Goal: Transaction & Acquisition: Purchase product/service

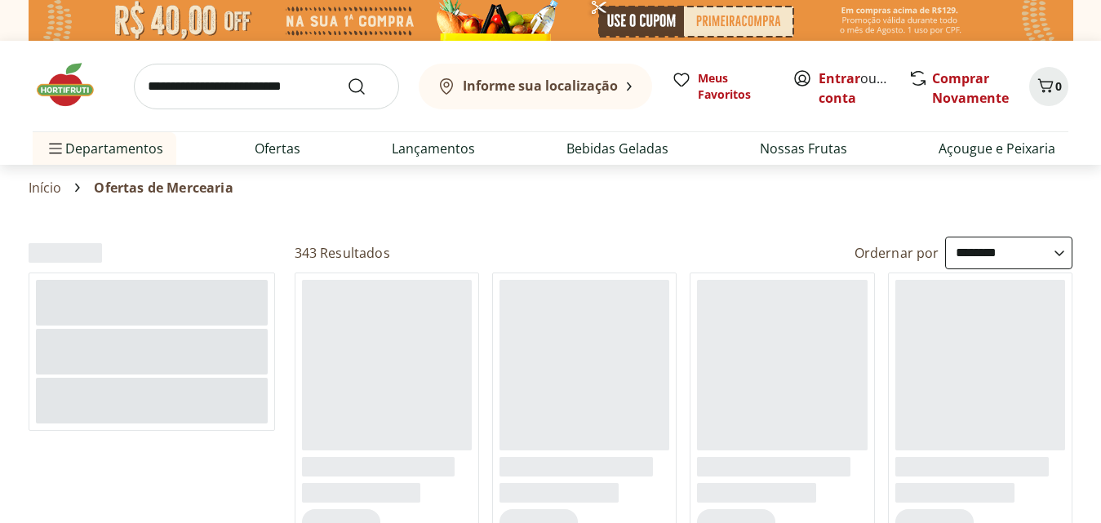
select select "**********"
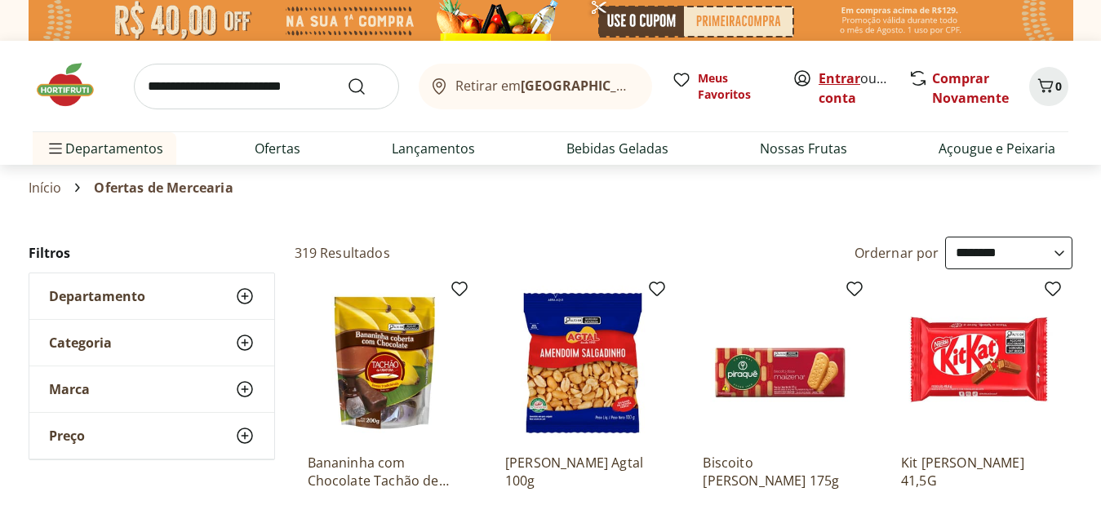
click at [833, 75] on link "Entrar" at bounding box center [840, 78] width 42 height 18
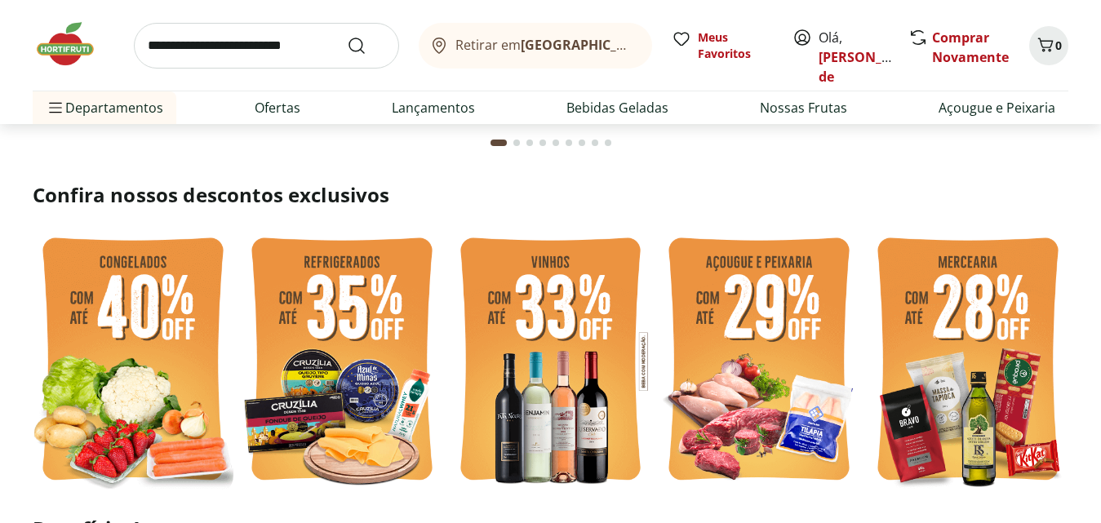
scroll to position [327, 0]
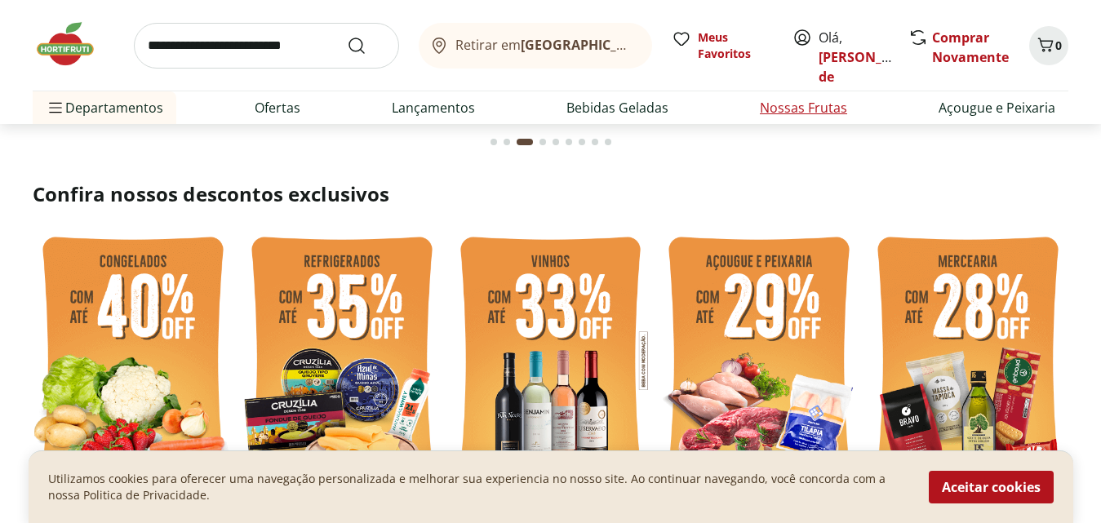
click at [788, 107] on link "Nossas Frutas" at bounding box center [803, 108] width 87 height 20
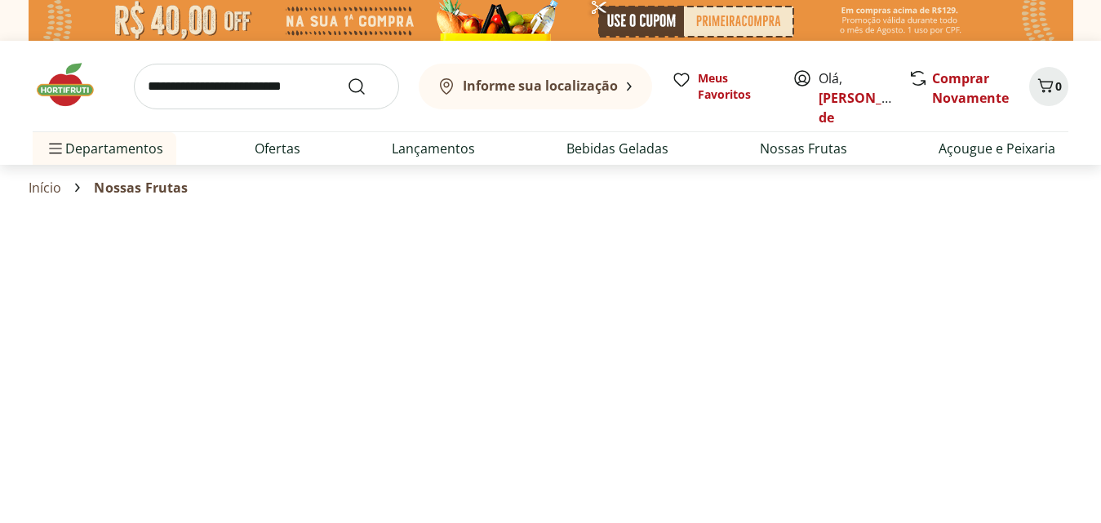
select select "**********"
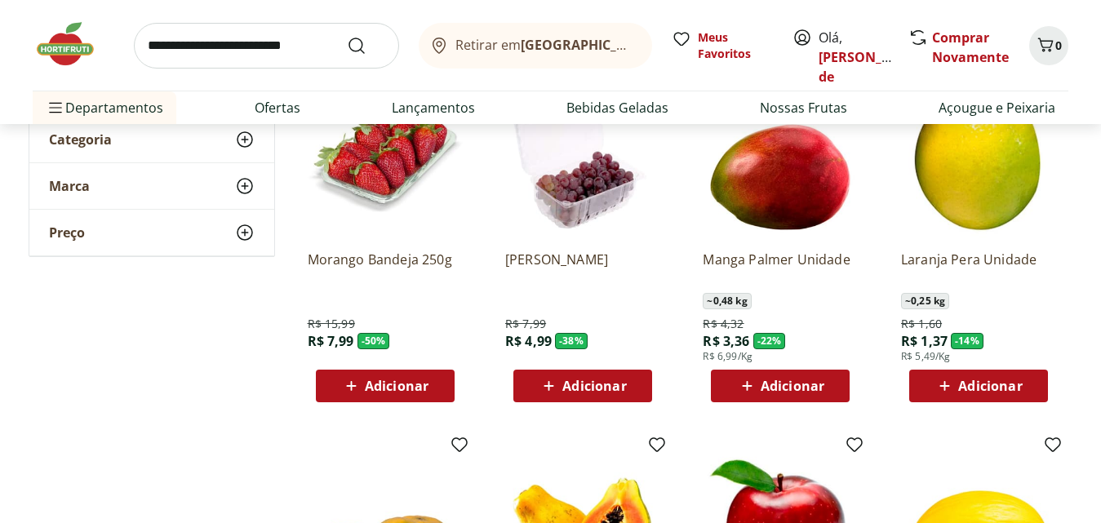
scroll to position [163, 0]
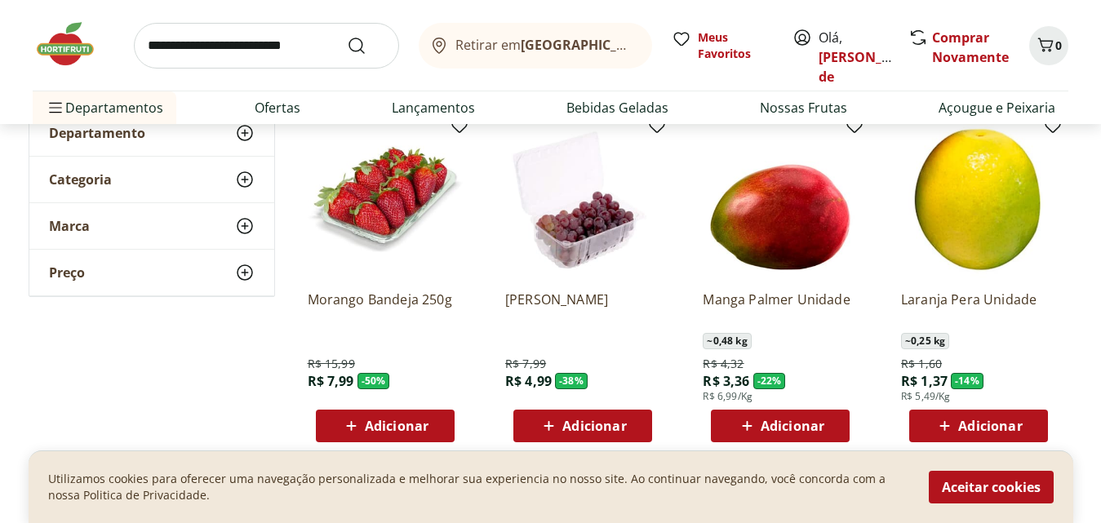
click at [576, 425] on span "Adicionar" at bounding box center [594, 426] width 64 height 13
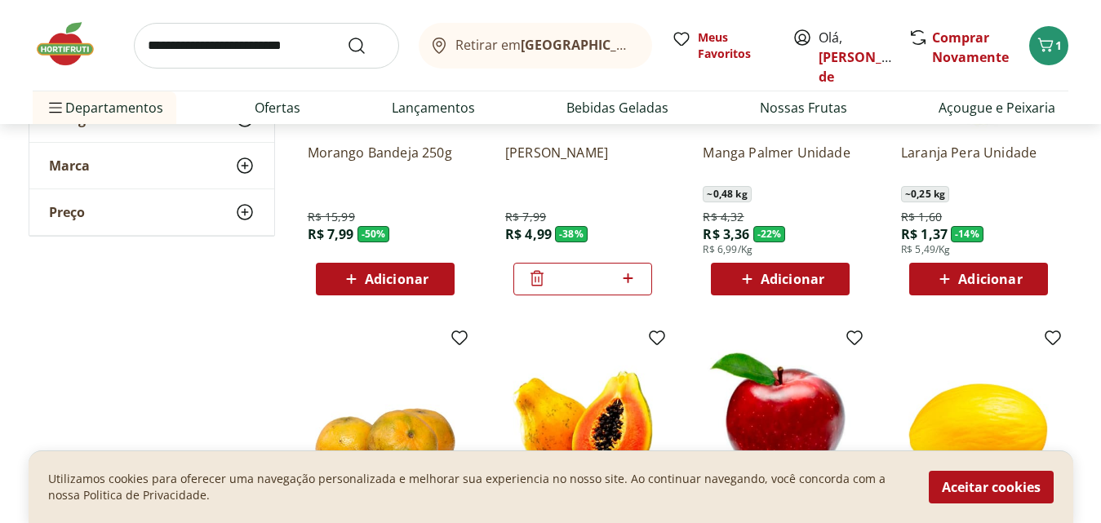
scroll to position [327, 0]
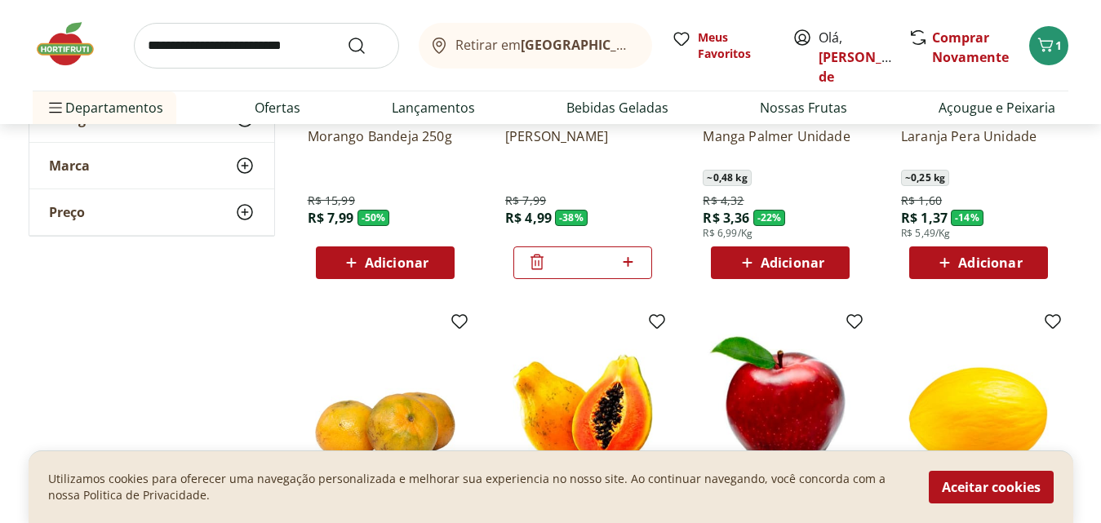
drag, startPoint x: 590, startPoint y: 421, endPoint x: 604, endPoint y: 418, distance: 14.3
click at [604, 418] on ul "Morango Bandeja 250g R$ 15,99 R$ 7,99 - 50 % Adicionar Uva Rosada Embalada R$ 7…" at bounding box center [684, 478] width 779 height 1064
type input "**"
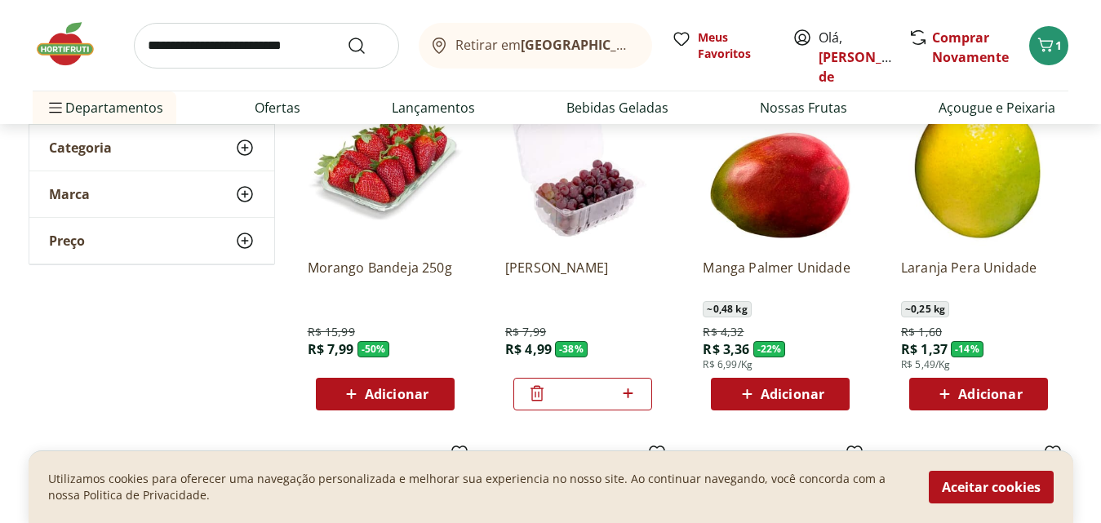
scroll to position [163, 0]
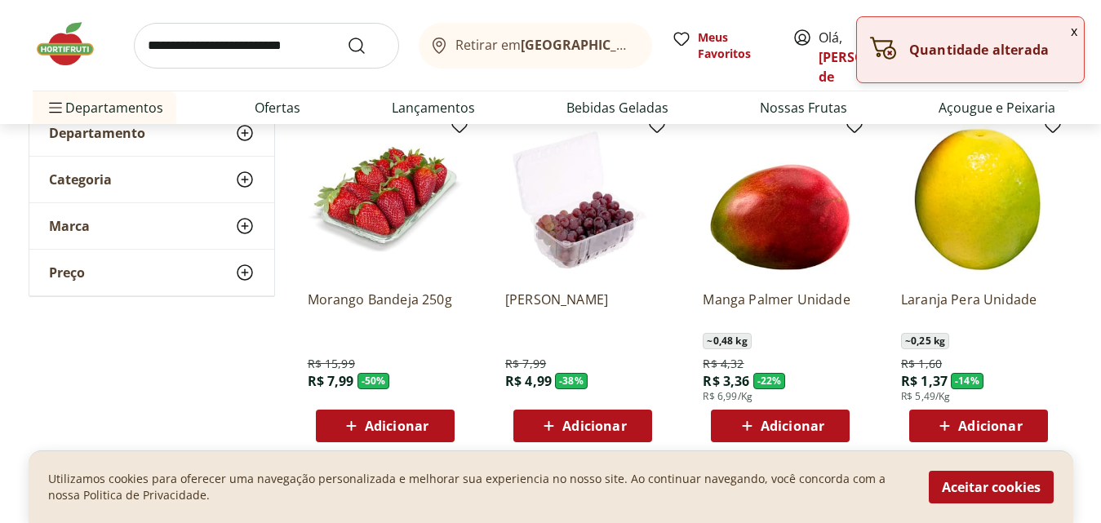
click at [770, 420] on span "Adicionar" at bounding box center [793, 426] width 64 height 13
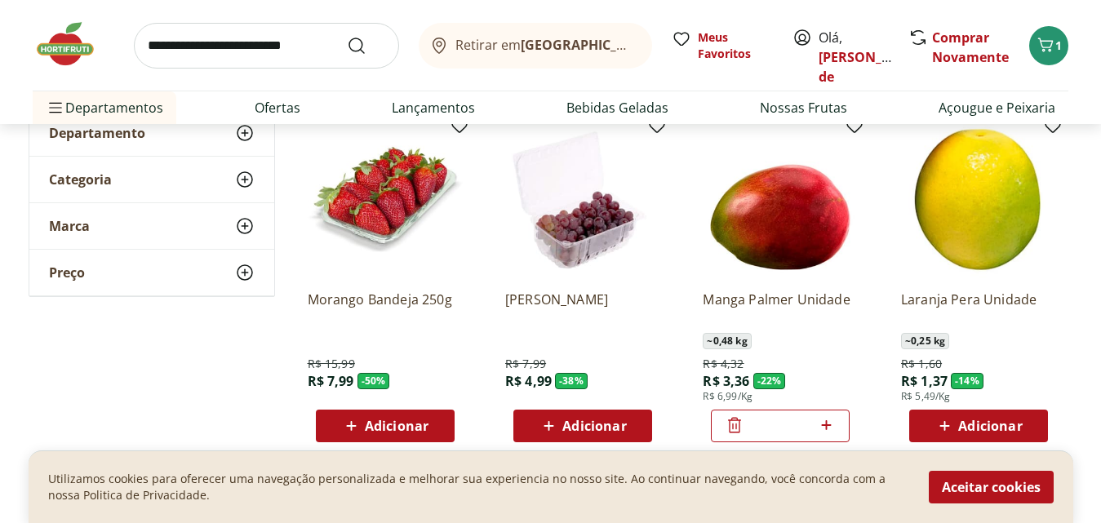
drag, startPoint x: 780, startPoint y: 424, endPoint x: 792, endPoint y: 422, distance: 12.5
click at [792, 422] on input "*" at bounding box center [780, 426] width 72 height 18
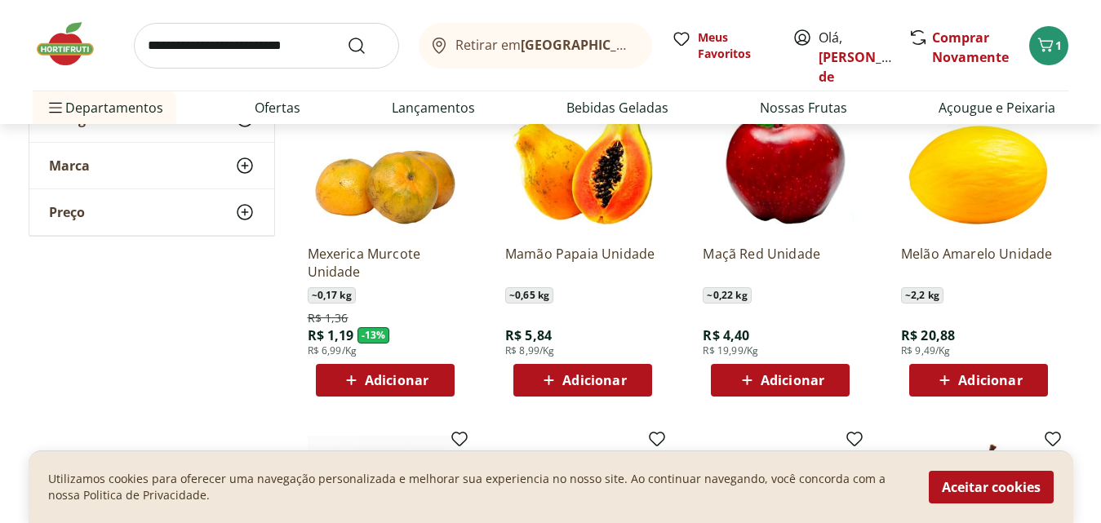
scroll to position [571, 0]
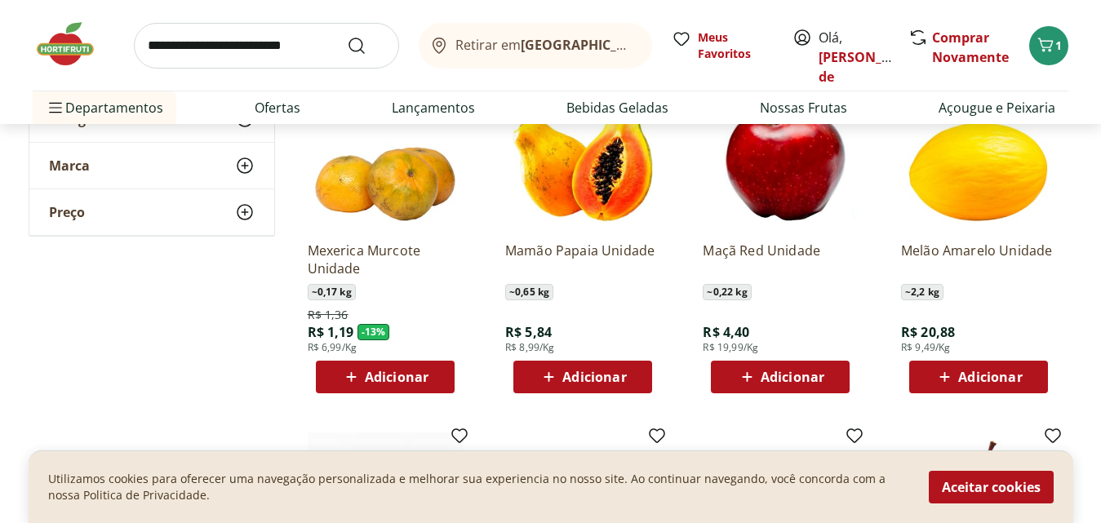
type input "*"
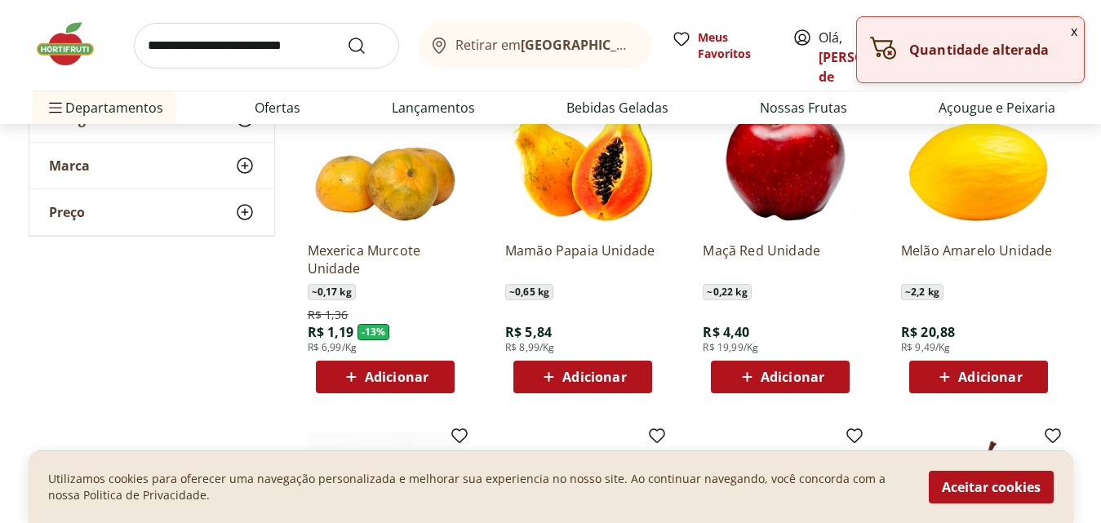
click at [583, 371] on span "Adicionar" at bounding box center [594, 377] width 64 height 13
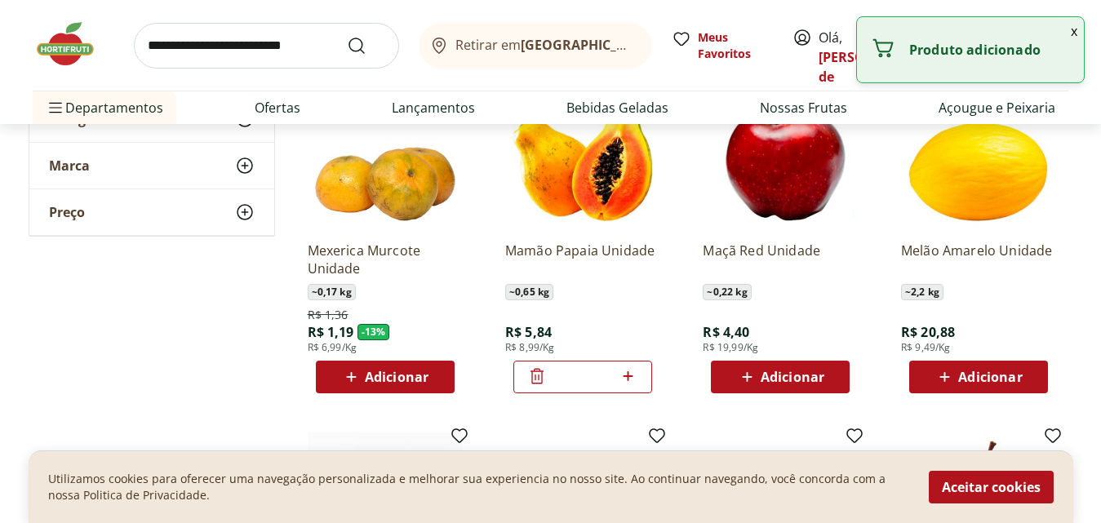
drag, startPoint x: 600, startPoint y: 375, endPoint x: 612, endPoint y: 375, distance: 12.2
click at [612, 375] on input "*" at bounding box center [583, 377] width 72 height 18
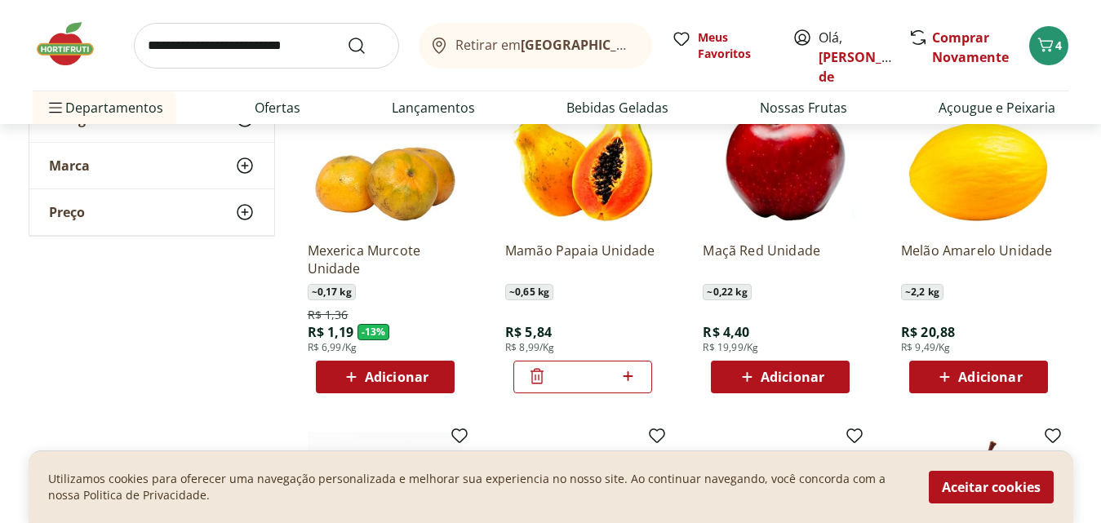
drag, startPoint x: 591, startPoint y: 377, endPoint x: 561, endPoint y: 377, distance: 30.2
click at [561, 377] on input "*" at bounding box center [583, 377] width 72 height 18
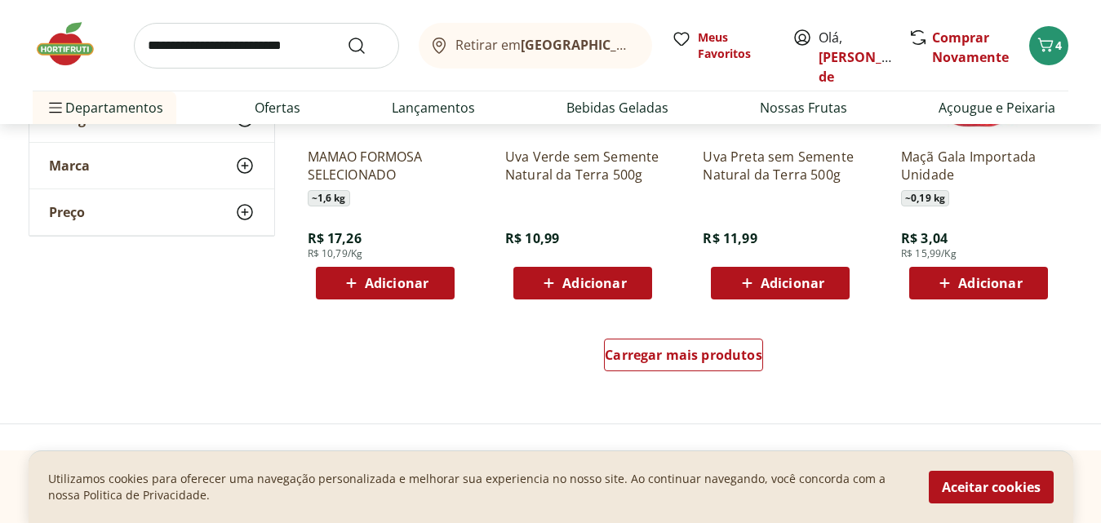
scroll to position [1061, 0]
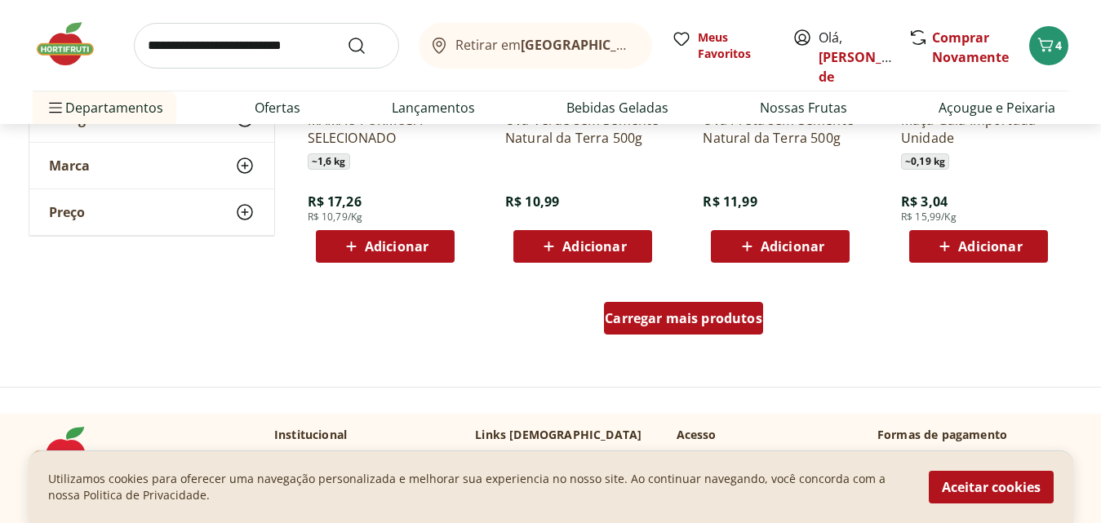
type input "*"
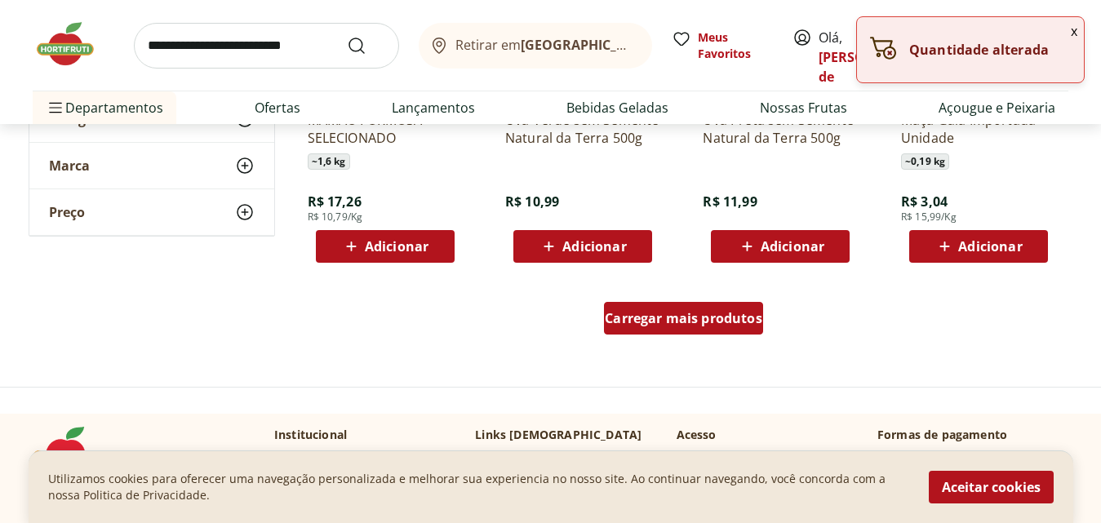
click at [672, 313] on span "Carregar mais produtos" at bounding box center [684, 318] width 158 height 13
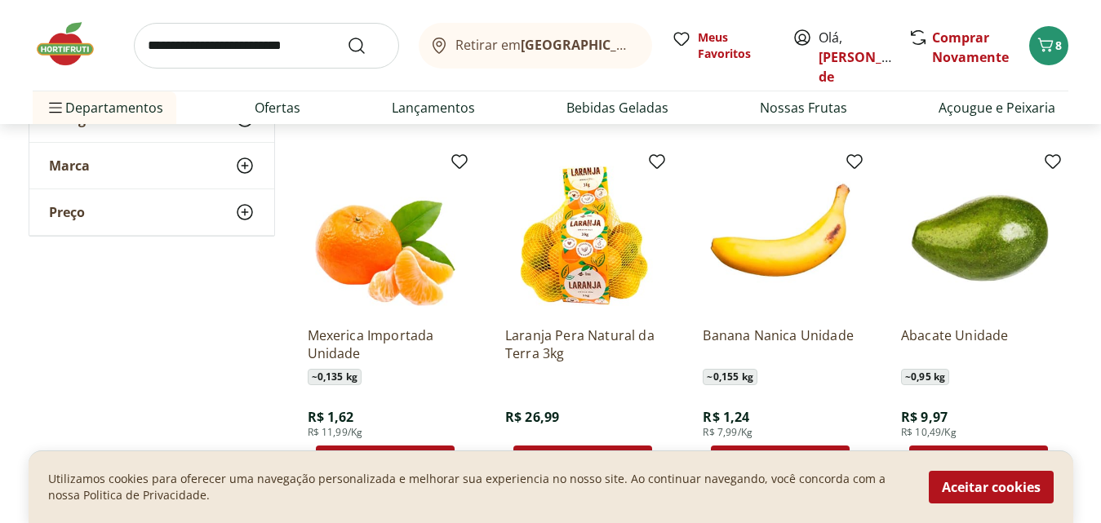
scroll to position [1714, 0]
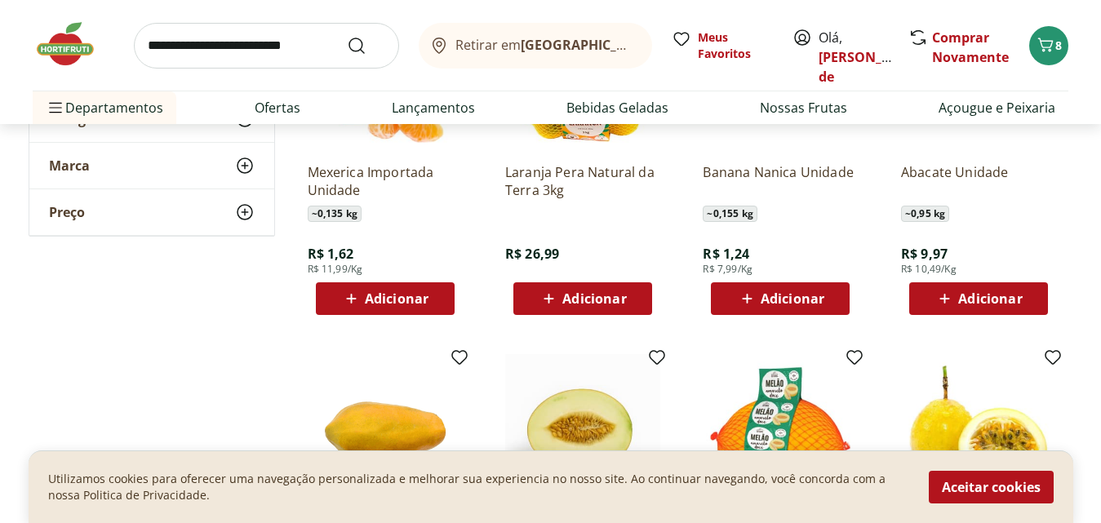
click at [976, 292] on span "Adicionar" at bounding box center [990, 298] width 64 height 13
click at [378, 299] on span "Adicionar" at bounding box center [397, 298] width 64 height 13
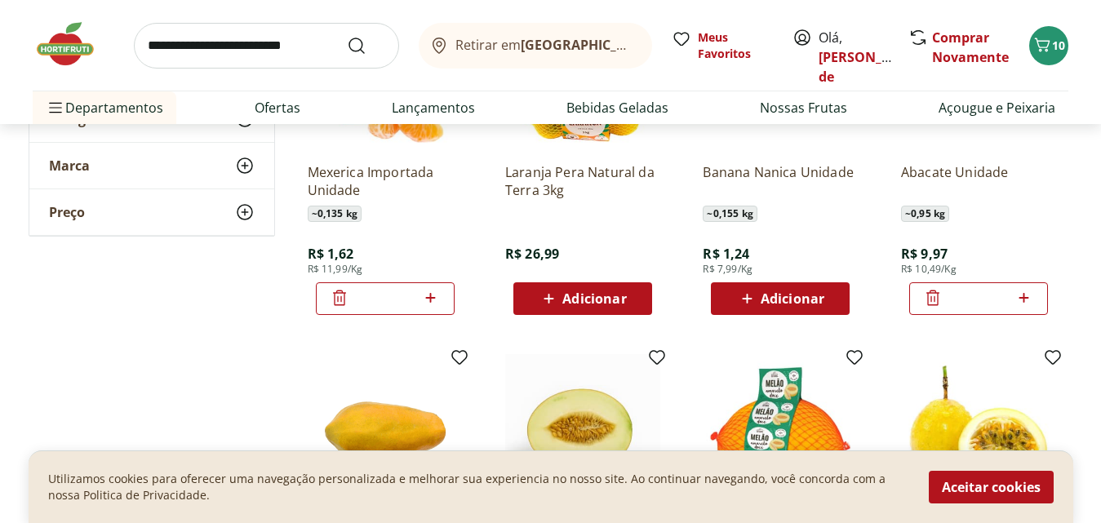
drag, startPoint x: 382, startPoint y: 299, endPoint x: 405, endPoint y: 298, distance: 22.9
click at [405, 298] on input "*" at bounding box center [385, 299] width 72 height 18
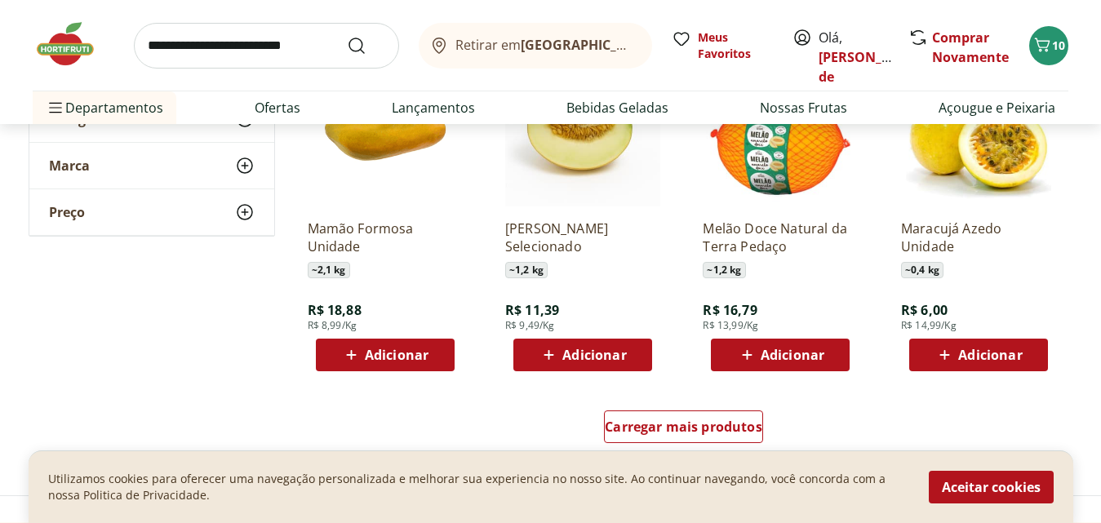
scroll to position [2041, 0]
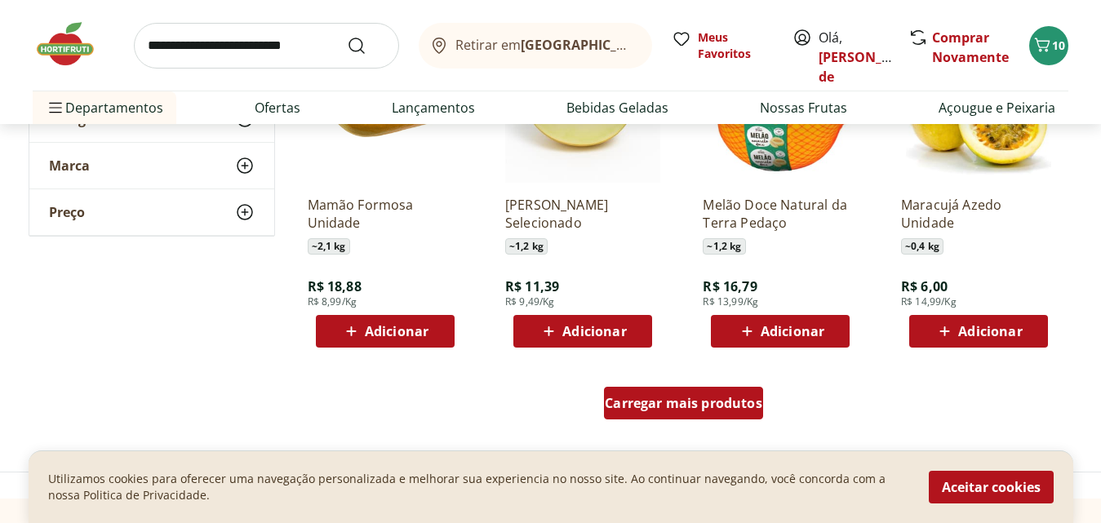
type input "*"
click at [687, 401] on span "Carregar mais produtos" at bounding box center [684, 403] width 158 height 13
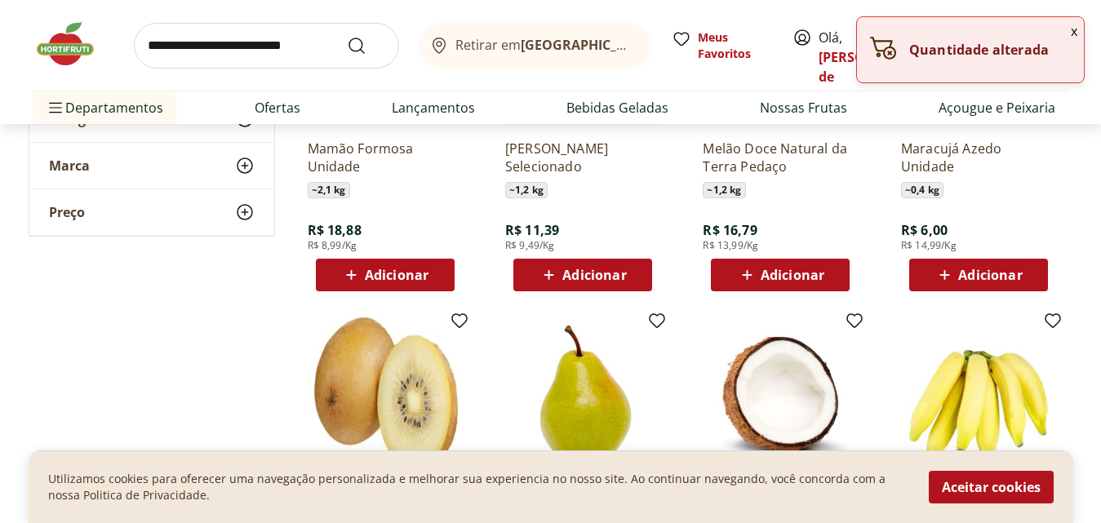
scroll to position [2367, 0]
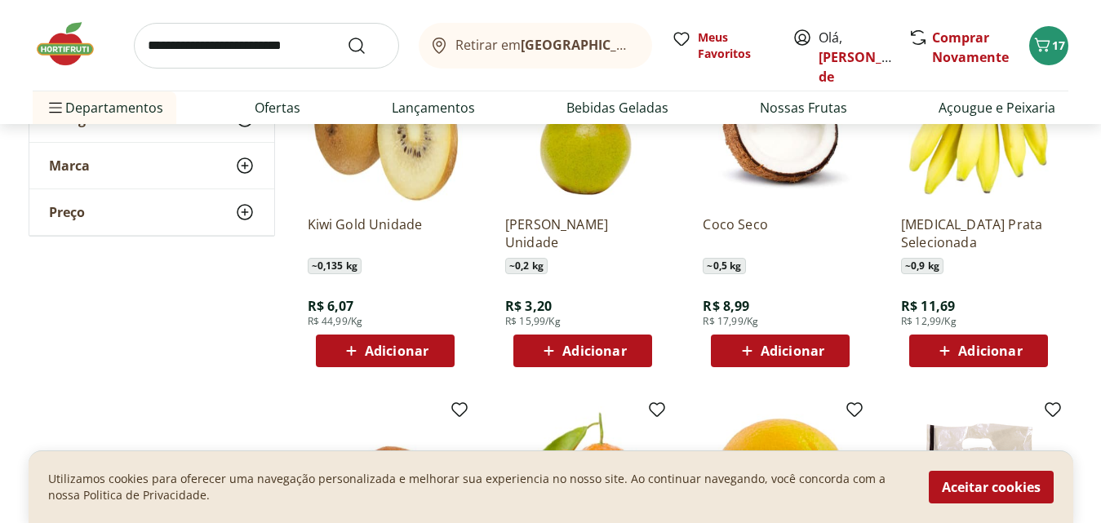
click at [585, 347] on span "Adicionar" at bounding box center [594, 350] width 64 height 13
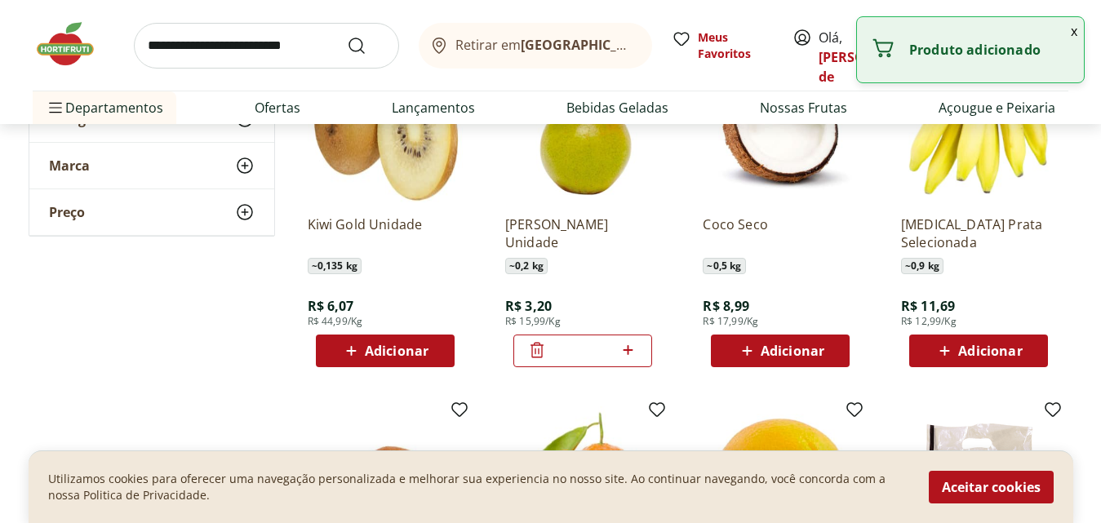
click at [596, 345] on input "*" at bounding box center [583, 351] width 72 height 18
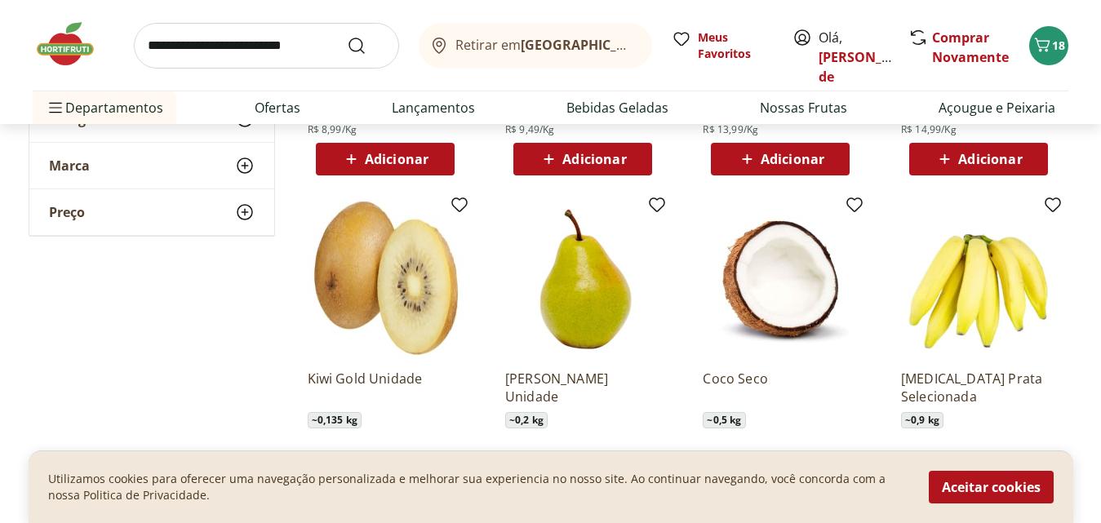
scroll to position [2286, 0]
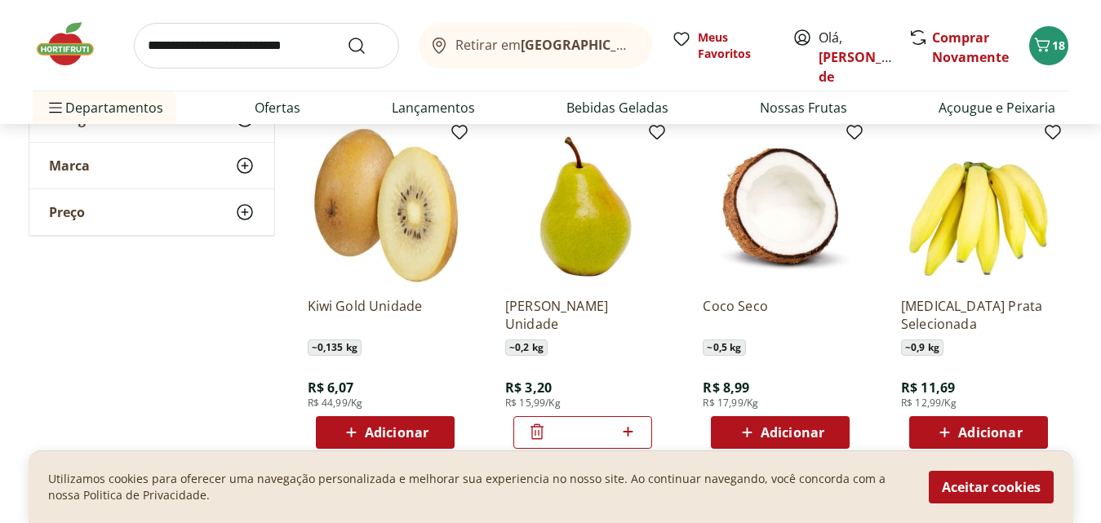
type input "*"
click at [972, 423] on span "Adicionar" at bounding box center [978, 433] width 87 height 20
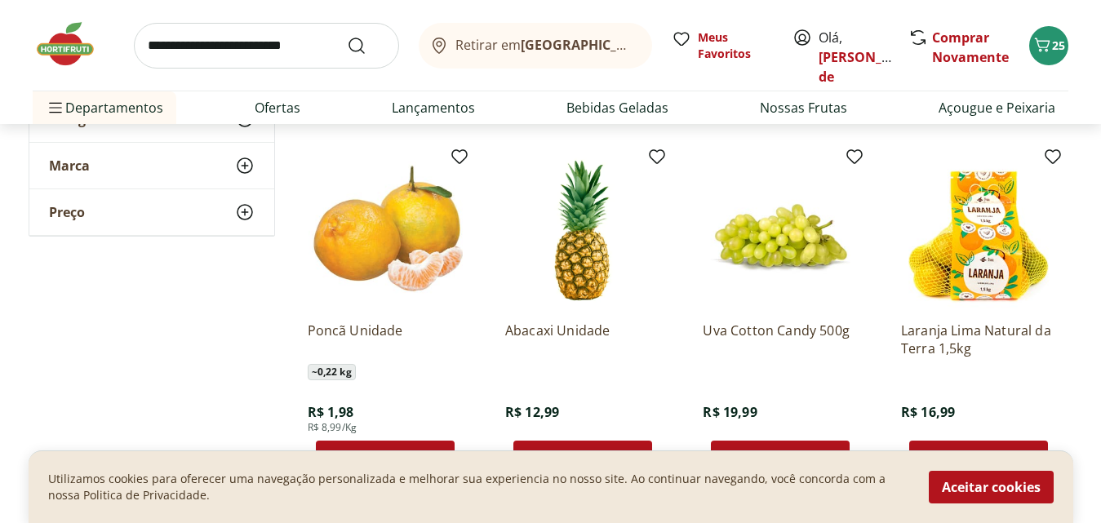
scroll to position [3020, 0]
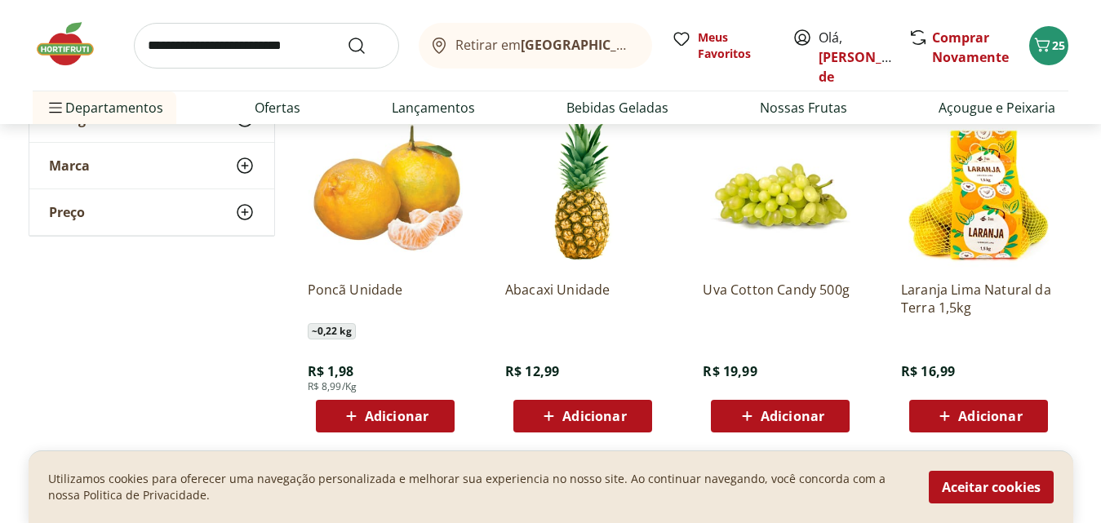
click at [391, 415] on span "Adicionar" at bounding box center [397, 416] width 64 height 13
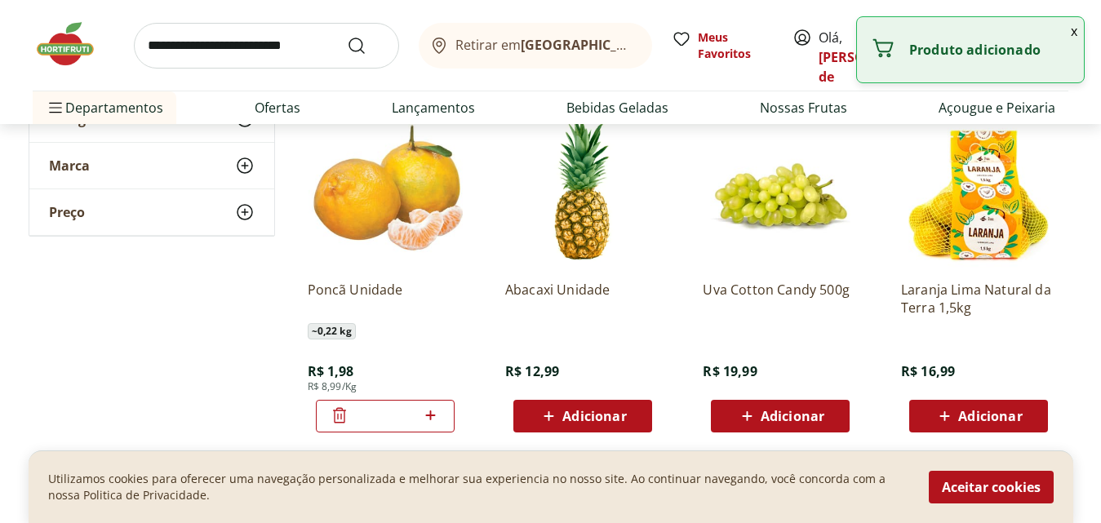
drag, startPoint x: 391, startPoint y: 415, endPoint x: 369, endPoint y: 415, distance: 22.1
click at [369, 415] on input "*" at bounding box center [385, 416] width 72 height 18
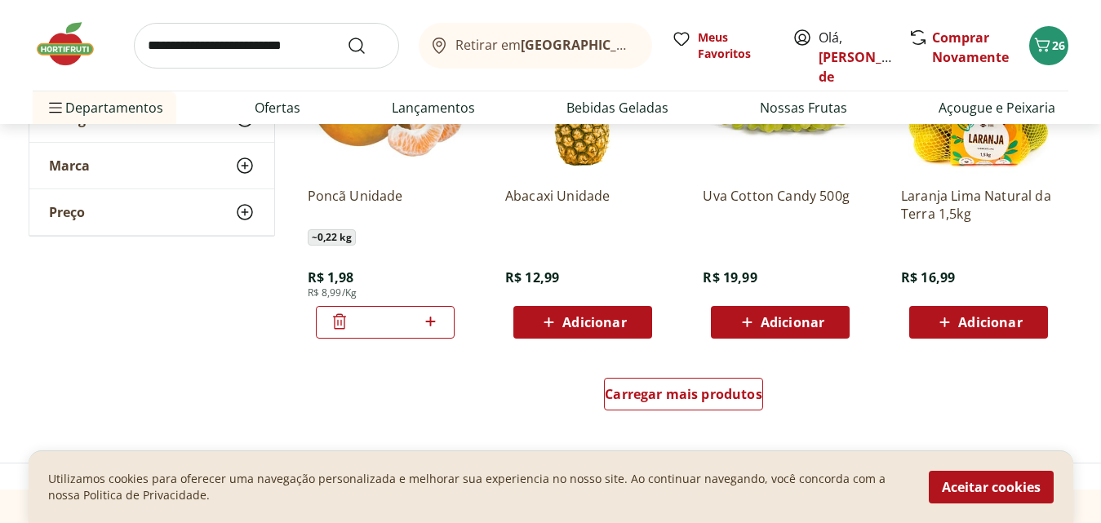
scroll to position [3265, 0]
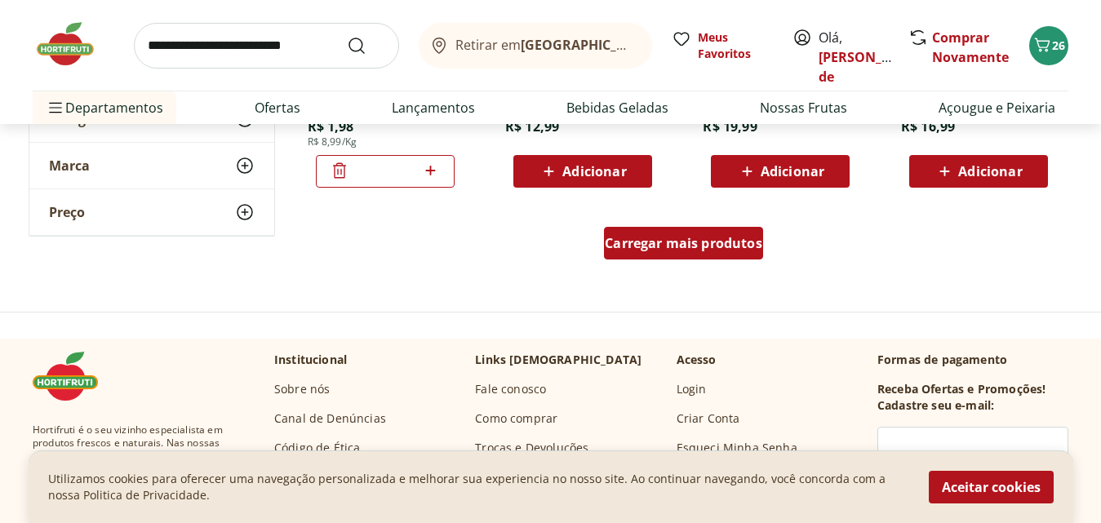
type input "**"
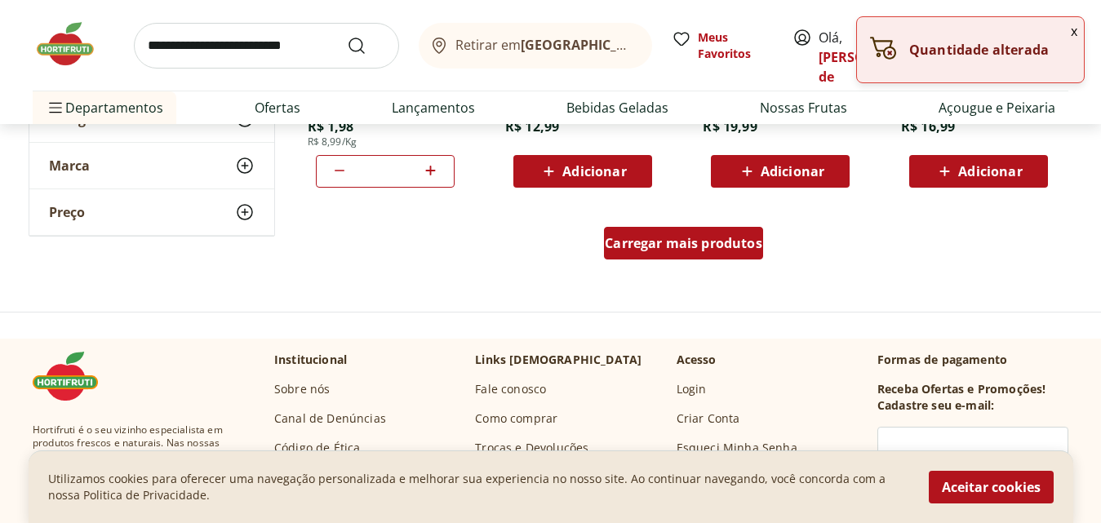
click at [675, 239] on span "Carregar mais produtos" at bounding box center [684, 243] width 158 height 13
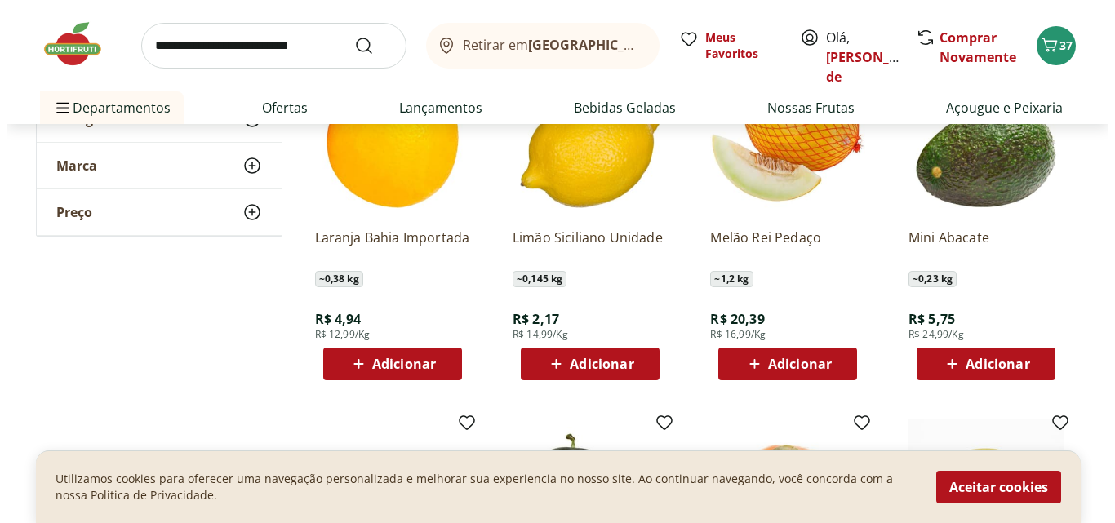
scroll to position [3755, 0]
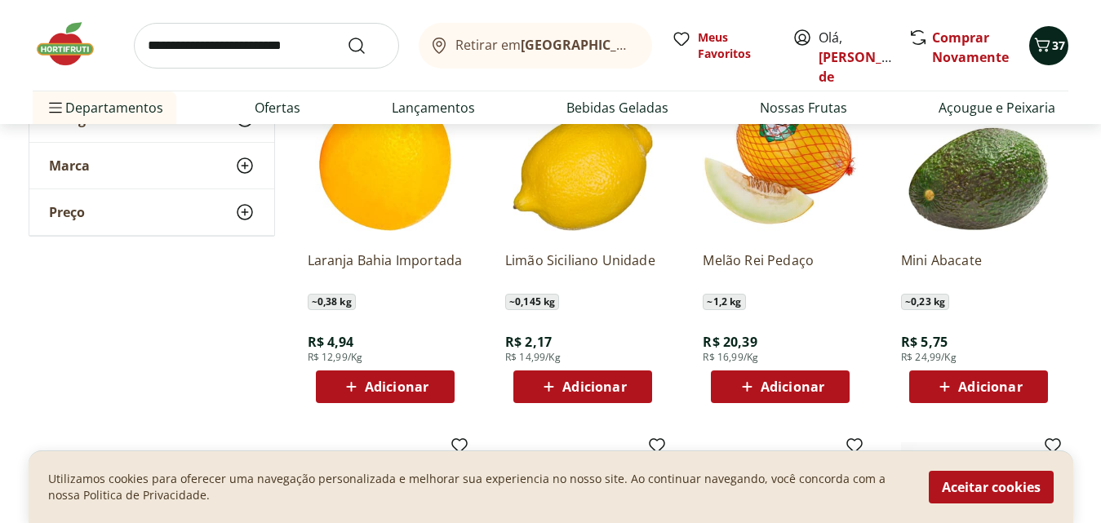
click at [1055, 41] on span "37" at bounding box center [1058, 46] width 13 height 16
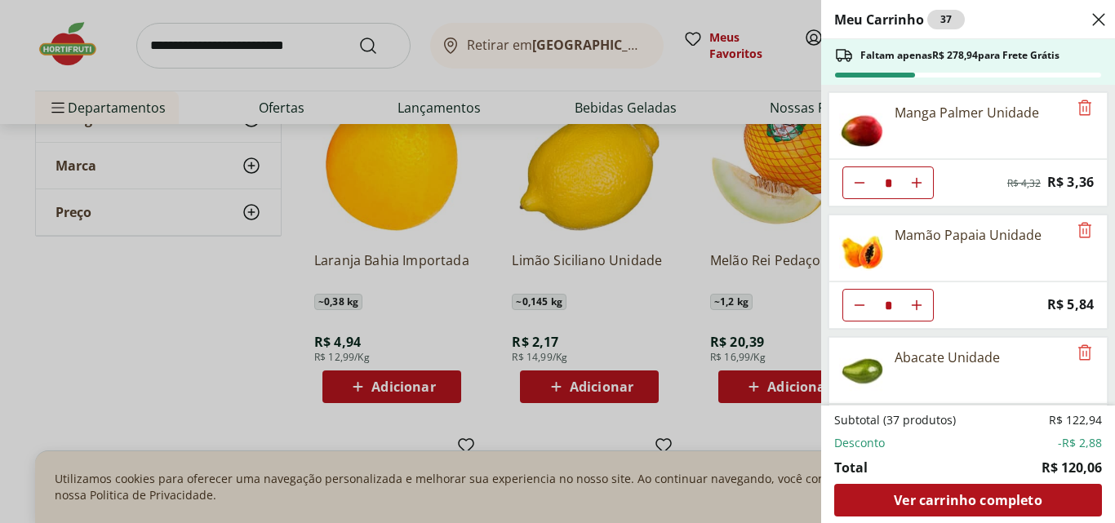
click at [922, 185] on icon "Aumentar Quantidade" at bounding box center [916, 182] width 13 height 13
type input "*"
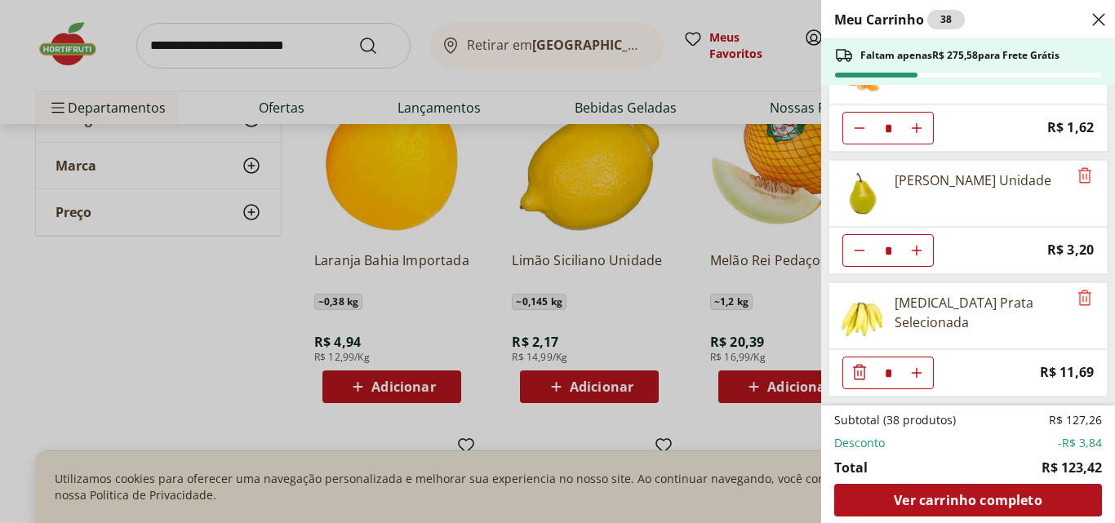
scroll to position [298, 0]
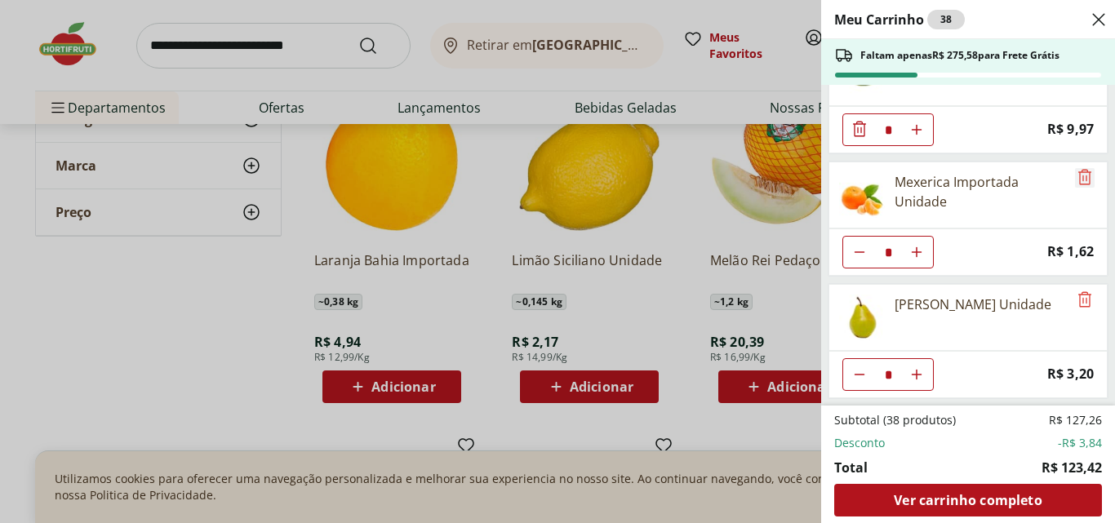
click at [1078, 176] on icon "Remove" at bounding box center [1084, 177] width 13 height 16
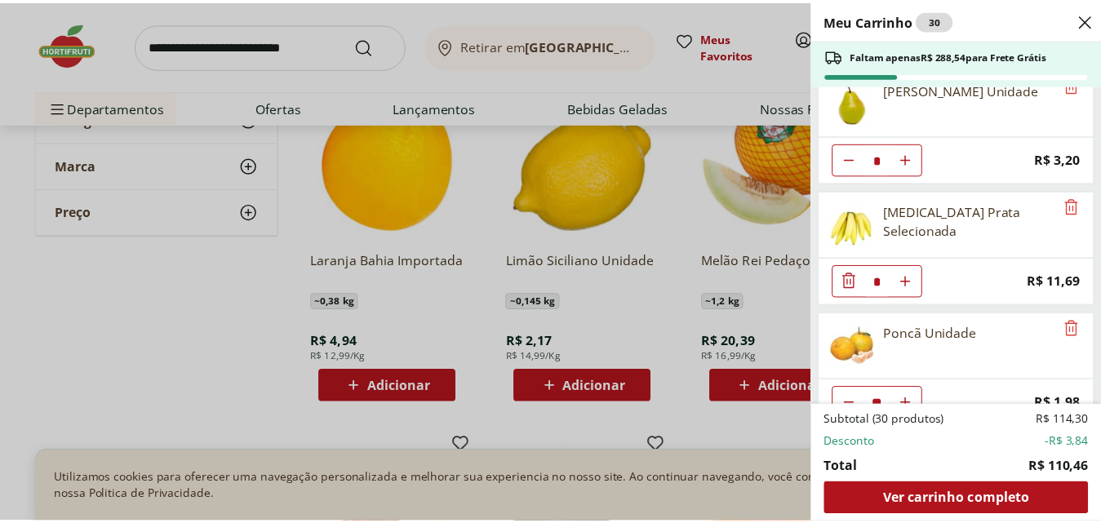
scroll to position [420, 0]
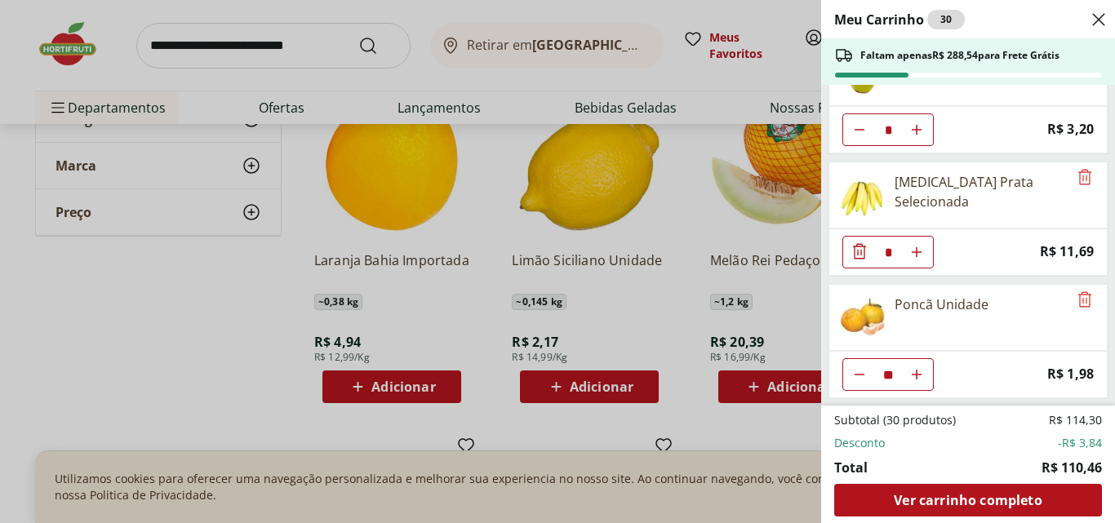
click at [159, 40] on div "Meu Carrinho 30 Faltam apenas R$ 288,54 para Frete Grátis Manga Palmer Unidade …" at bounding box center [557, 261] width 1115 height 523
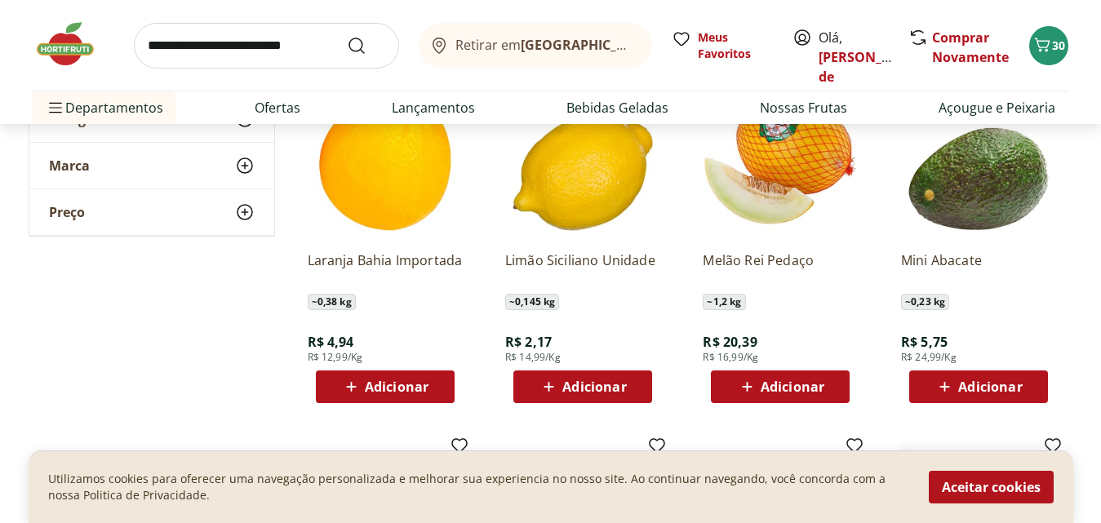
click at [159, 40] on input "search" at bounding box center [266, 46] width 265 height 46
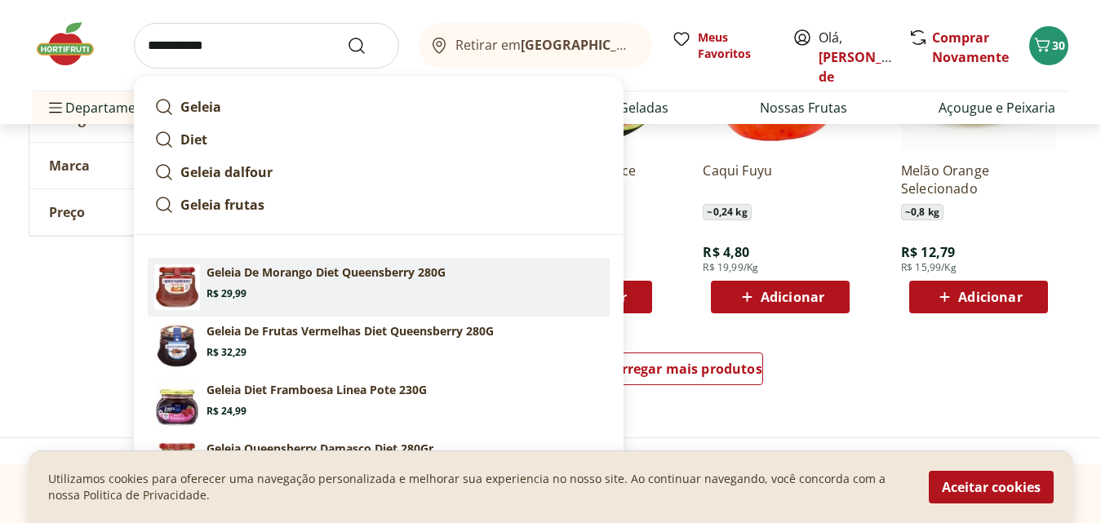
scroll to position [4245, 0]
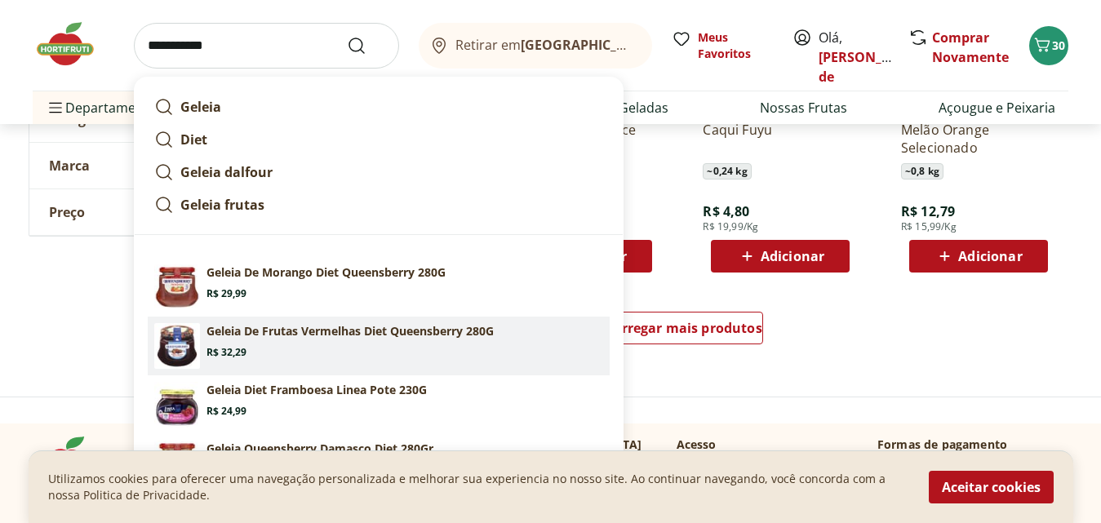
click at [570, 358] on section "Geleia De Frutas Vermelhas Diet Queensberry 280G Price: R$ 32,29" at bounding box center [405, 341] width 397 height 36
type input "**********"
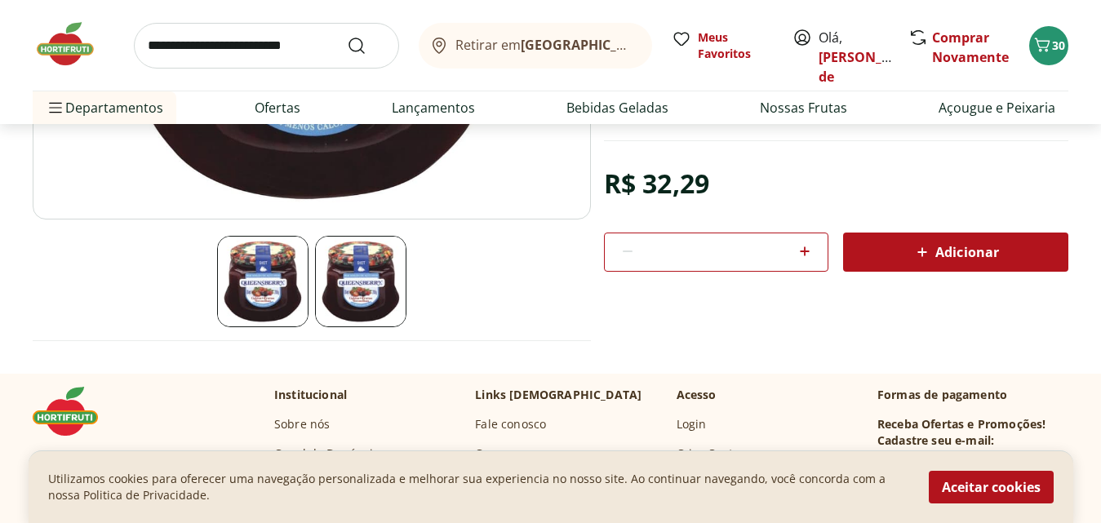
scroll to position [408, 0]
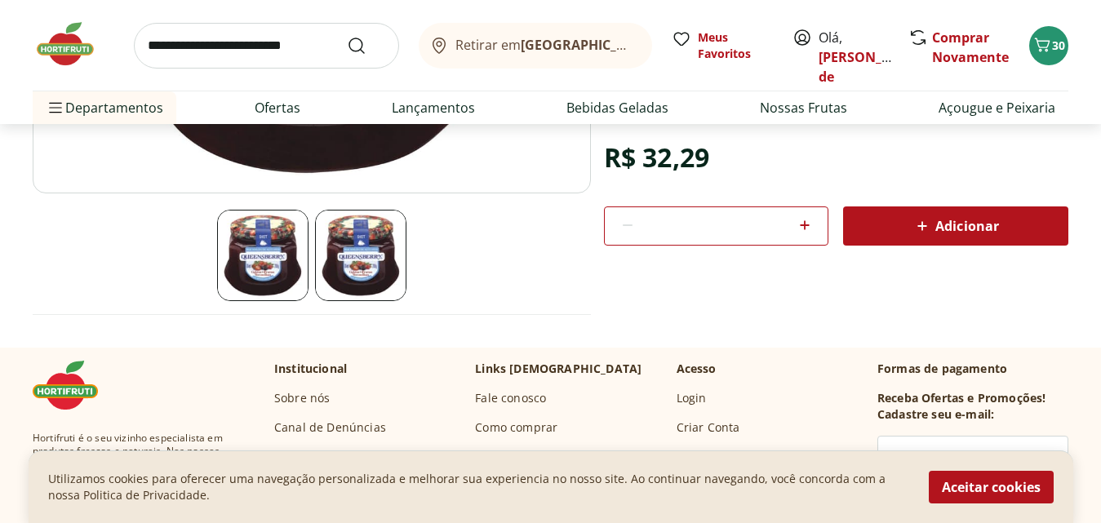
click at [953, 224] on span "Adicionar" at bounding box center [956, 226] width 87 height 20
click at [808, 226] on icon at bounding box center [805, 225] width 20 height 20
type input "*"
click at [961, 224] on span "Adicionar" at bounding box center [956, 226] width 87 height 20
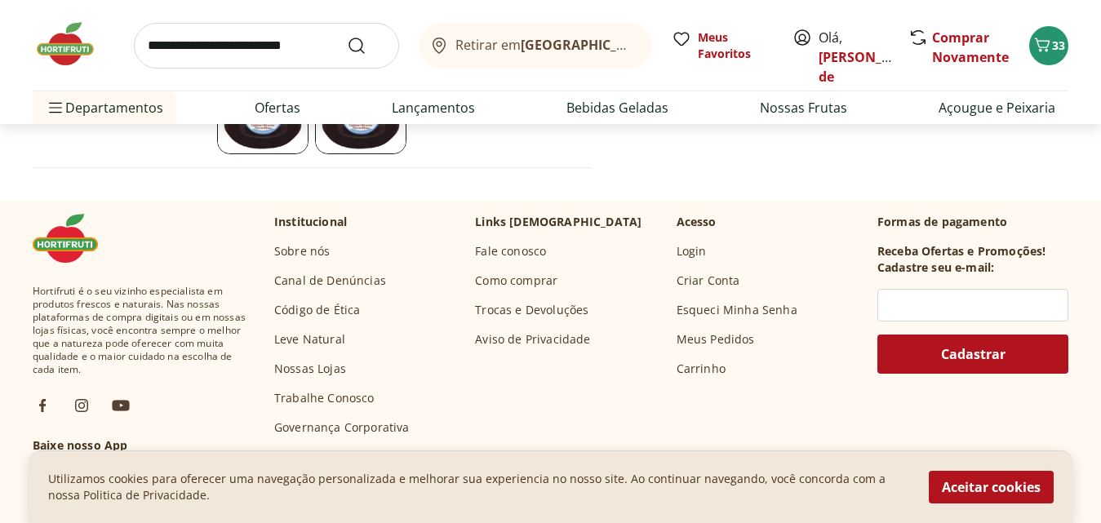
scroll to position [490, 0]
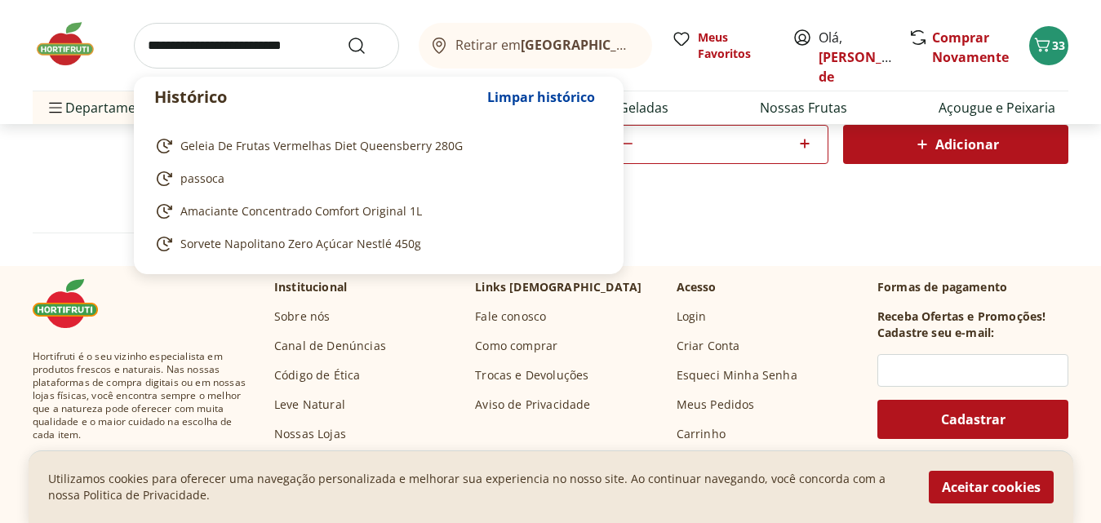
click at [154, 45] on input "search" at bounding box center [266, 46] width 265 height 46
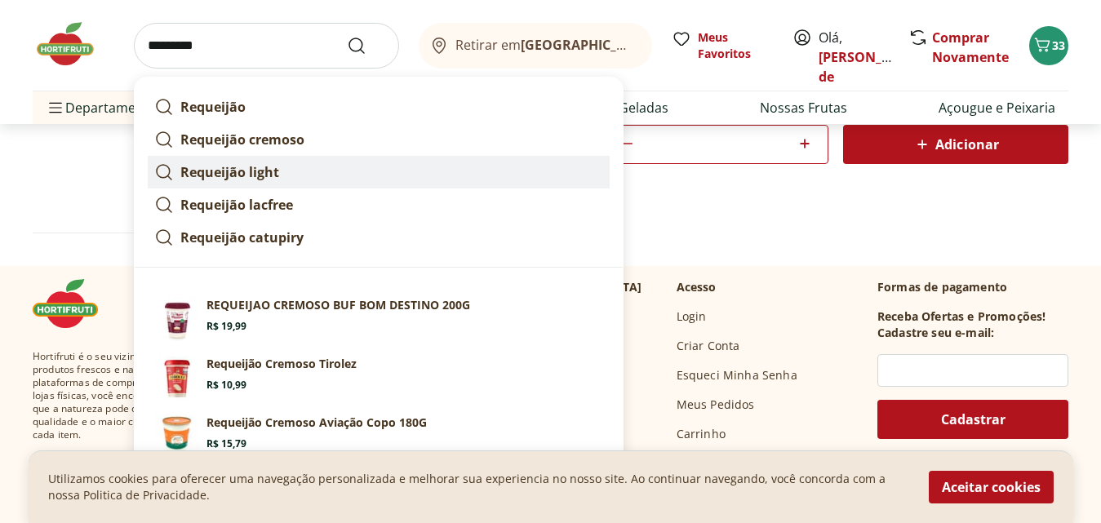
click at [201, 172] on strong "Requeijão light" at bounding box center [229, 172] width 99 height 18
type input "**********"
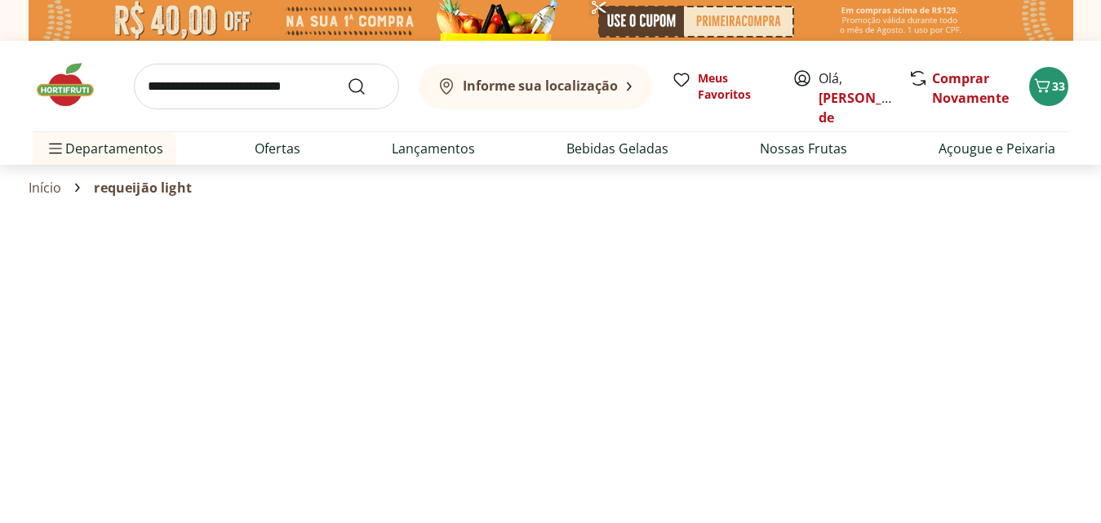
select select "**********"
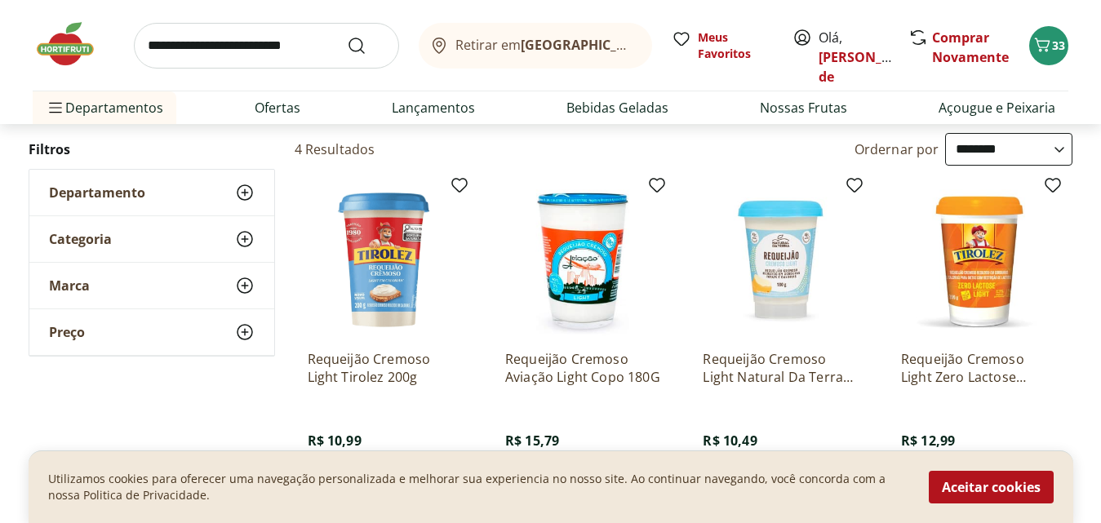
scroll to position [327, 0]
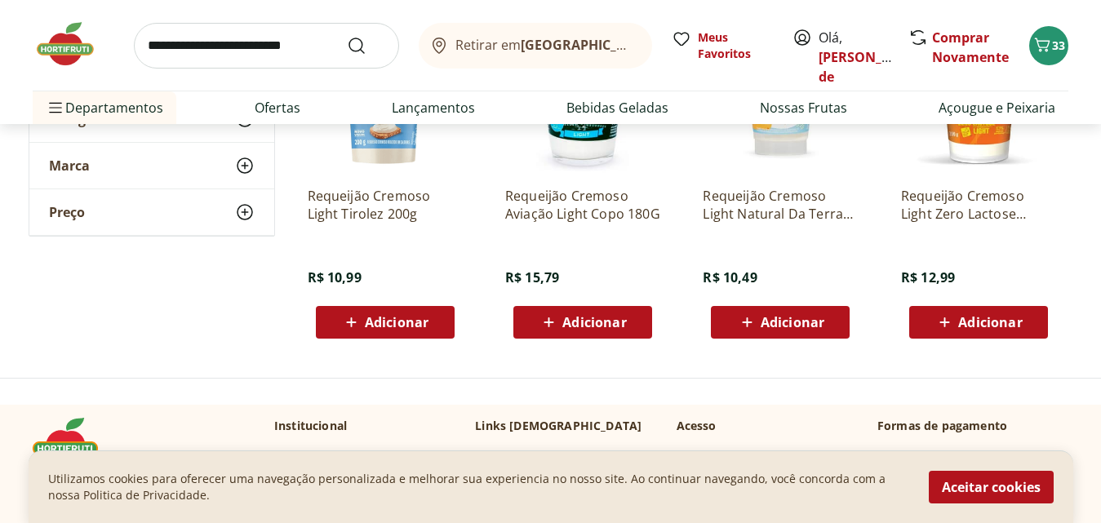
click at [388, 329] on span "Adicionar" at bounding box center [397, 322] width 64 height 13
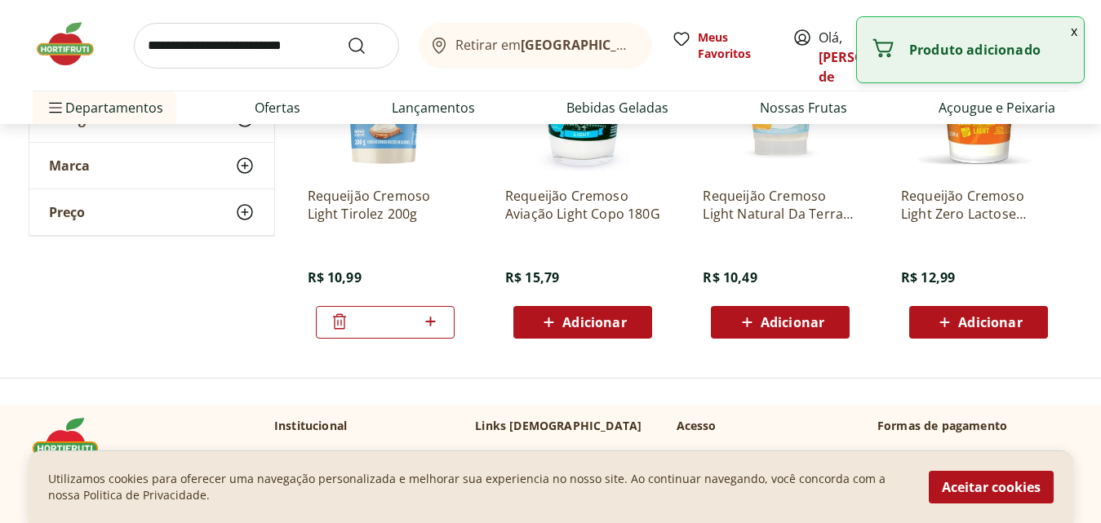
drag, startPoint x: 380, startPoint y: 322, endPoint x: 393, endPoint y: 321, distance: 13.2
click at [393, 321] on input "*" at bounding box center [385, 322] width 72 height 18
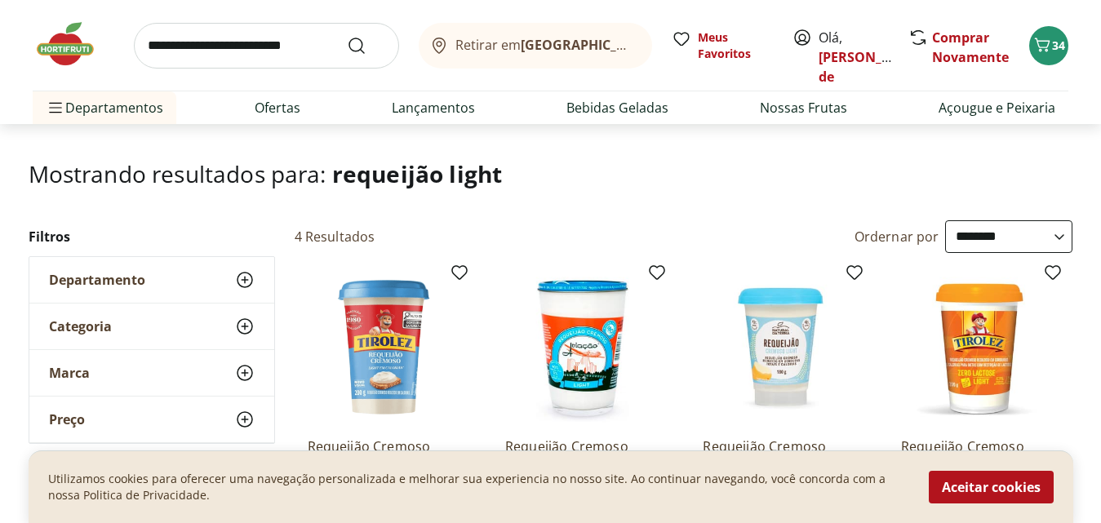
scroll to position [0, 0]
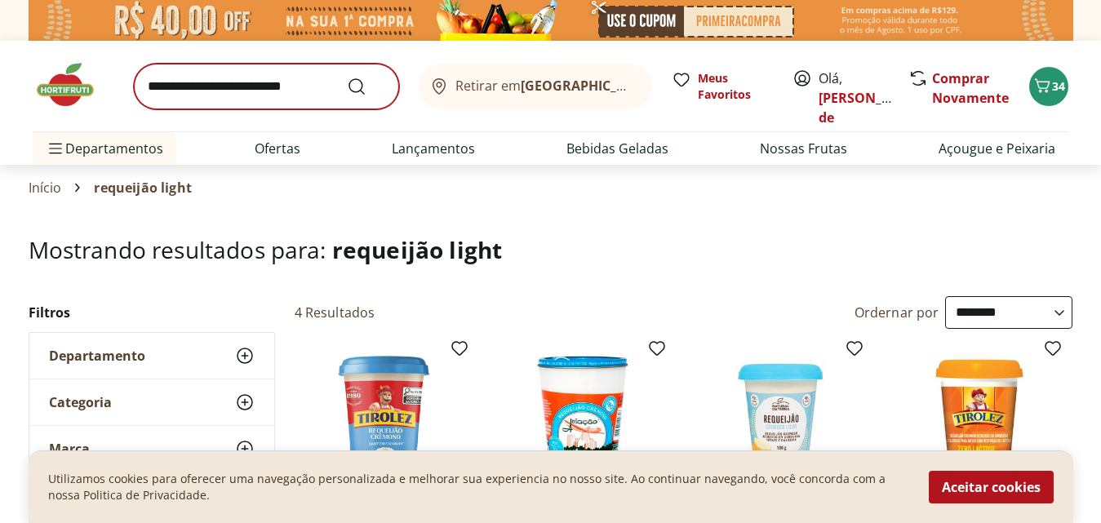
type input "*"
click at [149, 83] on input "search" at bounding box center [266, 87] width 265 height 46
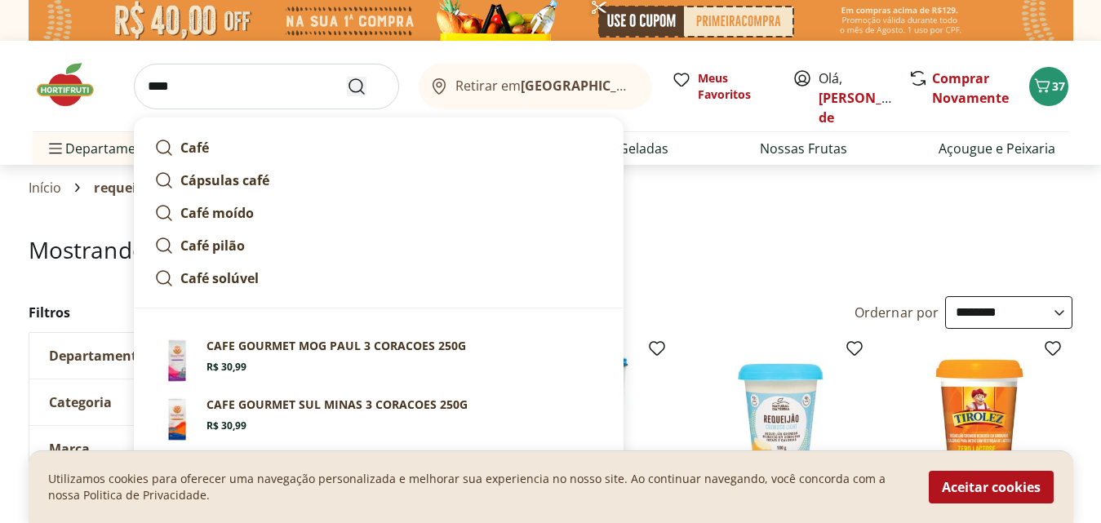
type input "****"
click at [355, 86] on icon "Submit Search" at bounding box center [357, 87] width 20 height 20
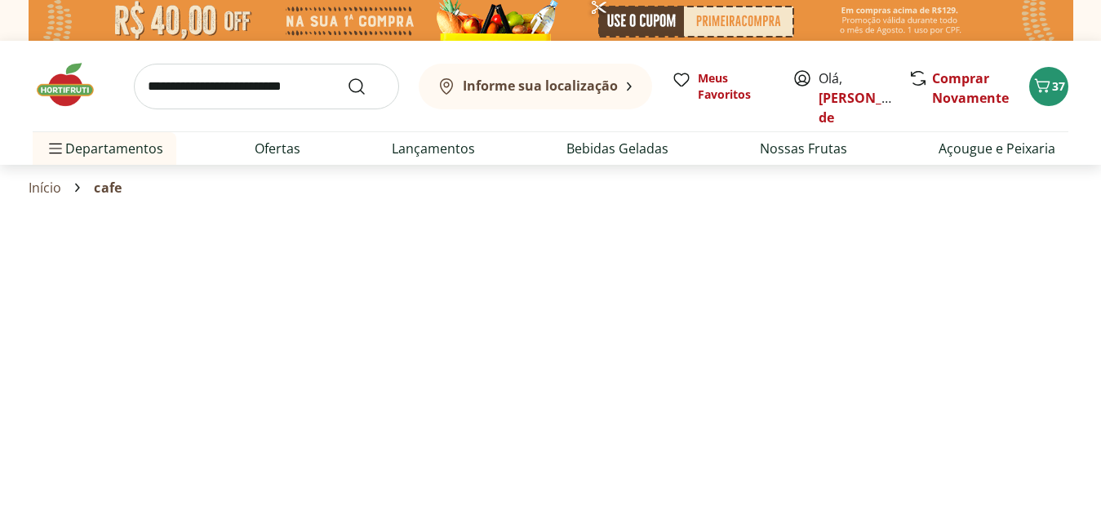
select select "**********"
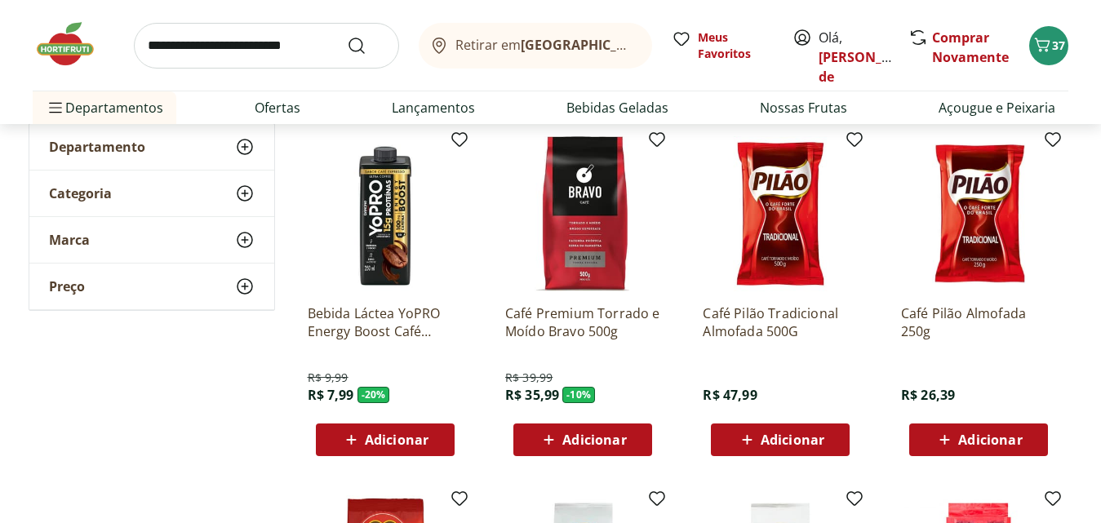
scroll to position [245, 0]
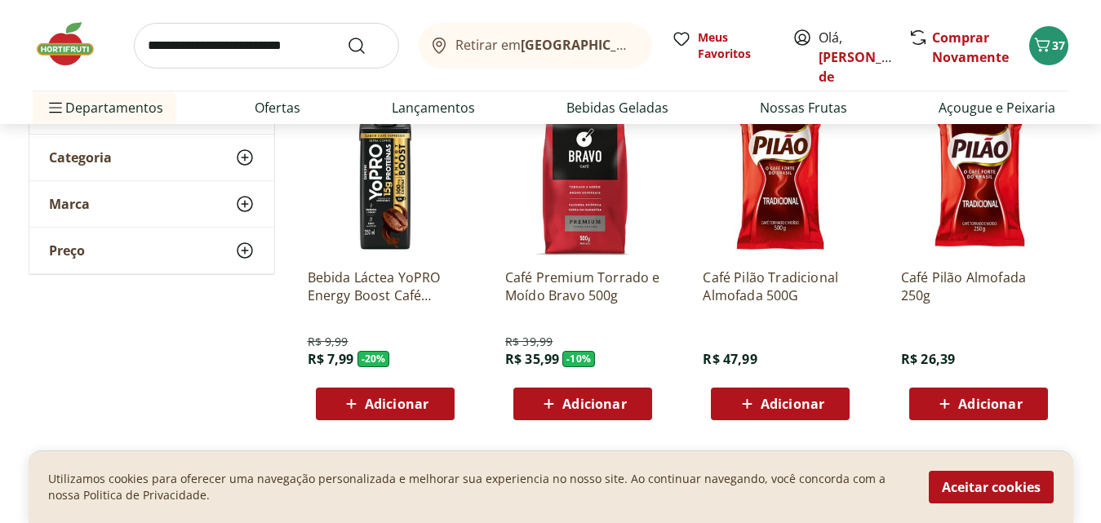
click at [780, 398] on span "Adicionar" at bounding box center [793, 404] width 64 height 13
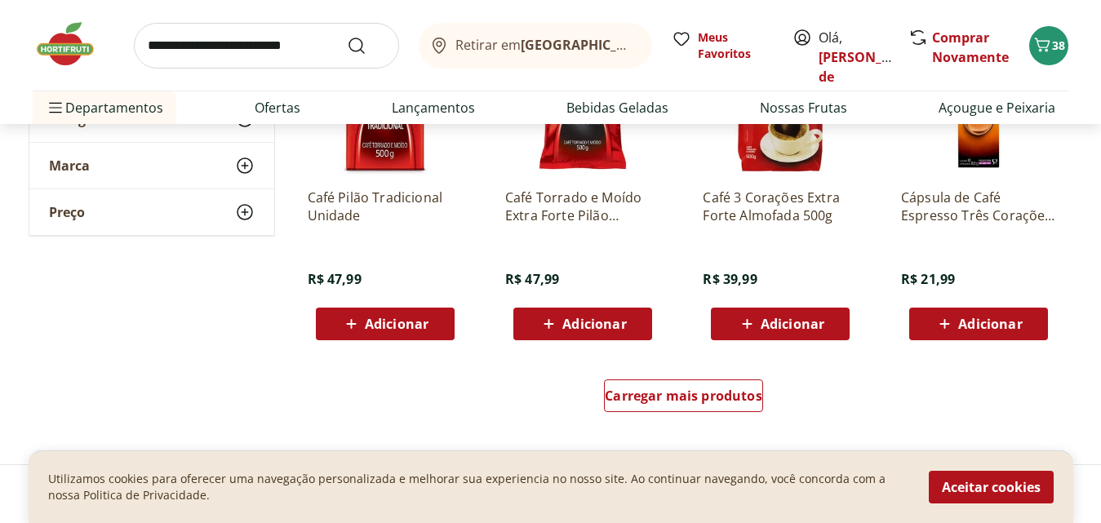
scroll to position [1061, 0]
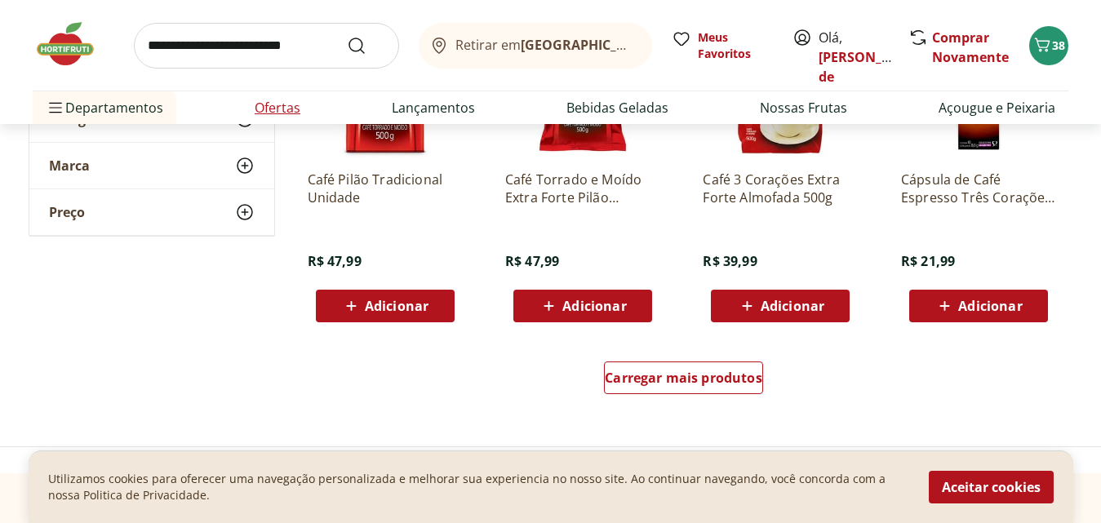
click at [273, 109] on link "Ofertas" at bounding box center [278, 108] width 46 height 20
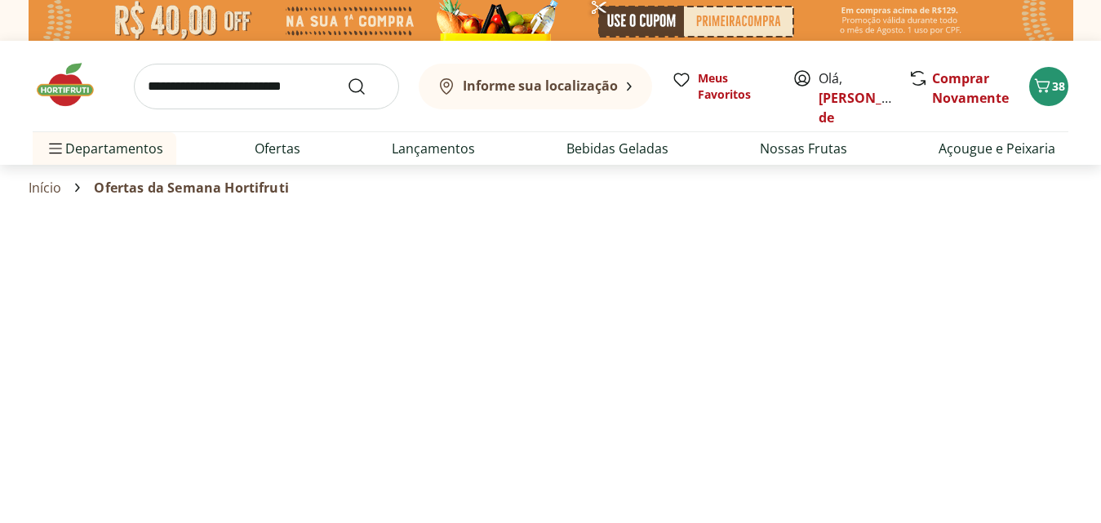
select select "**********"
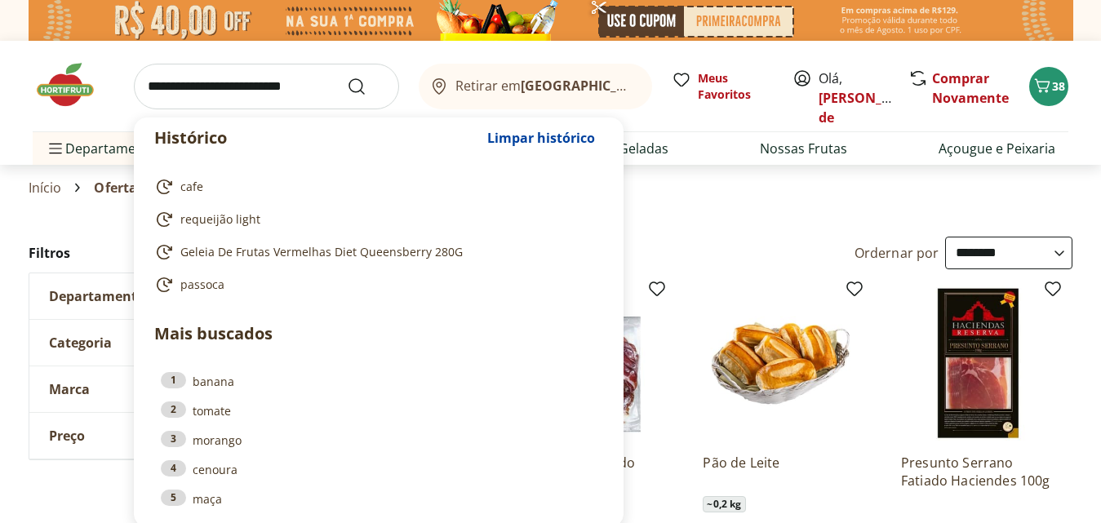
click at [184, 88] on input "search" at bounding box center [266, 87] width 265 height 46
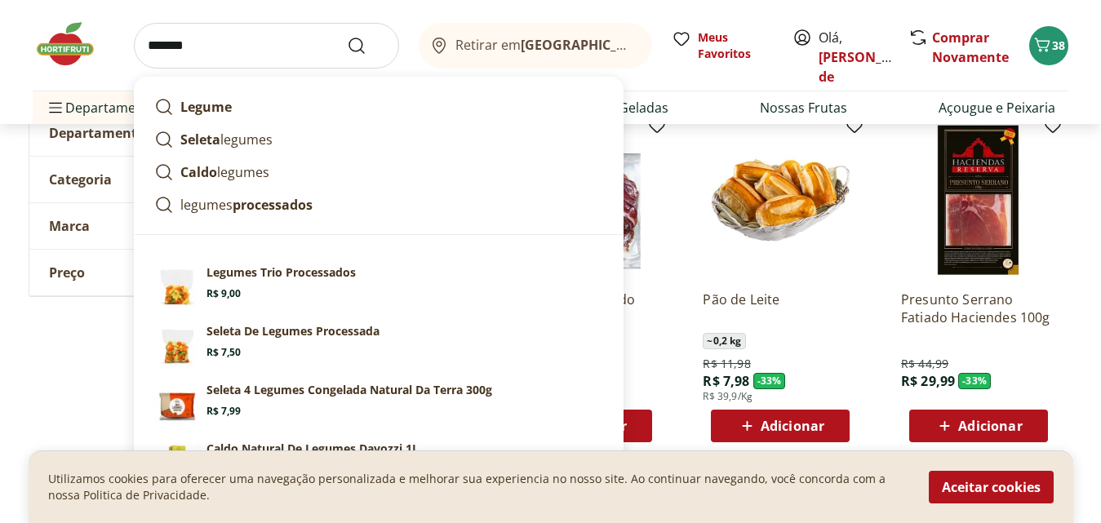
scroll to position [245, 0]
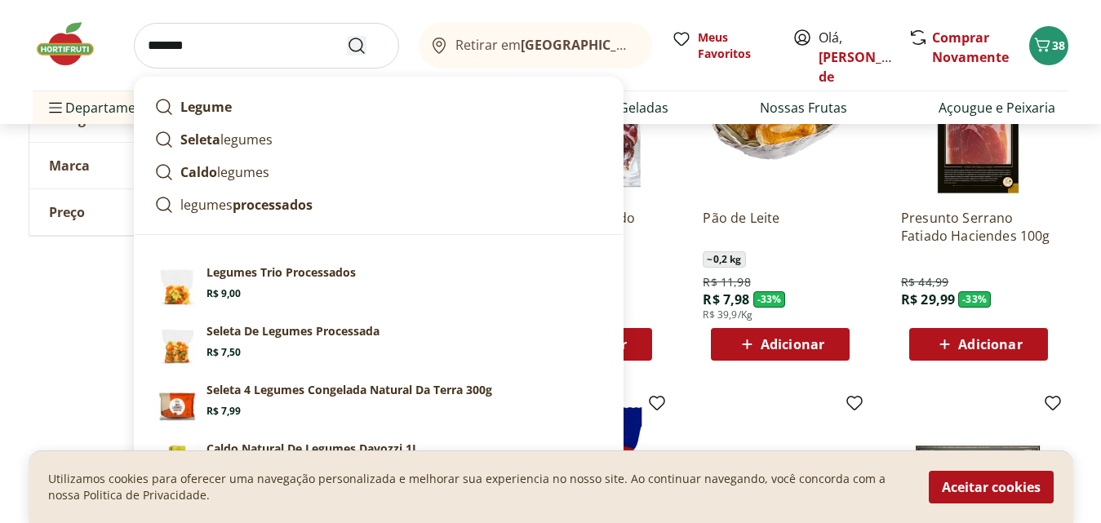
type input "*******"
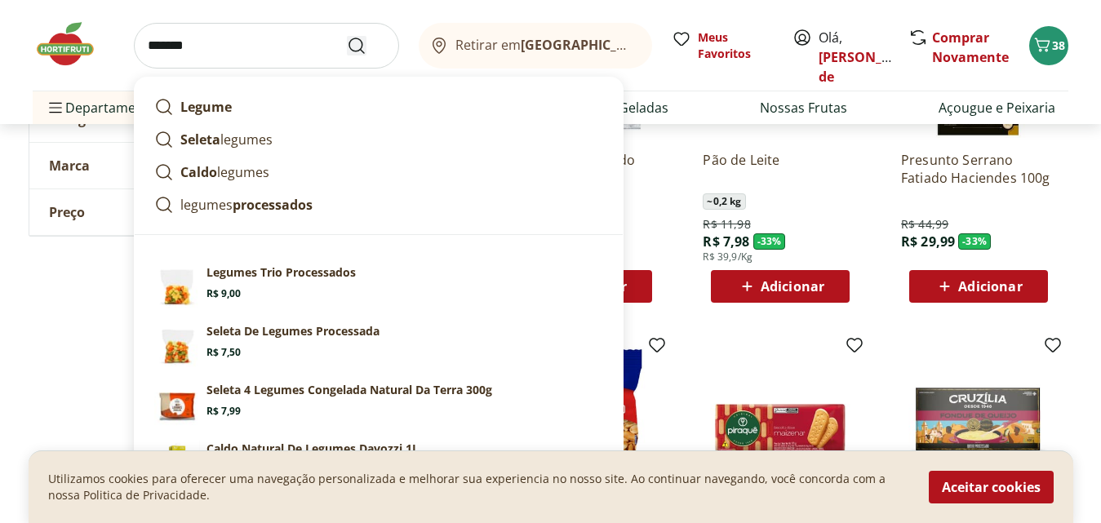
click at [358, 46] on icon "Submit Search" at bounding box center [357, 46] width 20 height 20
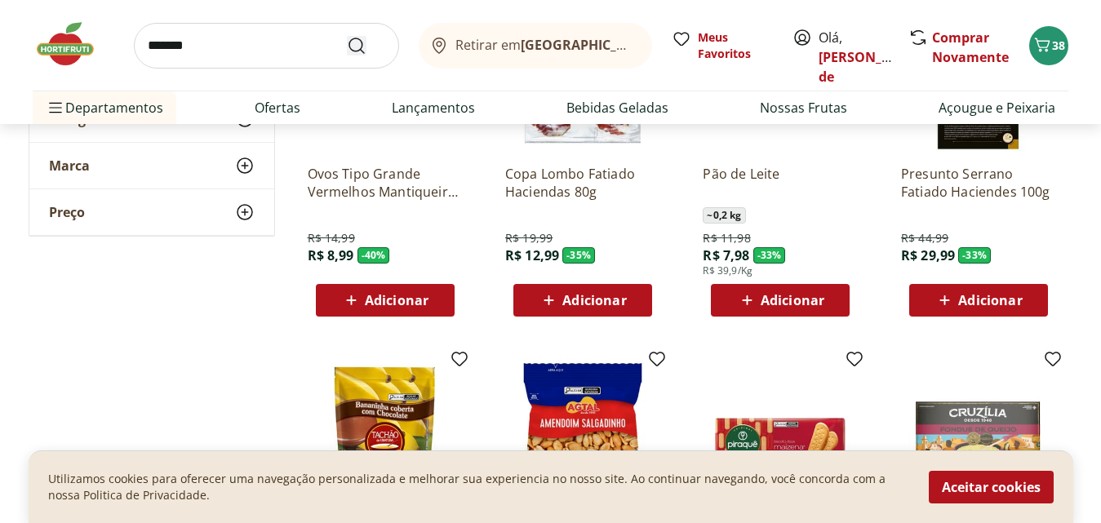
scroll to position [0, 0]
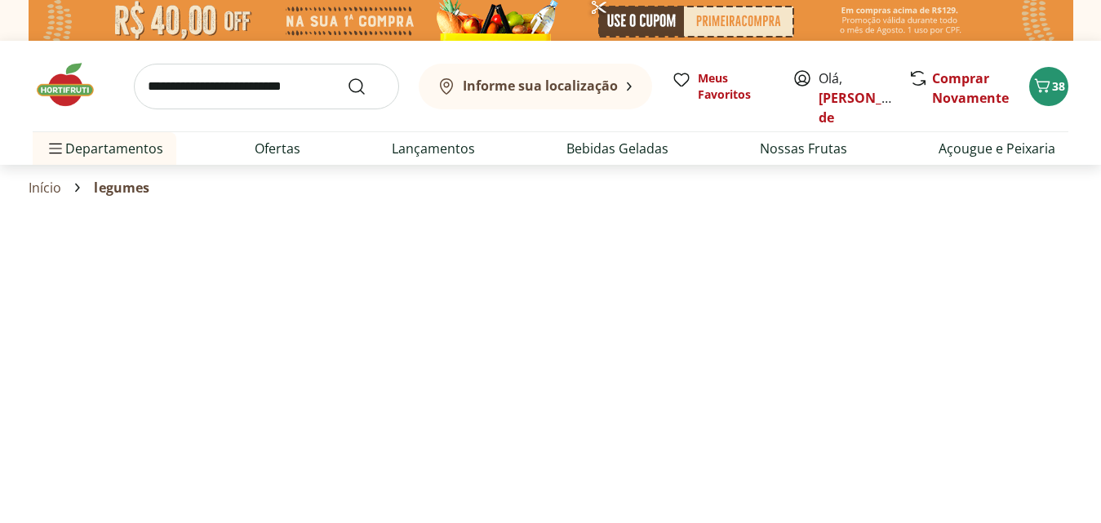
select select "**********"
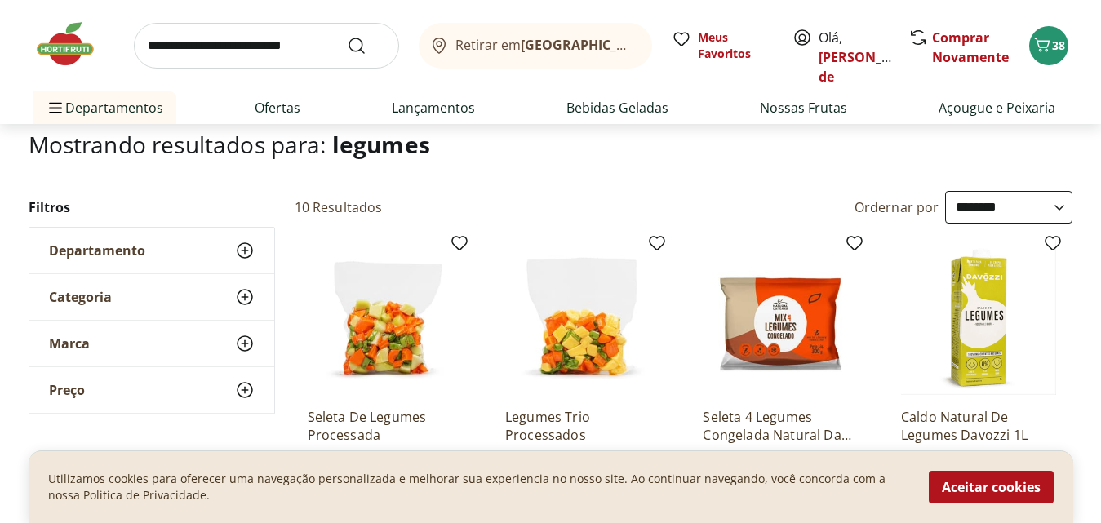
scroll to position [82, 0]
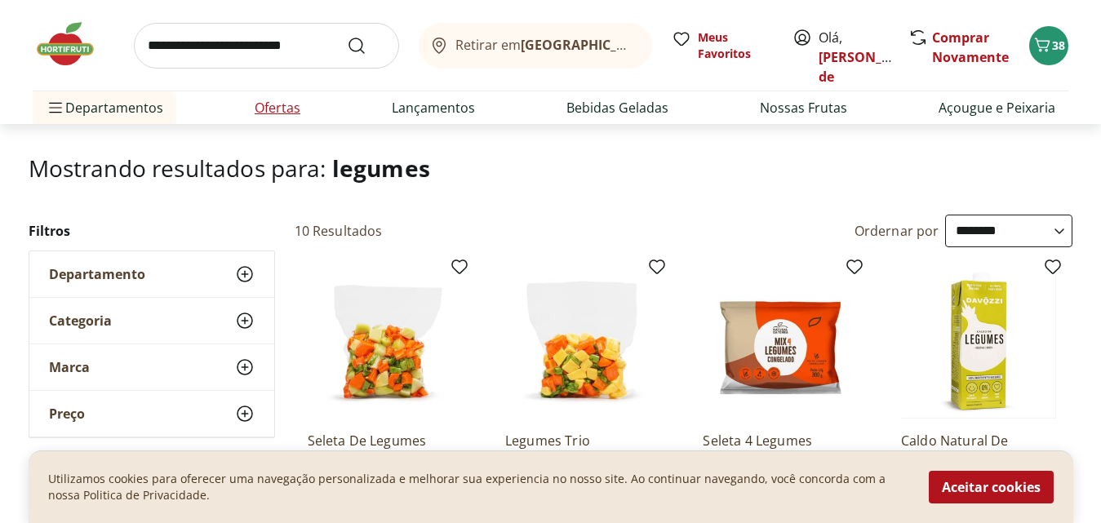
click at [267, 110] on link "Ofertas" at bounding box center [278, 108] width 46 height 20
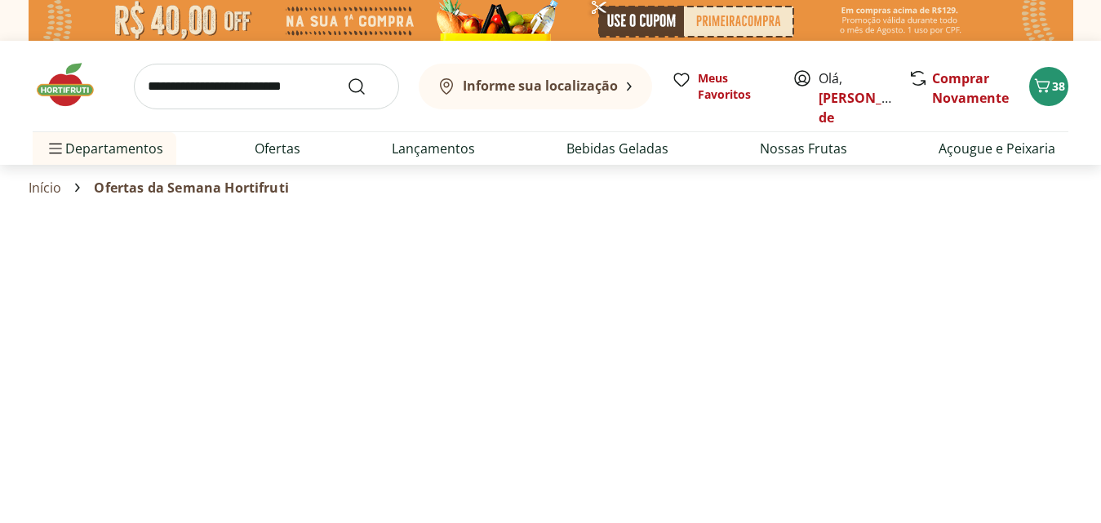
select select "**********"
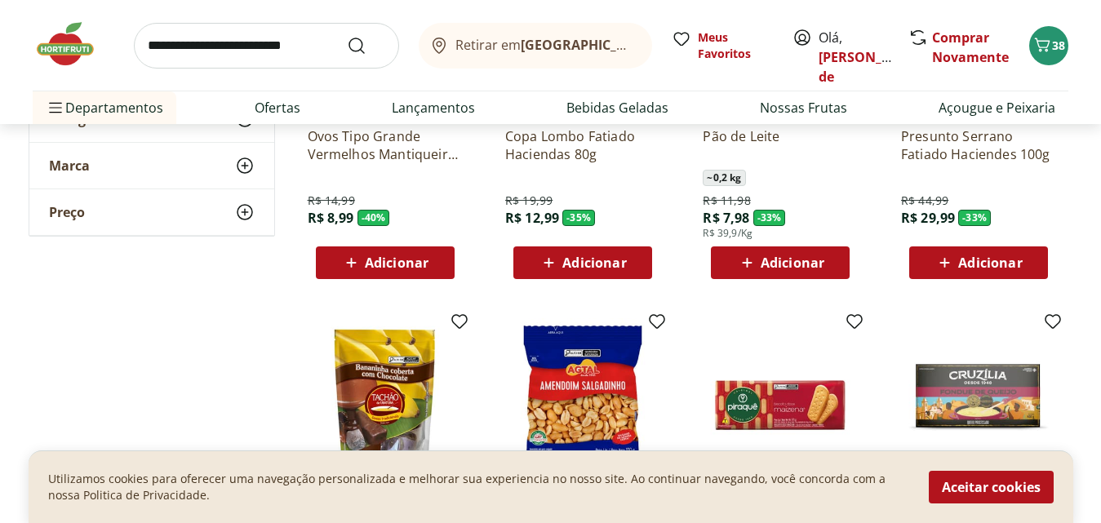
scroll to position [163, 0]
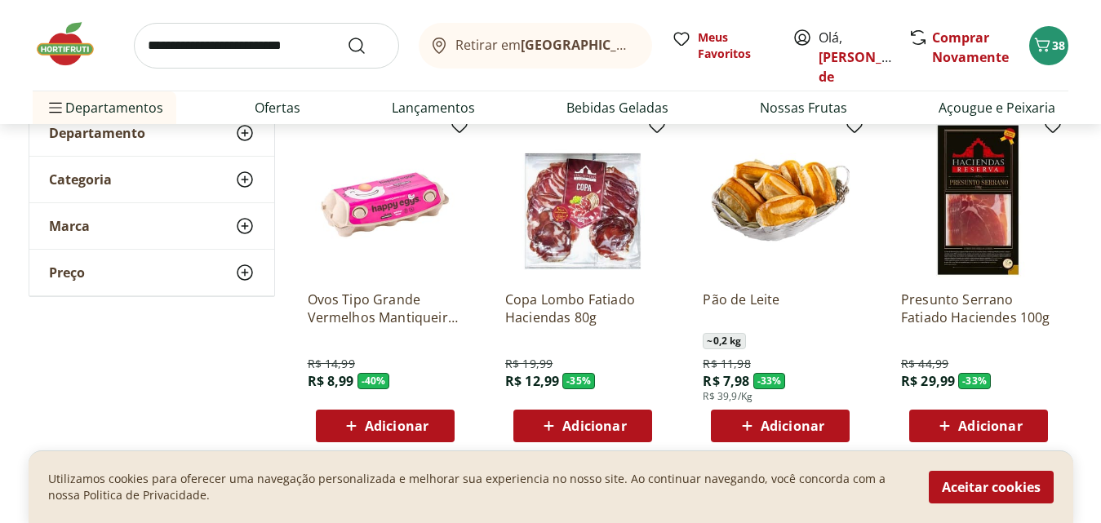
click at [771, 426] on span "Adicionar" at bounding box center [793, 426] width 64 height 13
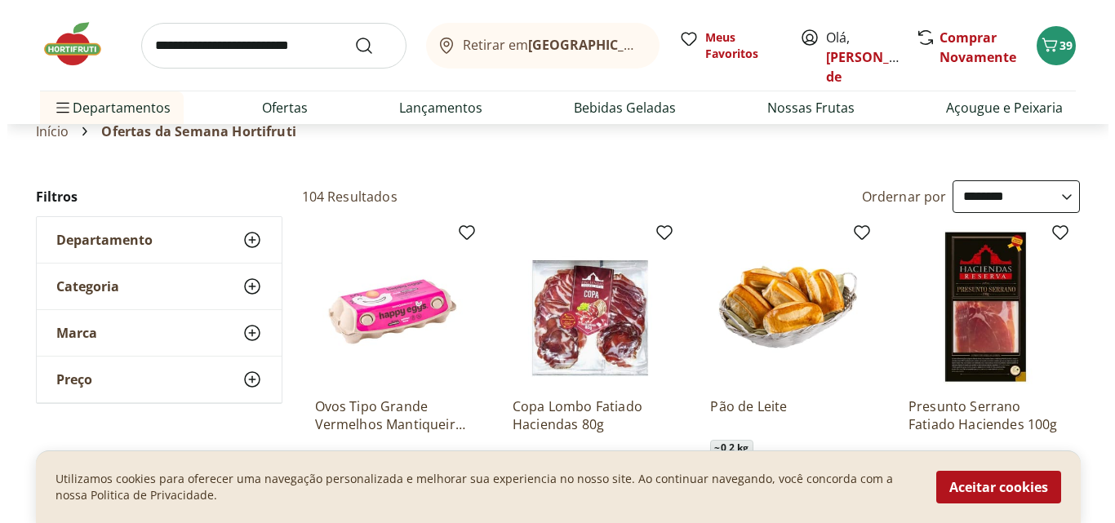
scroll to position [0, 0]
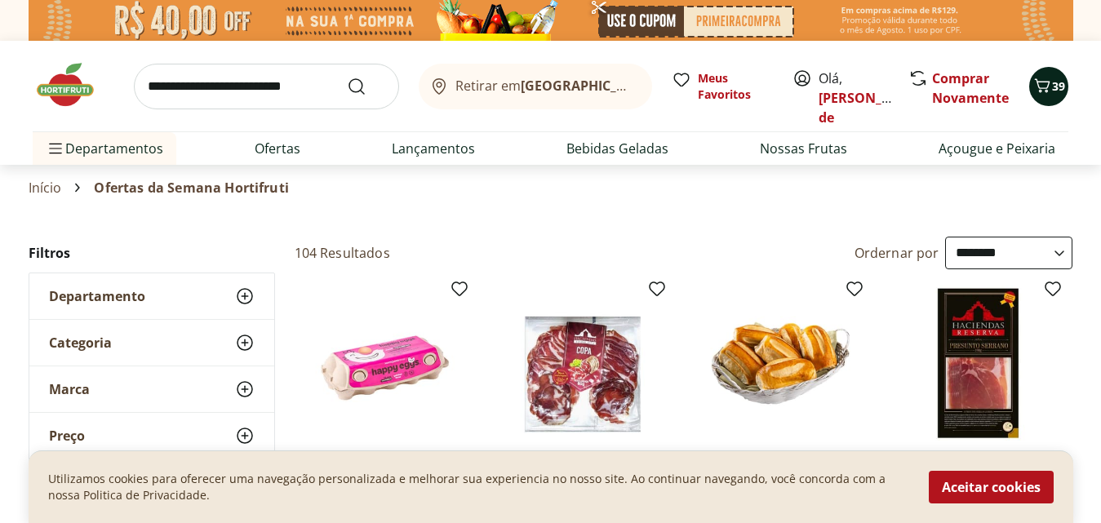
click at [1048, 89] on icon "Carrinho" at bounding box center [1043, 86] width 20 height 20
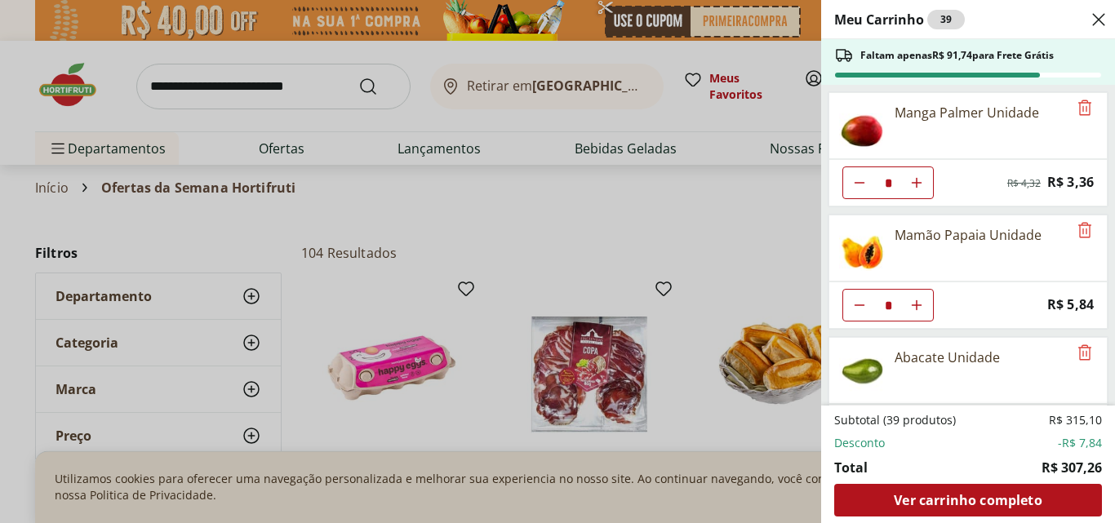
click at [1048, 89] on div "Meu Carrinho 39 Faltam apenas R$ 91,74 para Frete Grátis Manga Palmer Unidade *…" at bounding box center [557, 261] width 1115 height 523
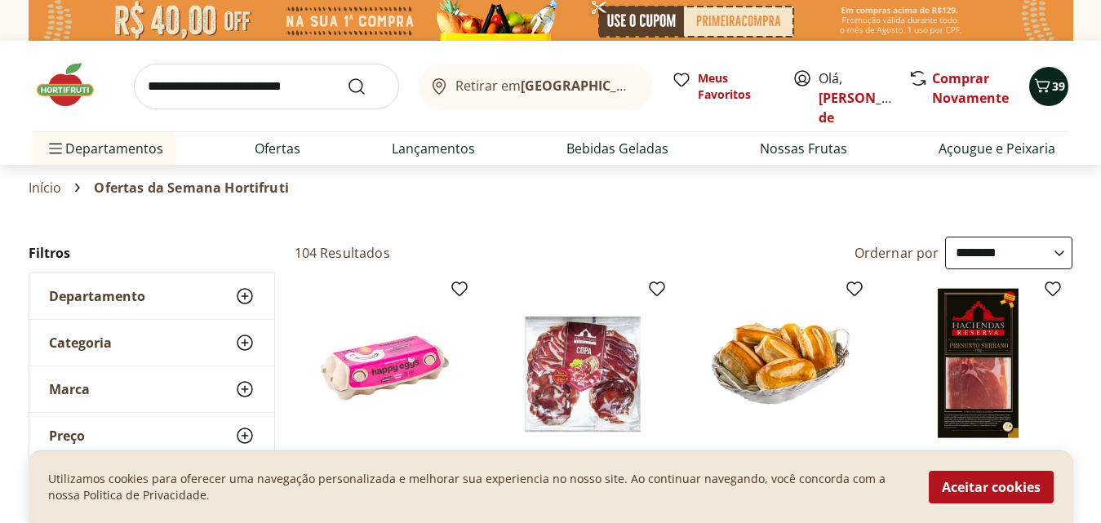
click at [1048, 89] on icon "Carrinho" at bounding box center [1043, 86] width 20 height 20
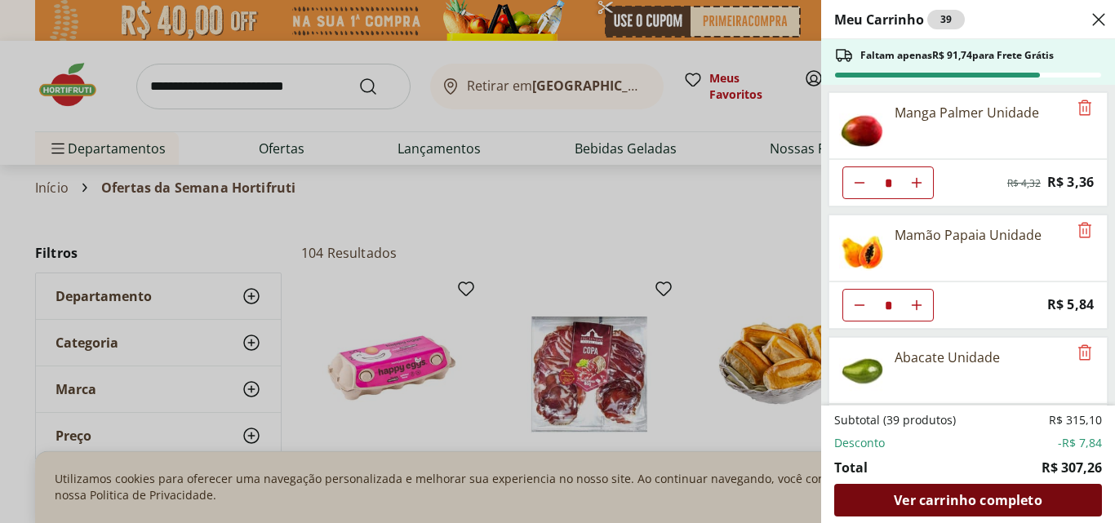
click at [959, 503] on span "Ver carrinho completo" at bounding box center [968, 500] width 148 height 13
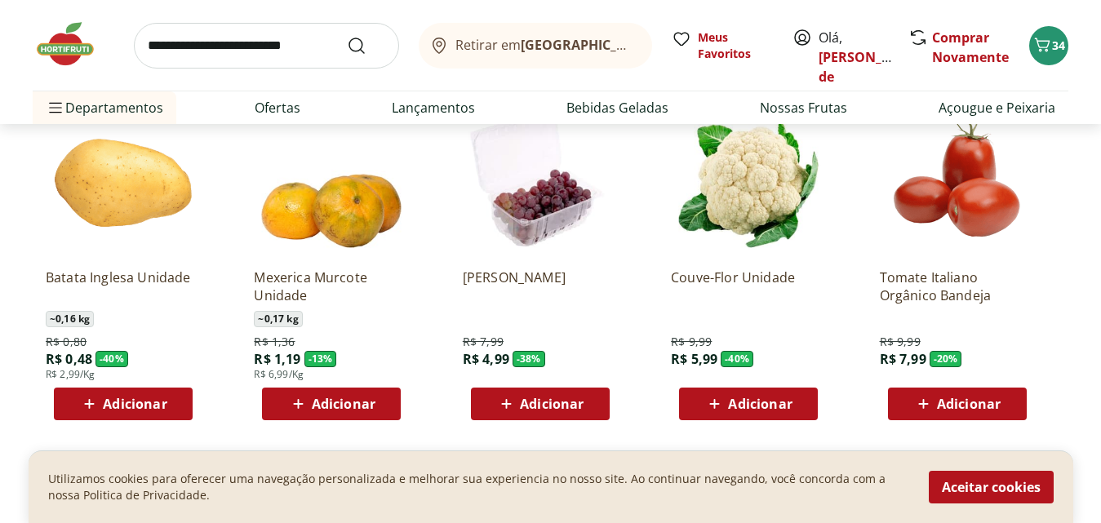
scroll to position [1388, 0]
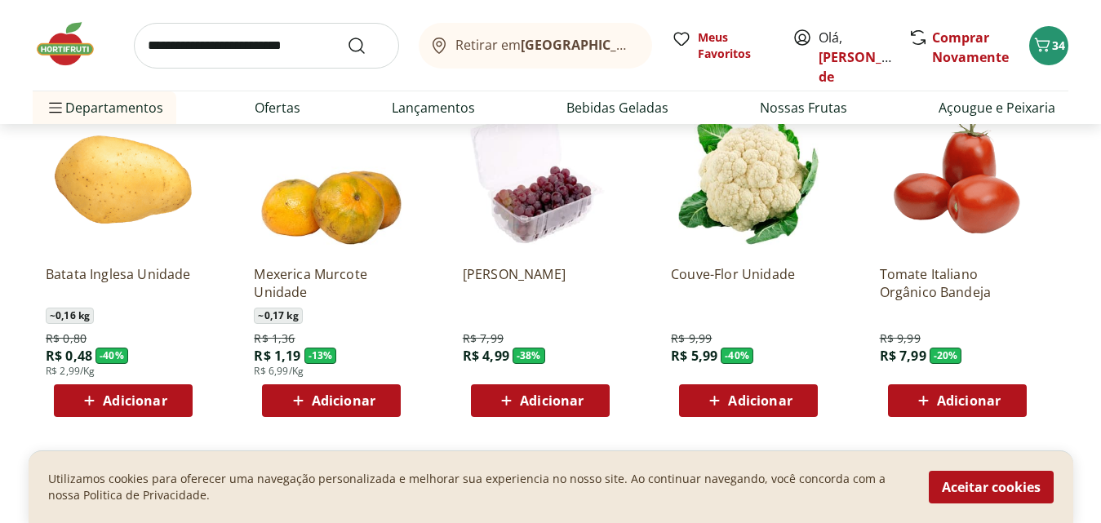
click at [535, 398] on span "Adicionar" at bounding box center [552, 400] width 64 height 13
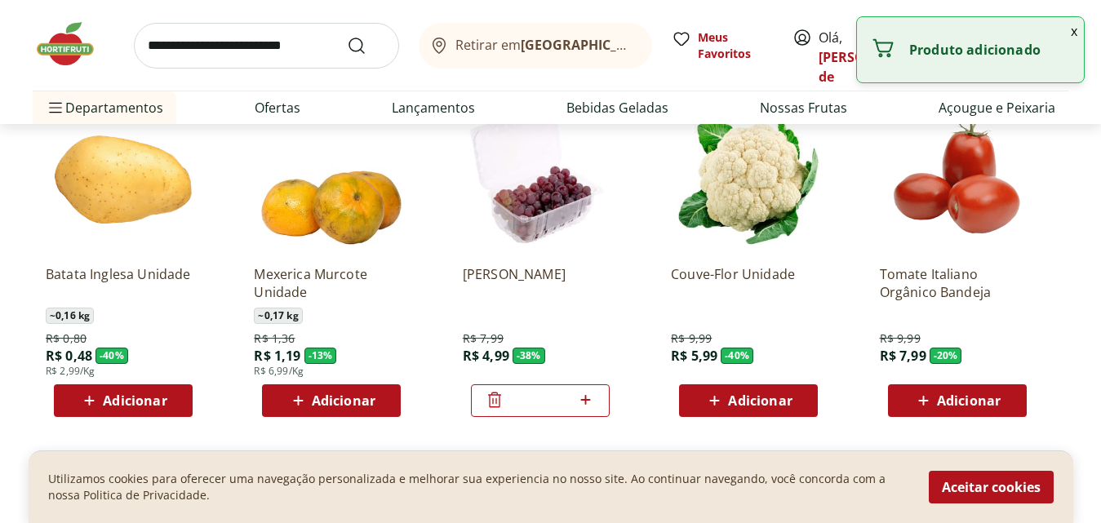
click at [552, 398] on input "*" at bounding box center [540, 401] width 72 height 18
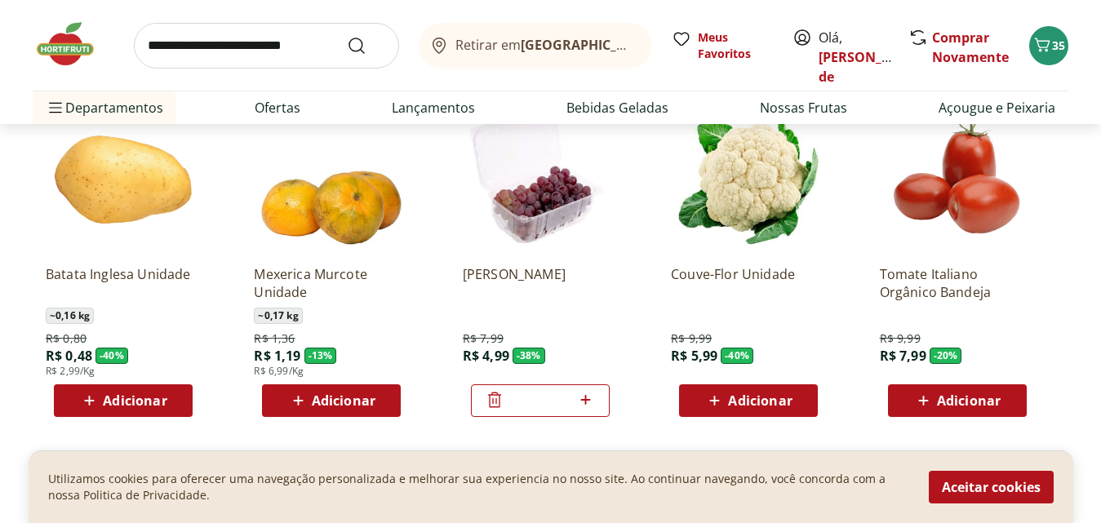
type input "*"
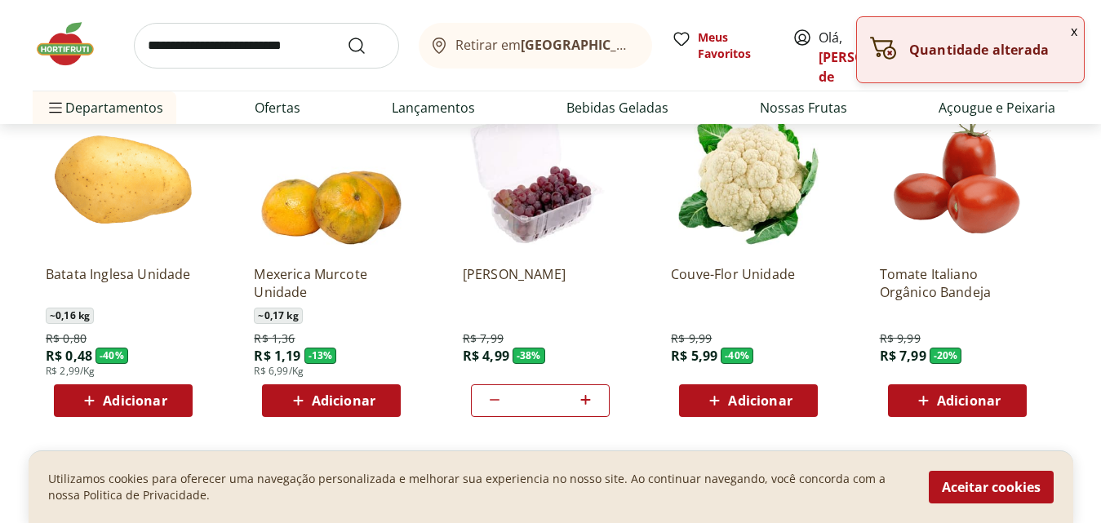
click at [128, 399] on span "Adicionar" at bounding box center [135, 400] width 64 height 13
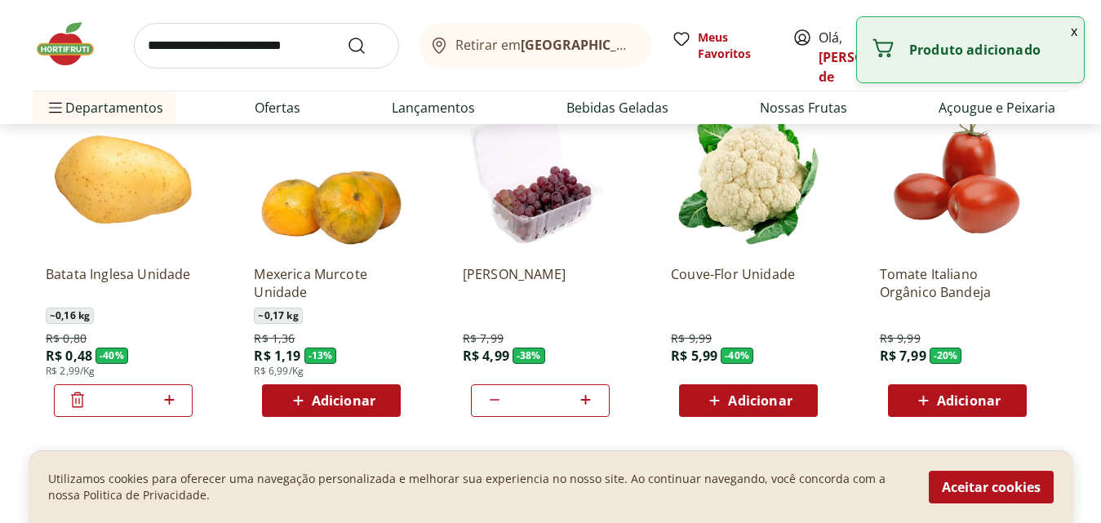
drag, startPoint x: 124, startPoint y: 399, endPoint x: 108, endPoint y: 402, distance: 16.6
click at [109, 402] on input "*" at bounding box center [123, 401] width 72 height 18
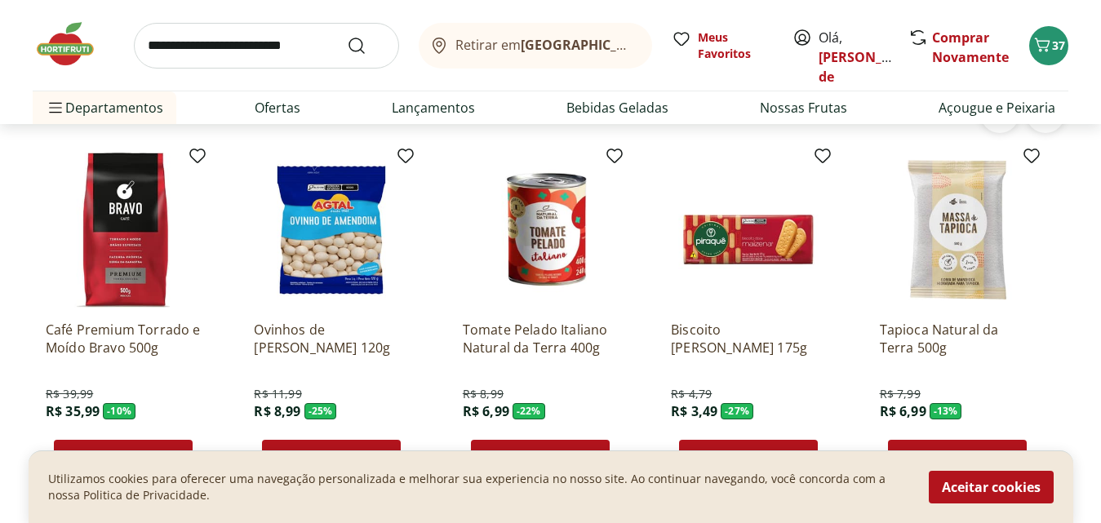
scroll to position [2530, 0]
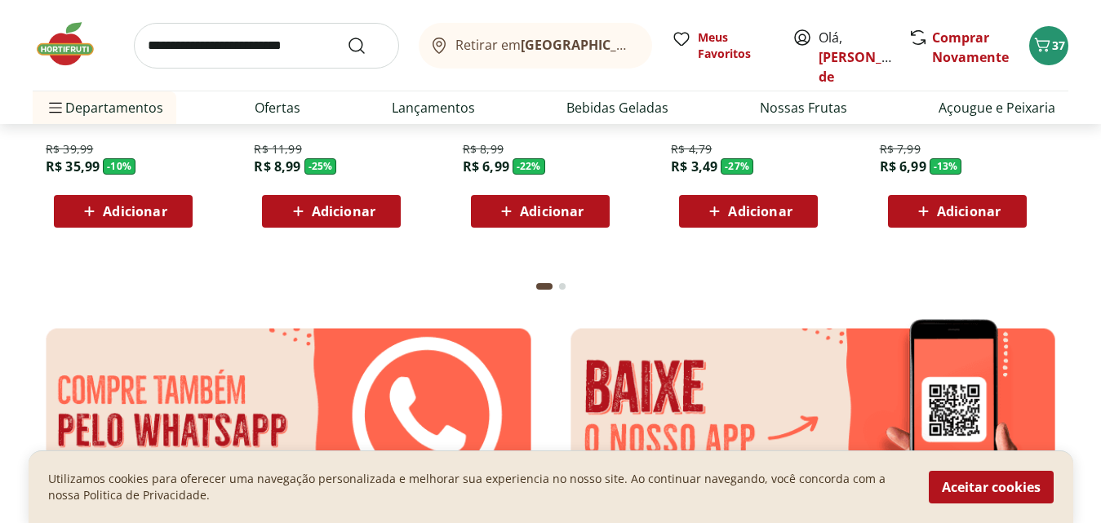
type input "*"
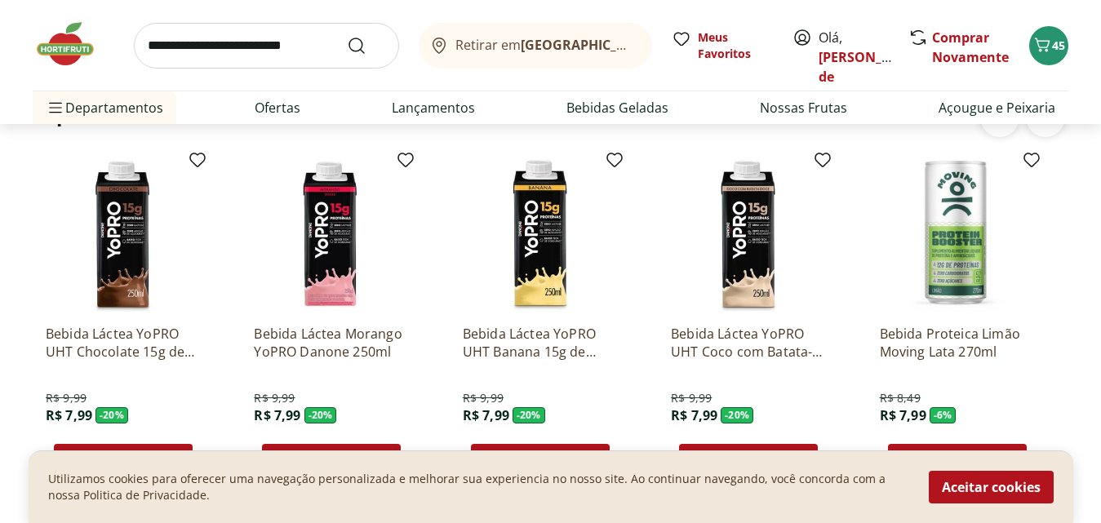
scroll to position [3428, 0]
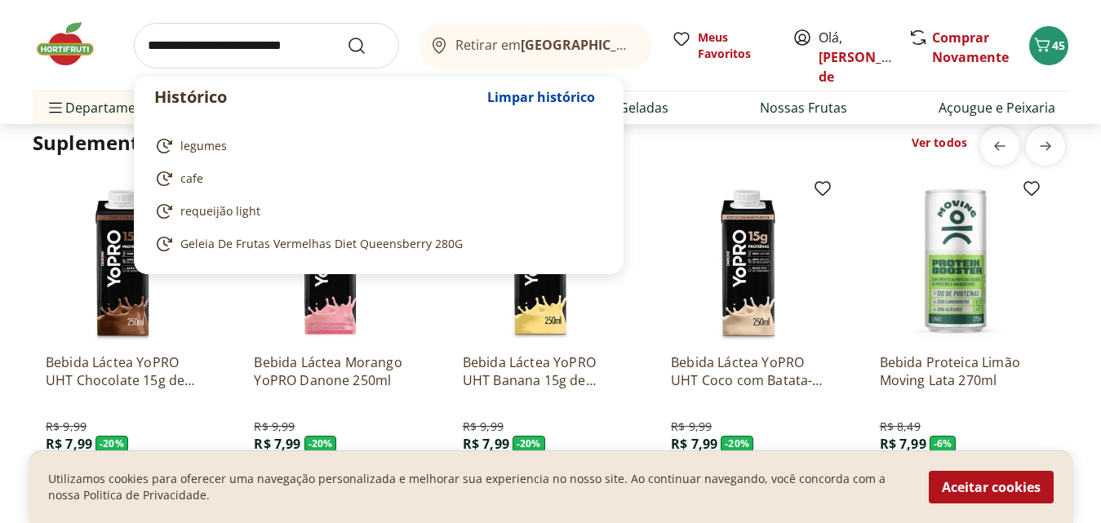
click at [164, 47] on input "search" at bounding box center [266, 46] width 265 height 46
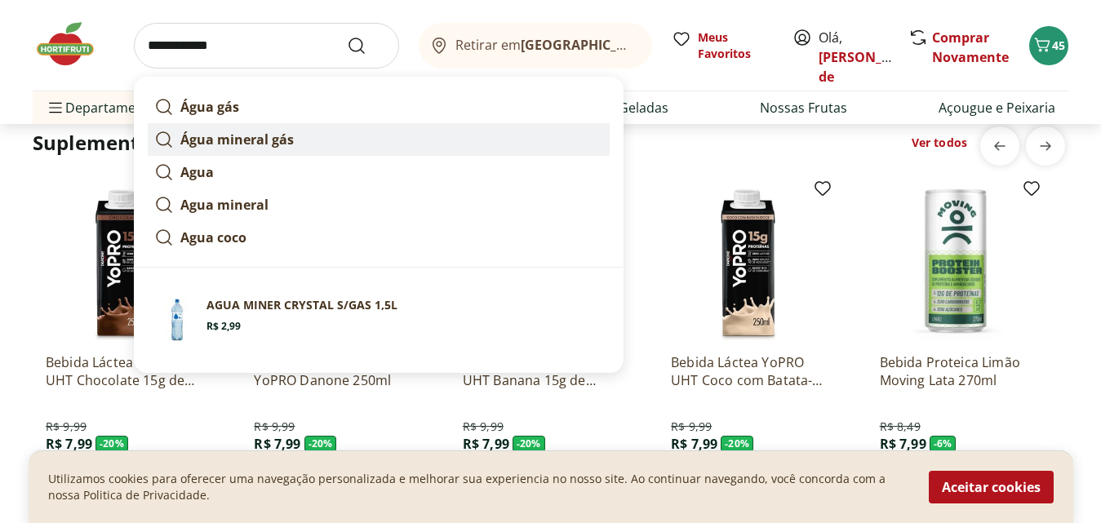
click at [215, 142] on strong "Água mineral gás" at bounding box center [236, 140] width 113 height 18
type input "**********"
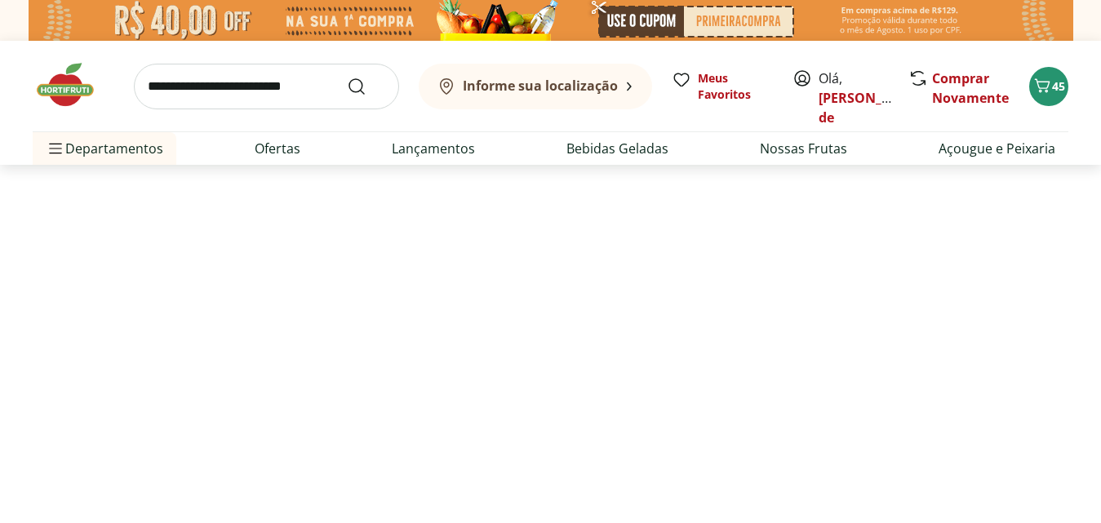
select select "**********"
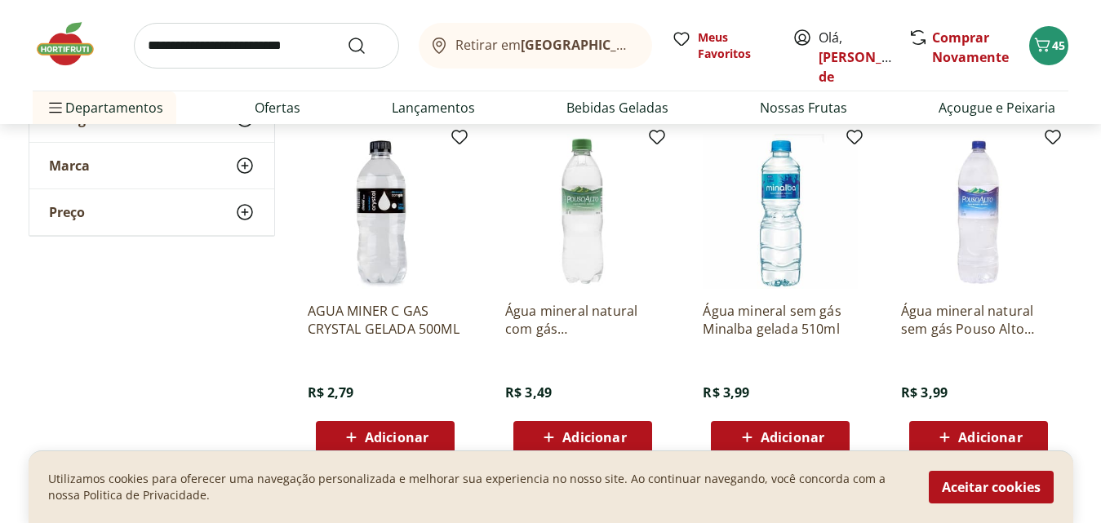
scroll to position [571, 0]
click at [378, 440] on span "Adicionar" at bounding box center [397, 436] width 64 height 13
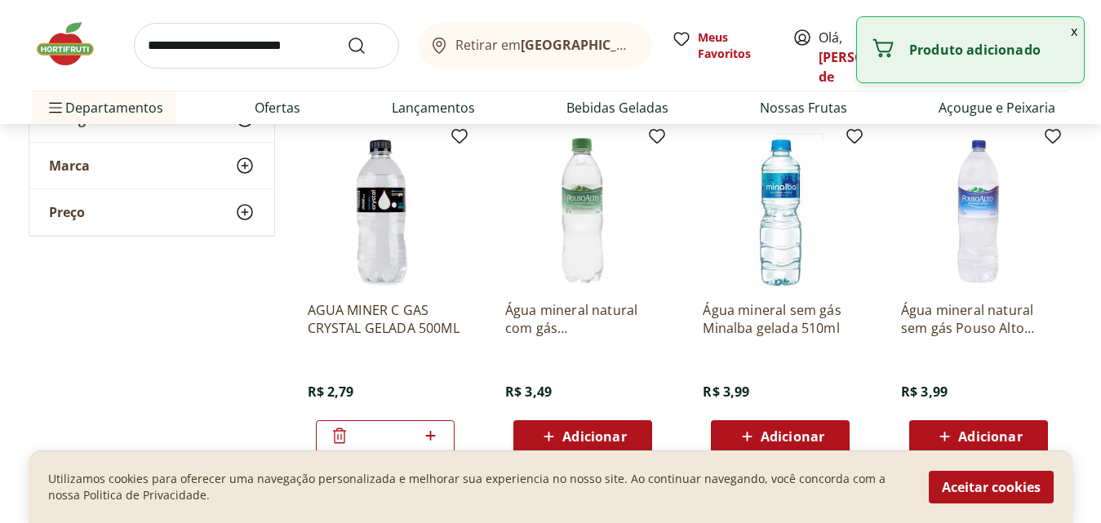
drag, startPoint x: 386, startPoint y: 440, endPoint x: 403, endPoint y: 439, distance: 17.2
click at [403, 439] on input "*" at bounding box center [385, 437] width 72 height 18
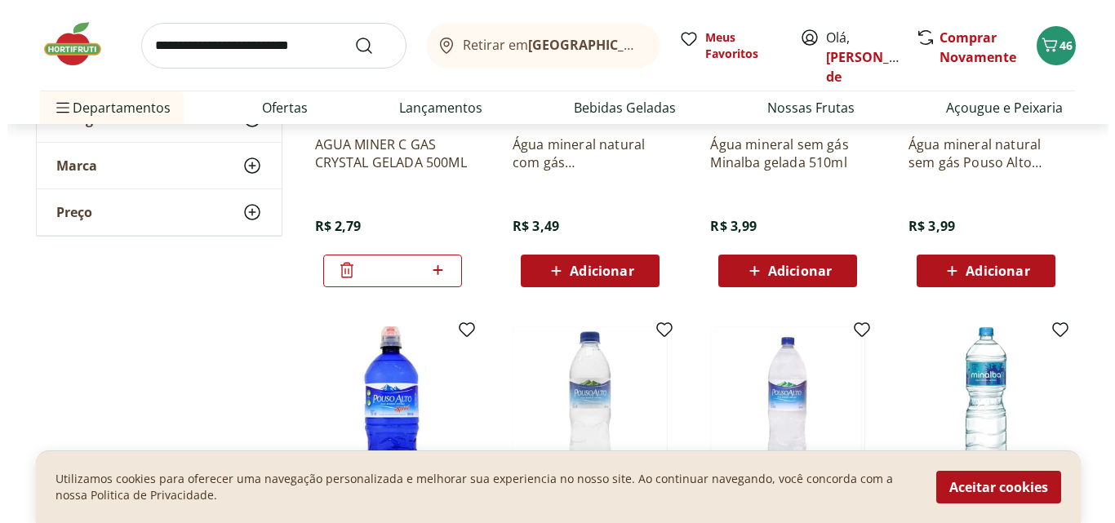
scroll to position [653, 0]
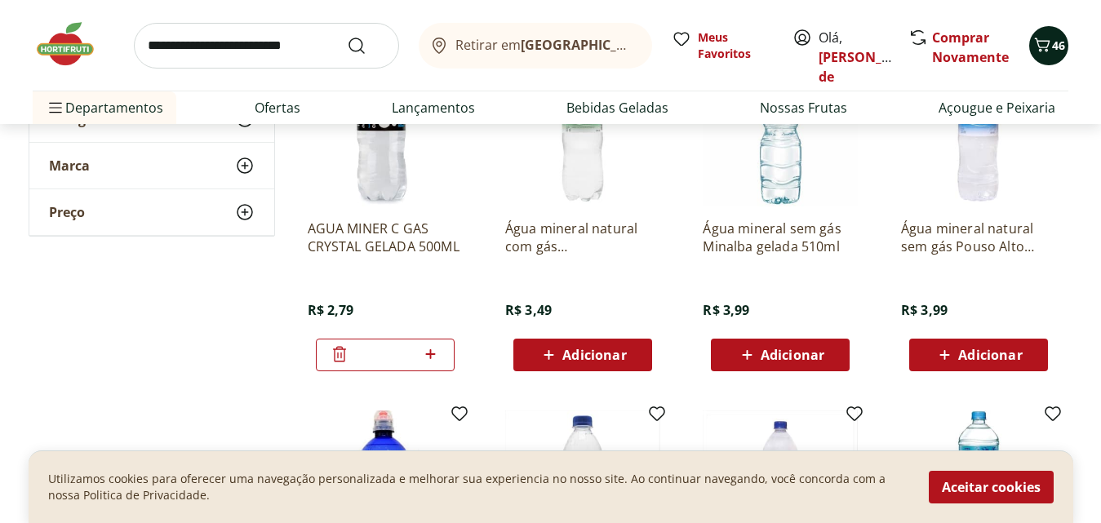
type input "*"
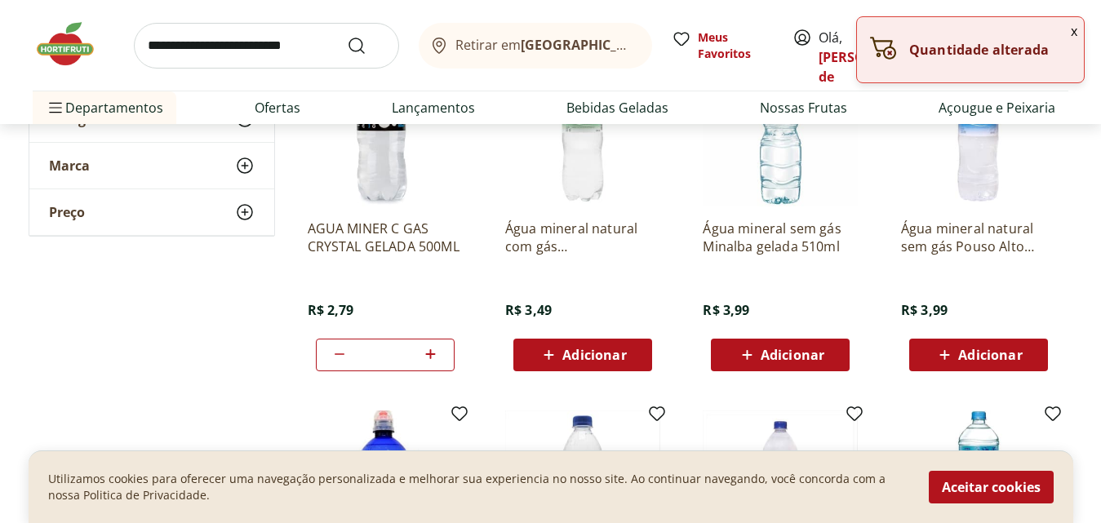
click at [1046, 42] on header "Retirar em [GEOGRAPHIC_DATA]/[PERSON_NAME], [PERSON_NAME] de 51 Retirar em [GEO…" at bounding box center [550, 62] width 1101 height 124
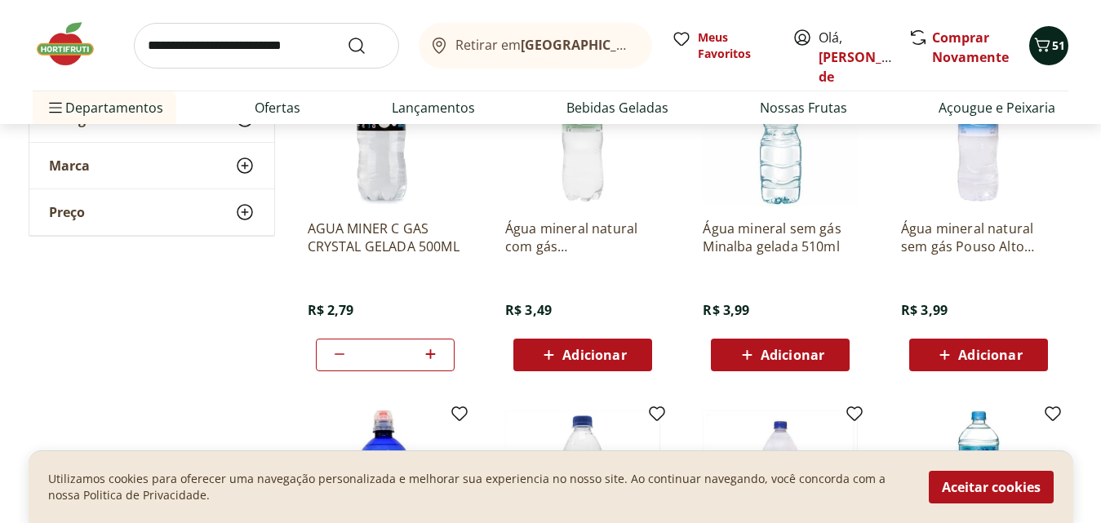
click at [1046, 42] on icon "Carrinho" at bounding box center [1043, 45] width 20 height 20
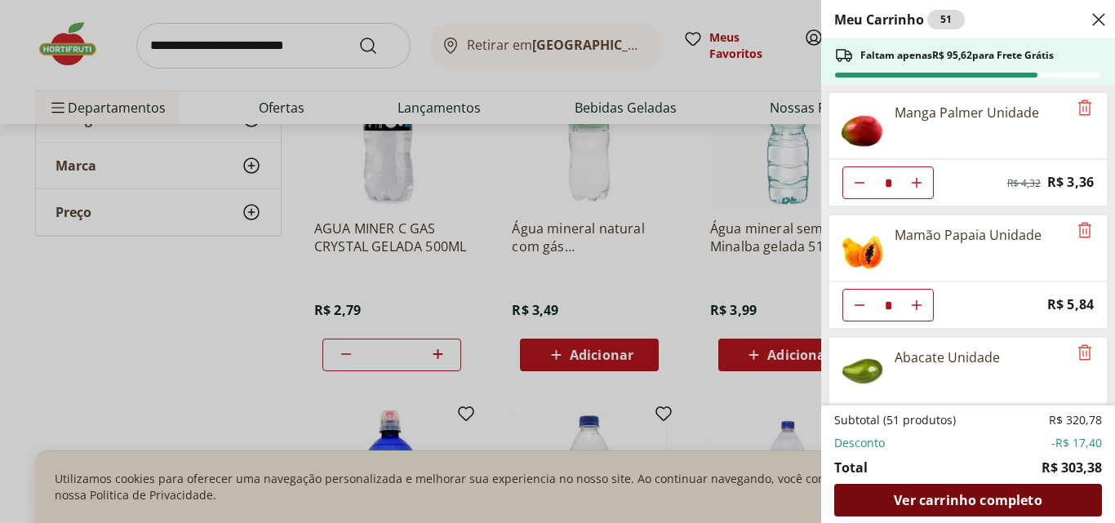
click at [950, 501] on span "Ver carrinho completo" at bounding box center [968, 500] width 148 height 13
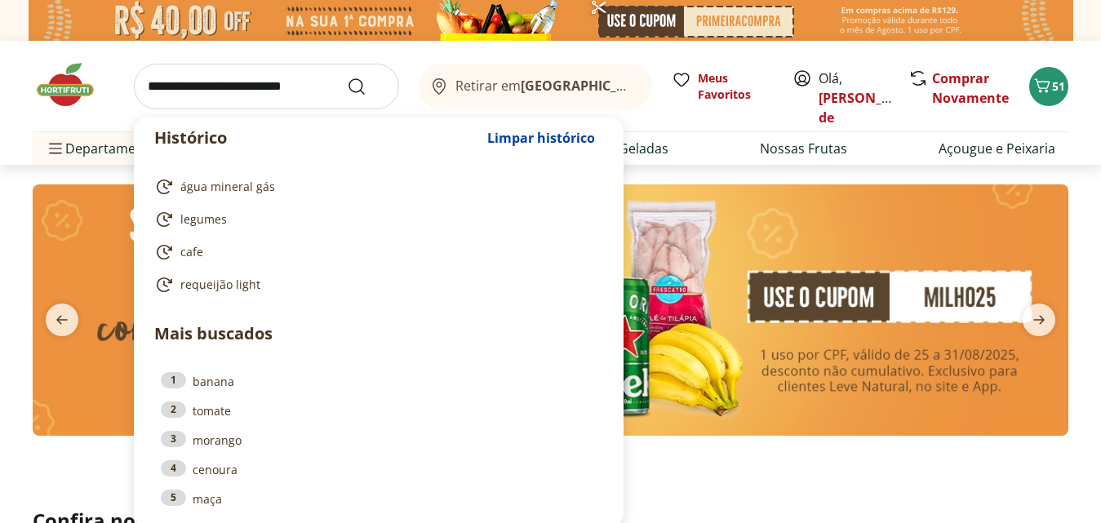
click at [153, 87] on input "search" at bounding box center [266, 87] width 265 height 46
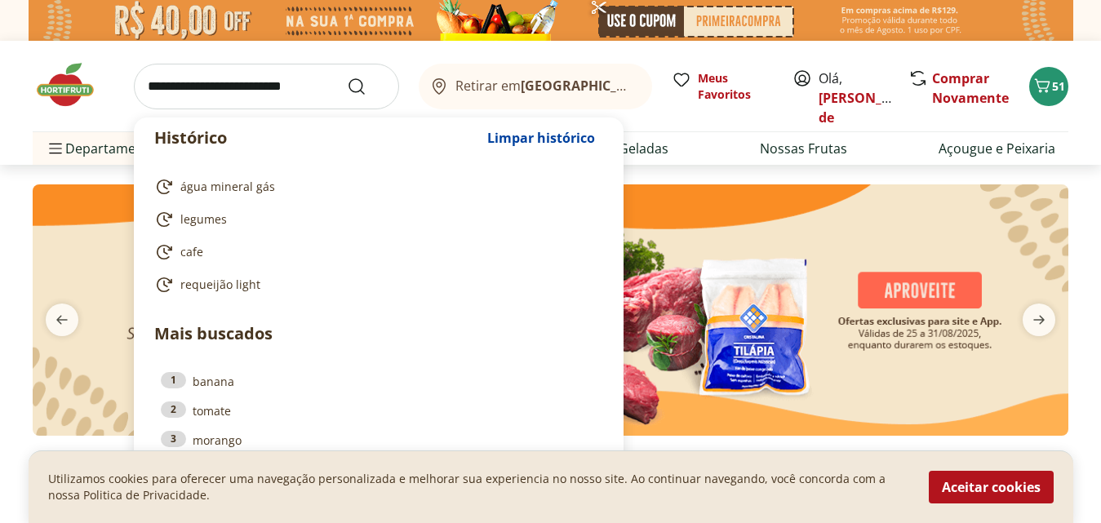
type input "*"
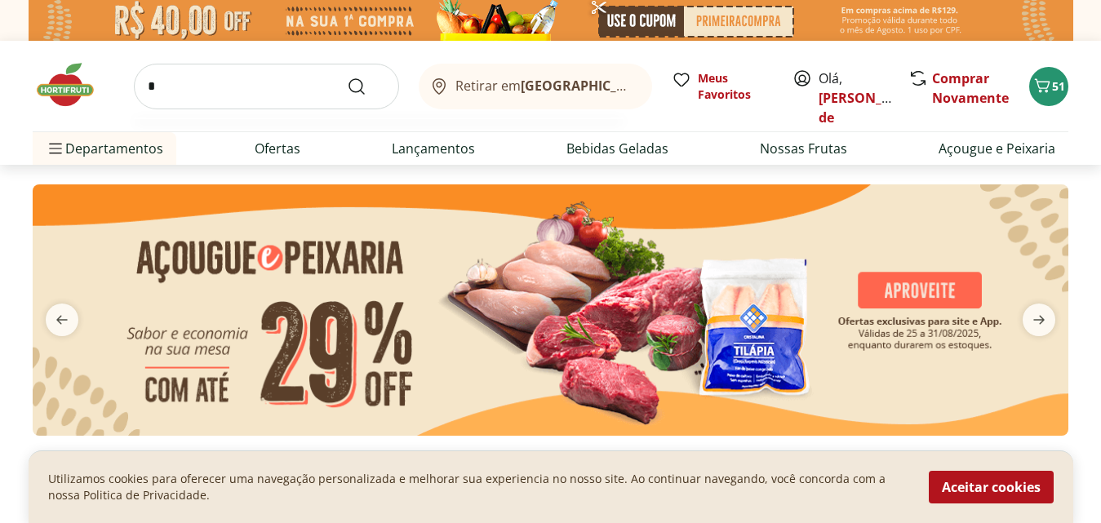
type input "*"
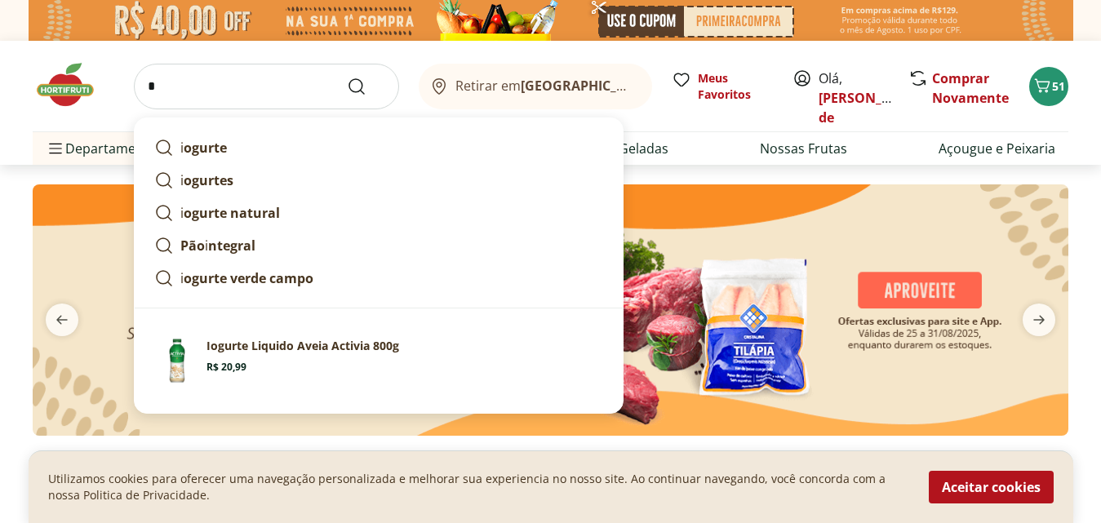
type input "*"
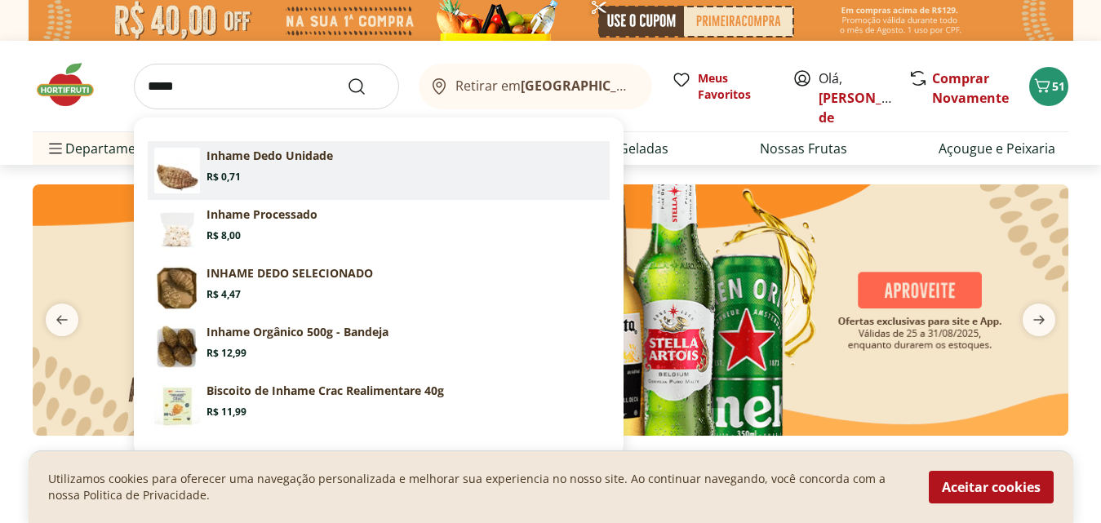
click at [229, 162] on p "Inhame Dedo Unidade" at bounding box center [270, 156] width 127 height 16
type input "**********"
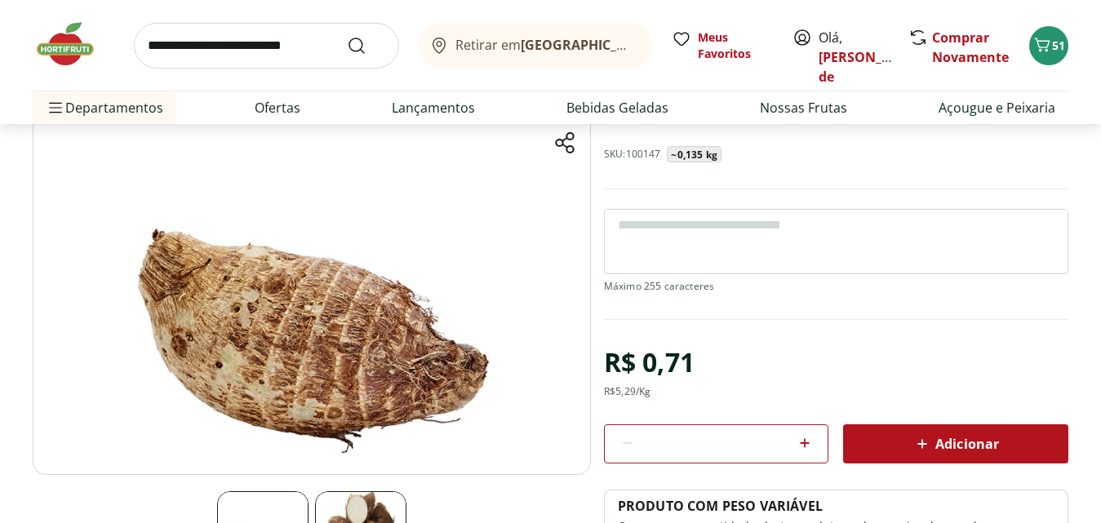
scroll to position [327, 0]
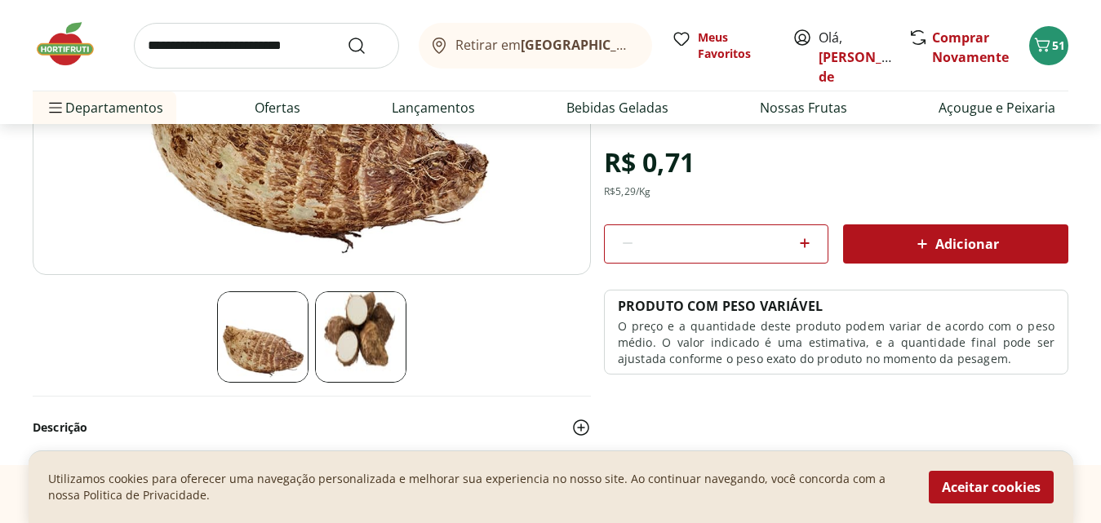
drag, startPoint x: 729, startPoint y: 245, endPoint x: 674, endPoint y: 247, distance: 54.7
click at [674, 247] on input "*" at bounding box center [716, 244] width 145 height 18
type input "*"
click at [964, 238] on span "Adicionar" at bounding box center [956, 244] width 87 height 20
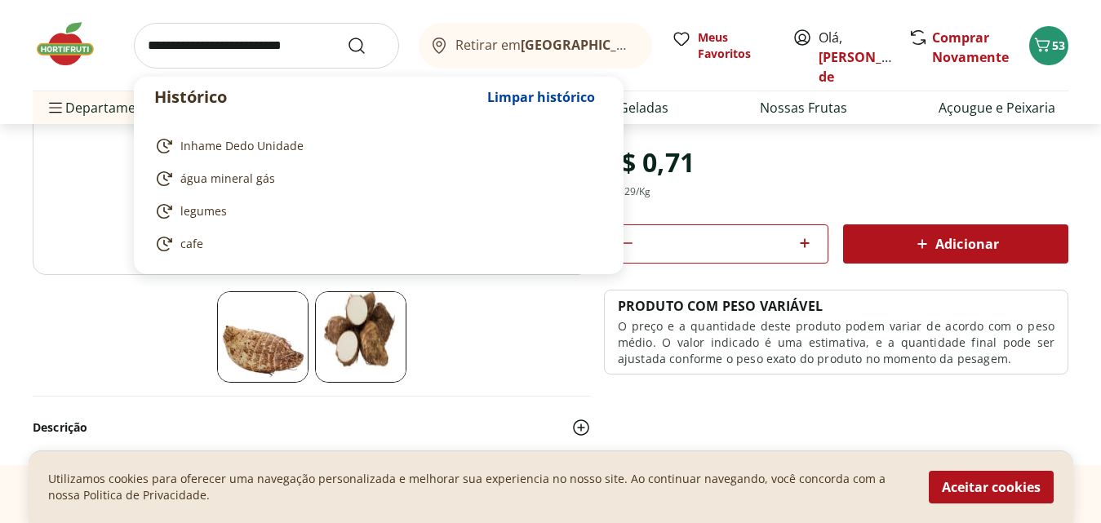
drag, startPoint x: 153, startPoint y: 47, endPoint x: 162, endPoint y: 45, distance: 8.3
click at [161, 45] on input "search" at bounding box center [266, 46] width 265 height 46
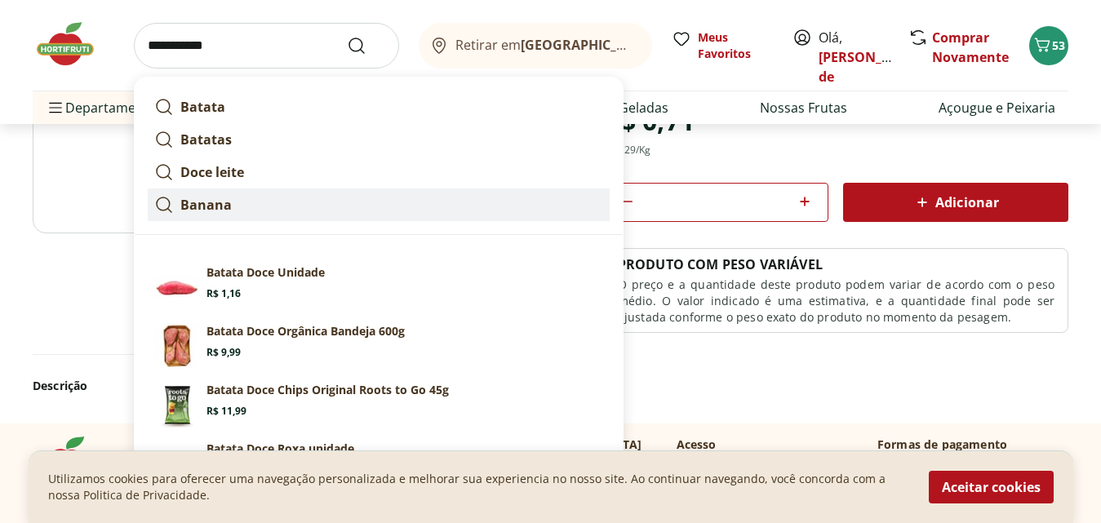
scroll to position [408, 0]
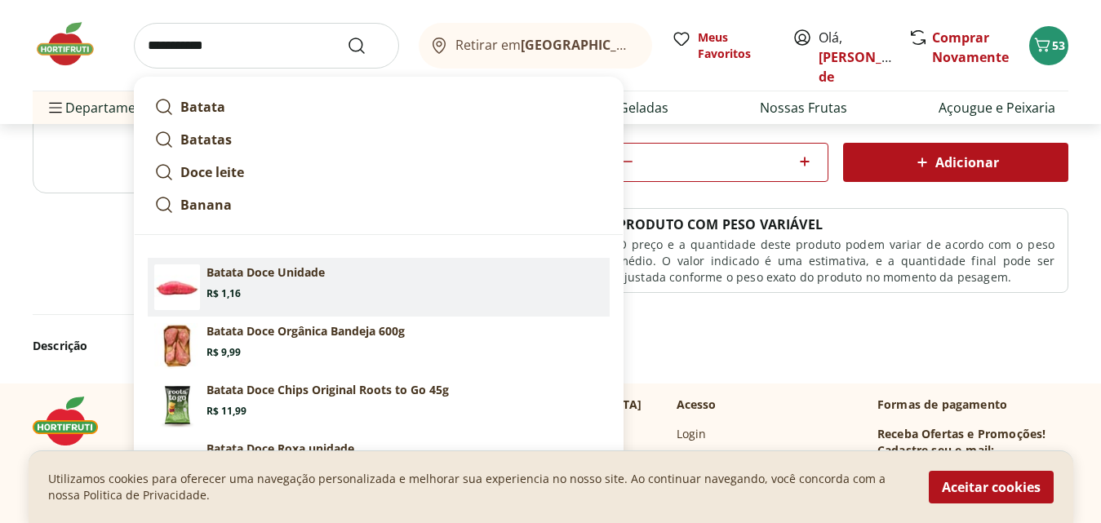
click at [238, 278] on p "Batata Doce Unidade" at bounding box center [266, 272] width 118 height 16
type input "**********"
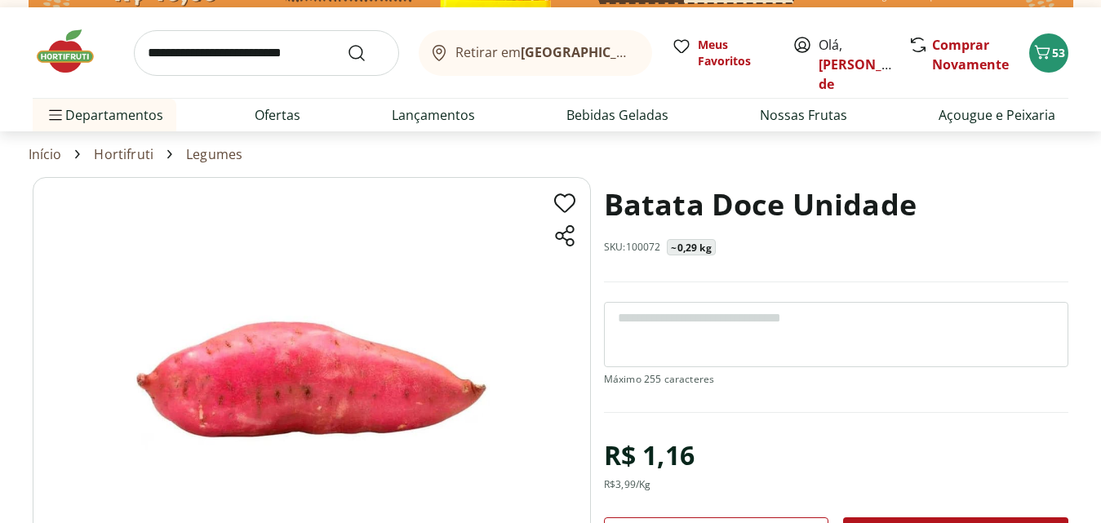
drag, startPoint x: 724, startPoint y: 492, endPoint x: 695, endPoint y: 493, distance: 28.6
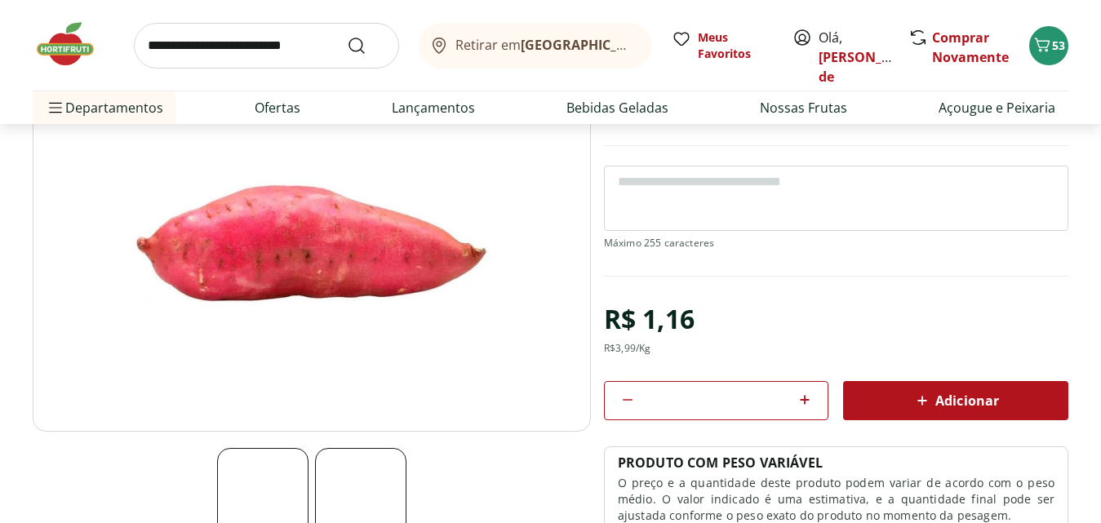
scroll to position [327, 0]
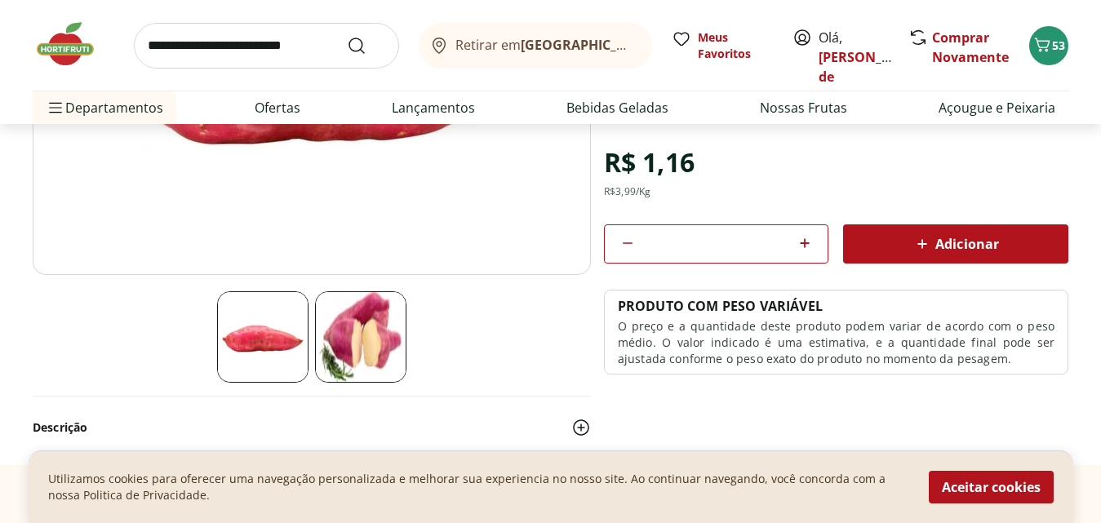
type input "*"
click at [968, 241] on span "Adicionar" at bounding box center [956, 244] width 87 height 20
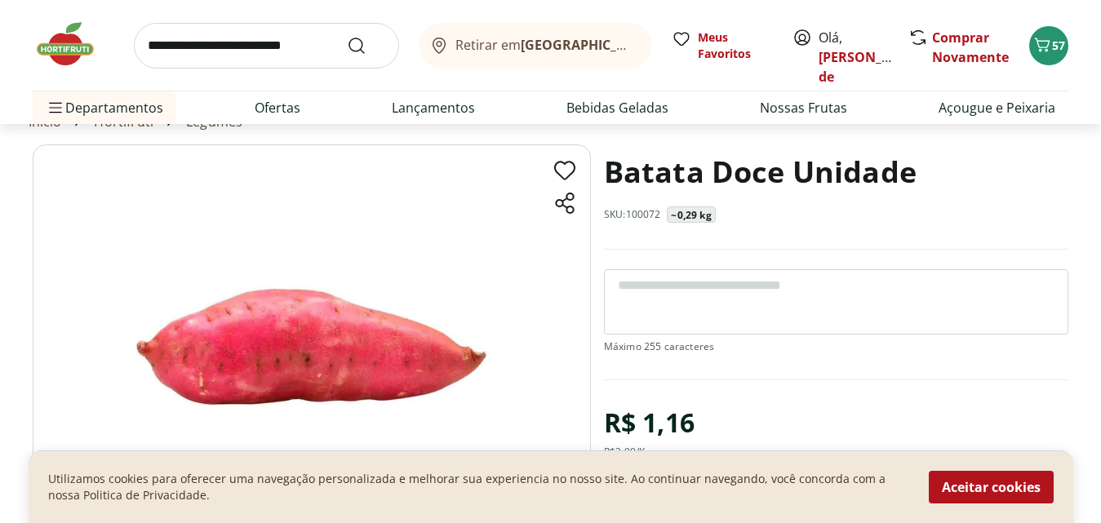
scroll to position [82, 0]
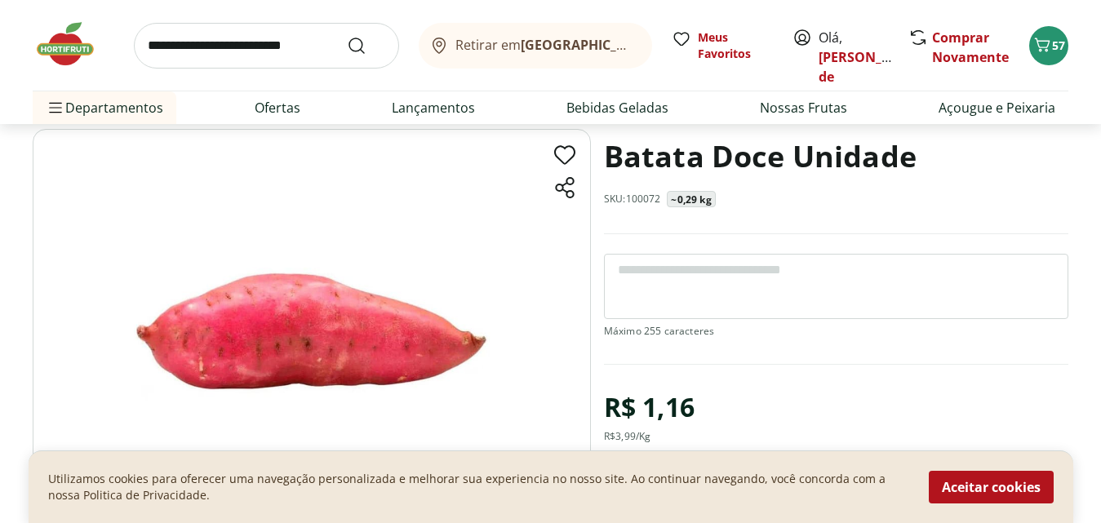
click at [150, 47] on input "search" at bounding box center [266, 46] width 265 height 46
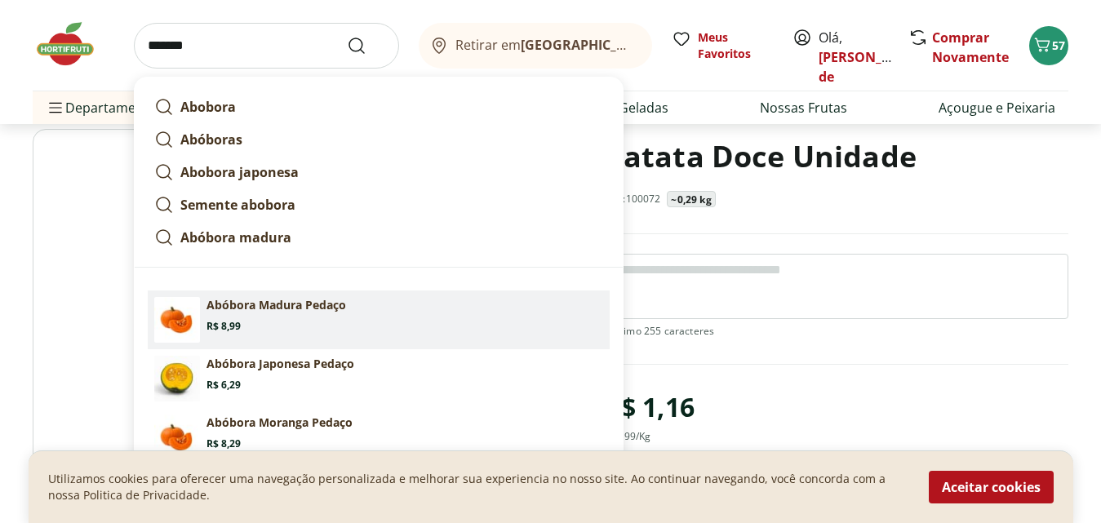
click at [234, 305] on p "Abóbora Madura Pedaço" at bounding box center [277, 305] width 140 height 16
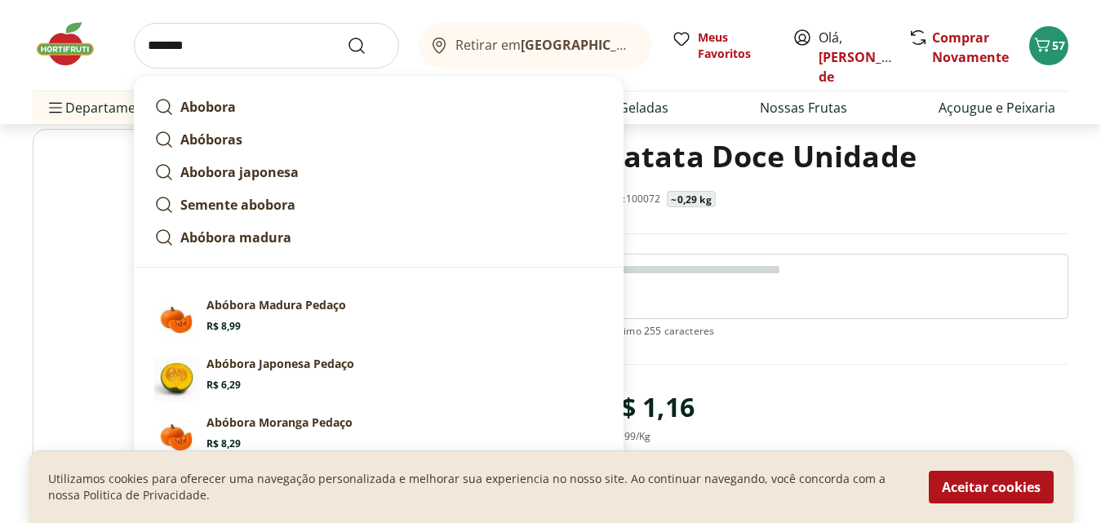
type input "**********"
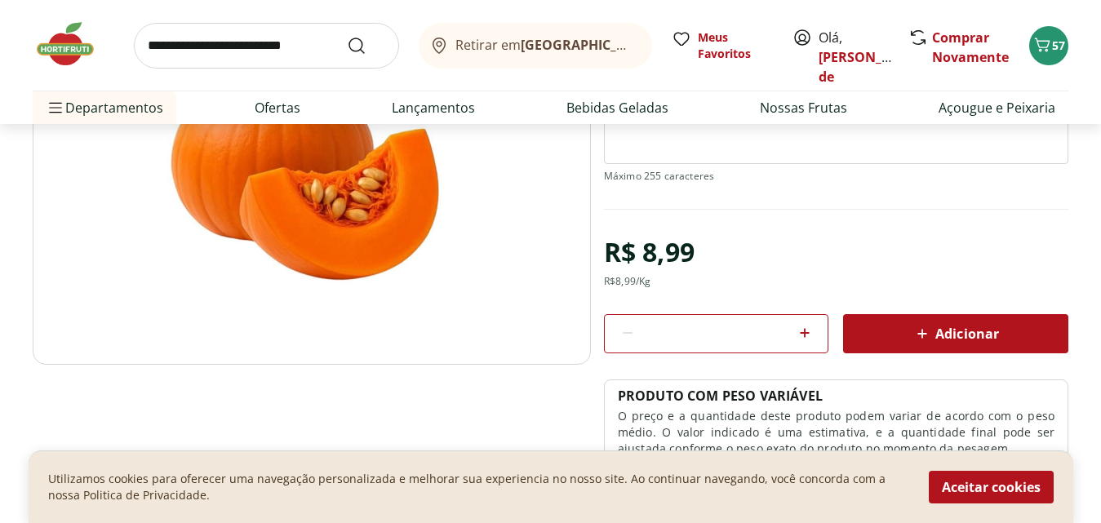
scroll to position [245, 0]
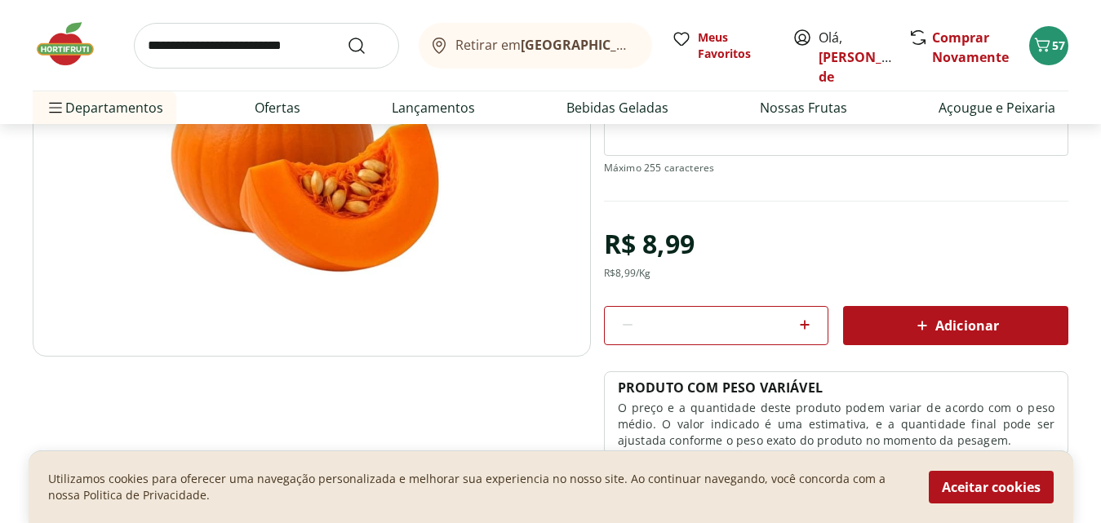
drag, startPoint x: 707, startPoint y: 327, endPoint x: 726, endPoint y: 321, distance: 20.6
click at [726, 321] on input "*" at bounding box center [716, 326] width 145 height 18
click at [962, 319] on span "Adicionar" at bounding box center [956, 326] width 87 height 20
click at [1047, 40] on icon "Carrinho" at bounding box center [1043, 45] width 20 height 20
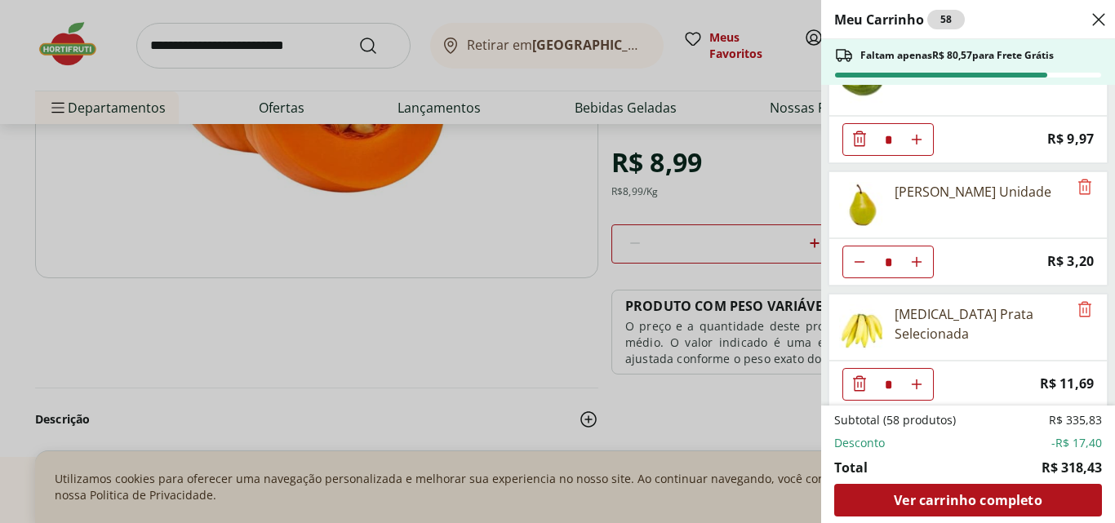
scroll to position [327, 0]
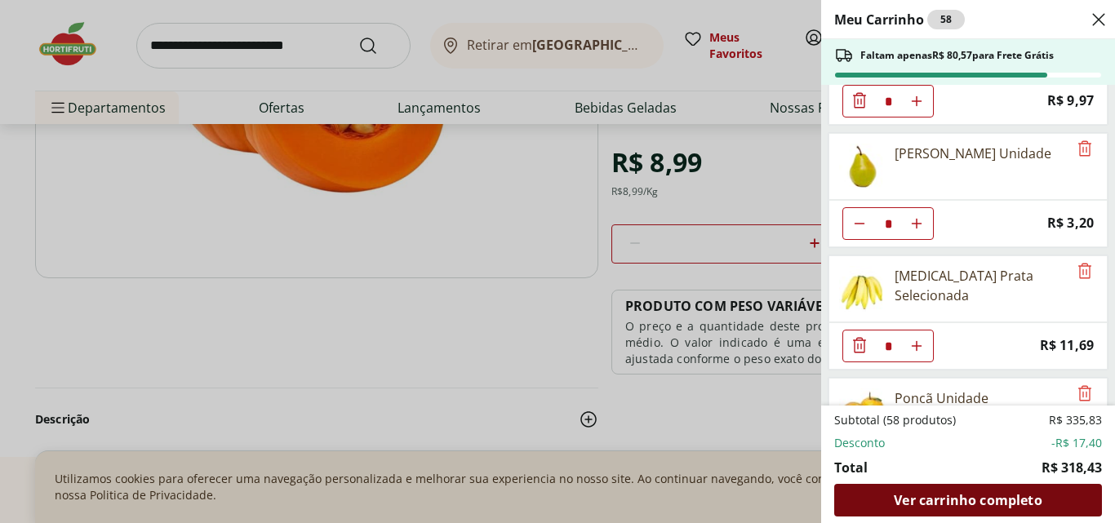
click at [950, 504] on span "Ver carrinho completo" at bounding box center [968, 500] width 148 height 13
